Goal: Transaction & Acquisition: Purchase product/service

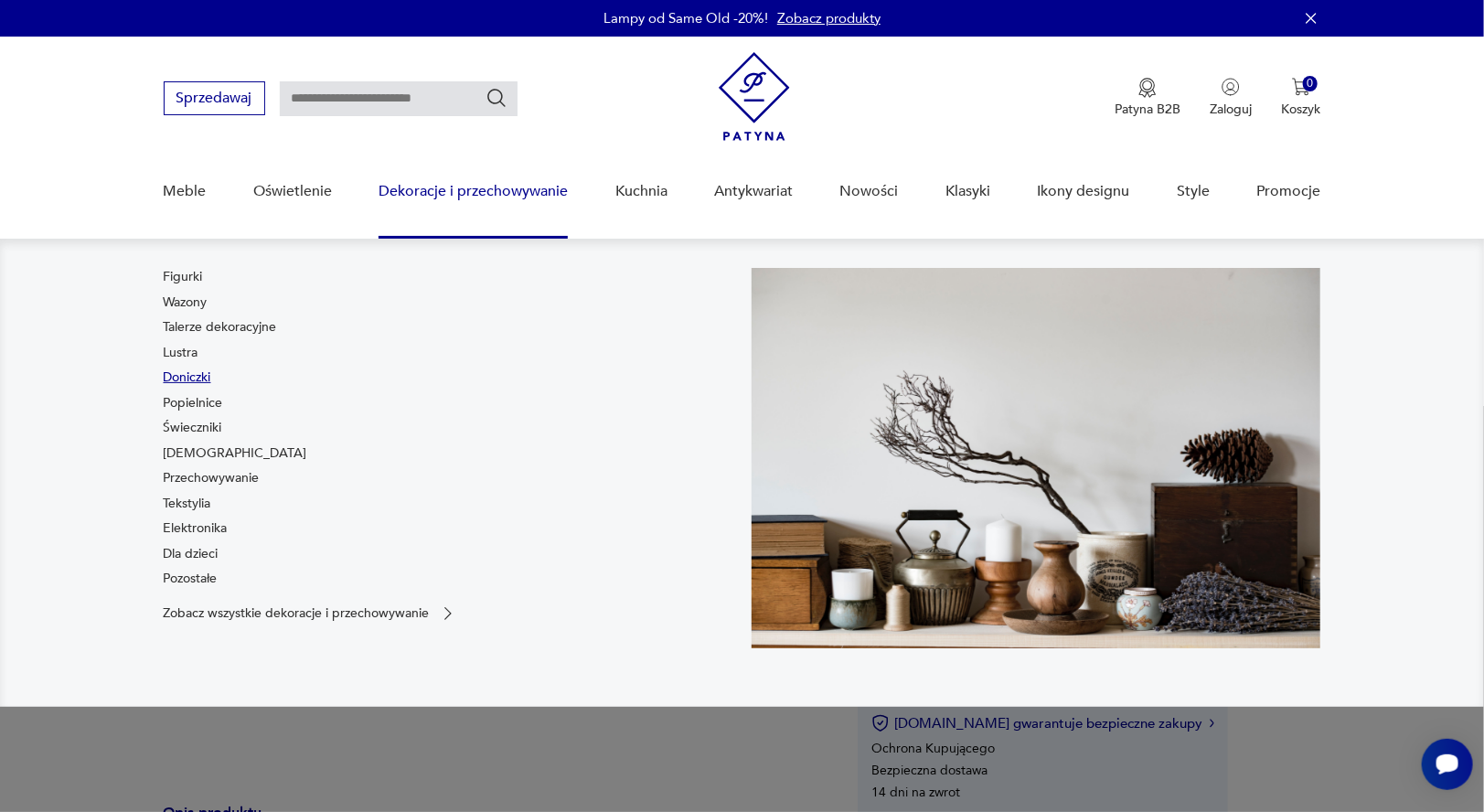
click at [196, 368] on link "Doniczki" at bounding box center [187, 377] width 47 height 19
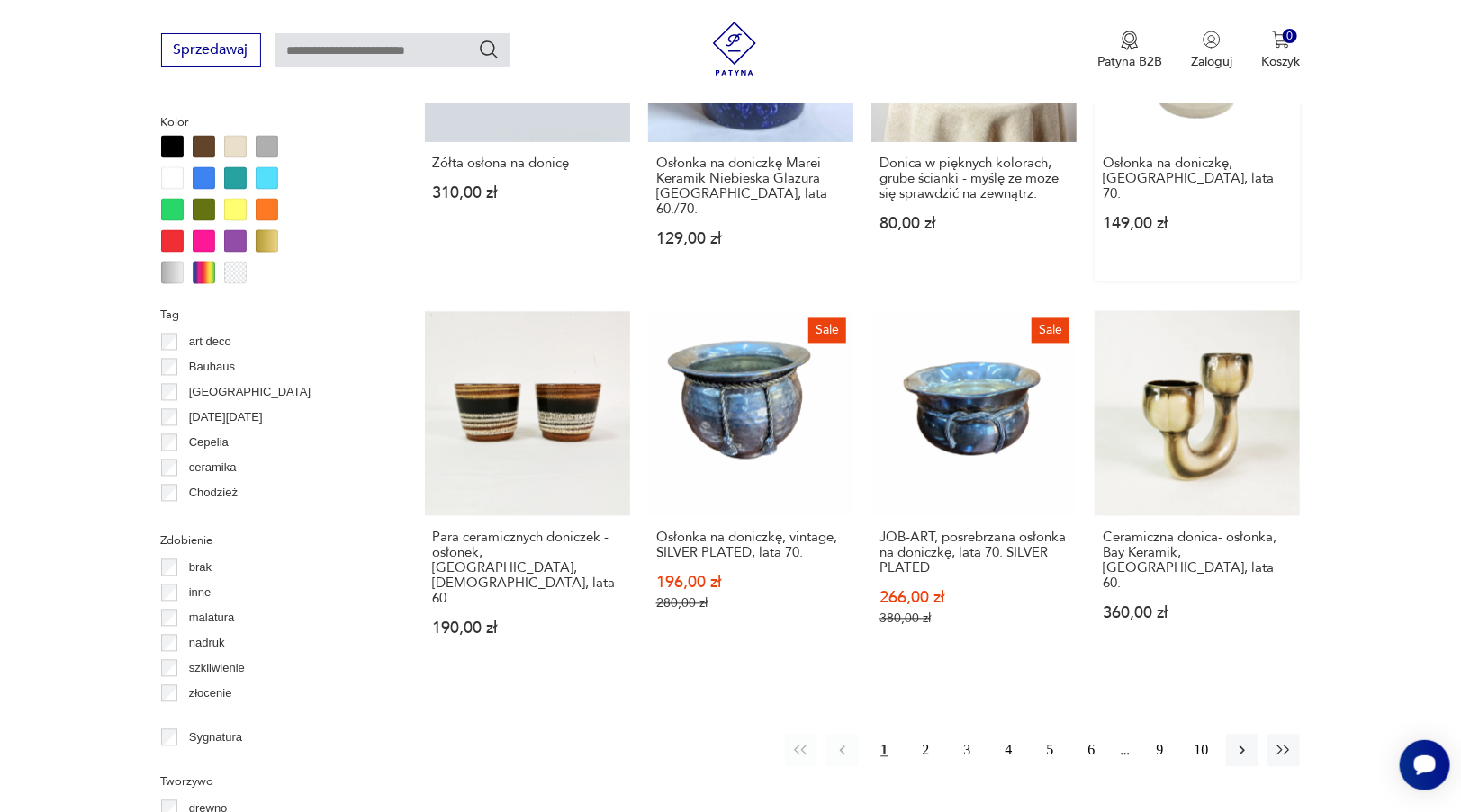
scroll to position [1645, 0]
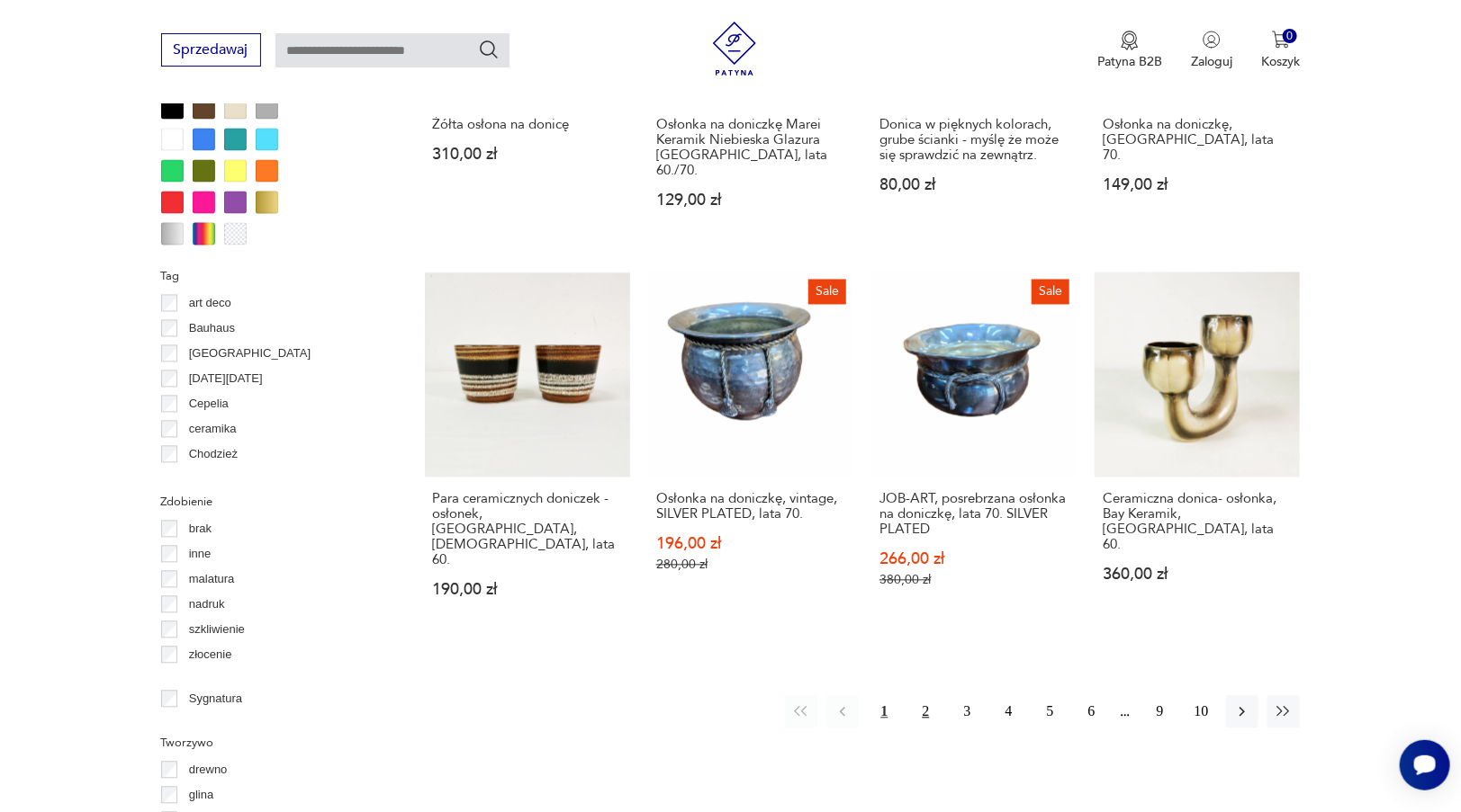
click at [935, 696] on button "2" at bounding box center [925, 711] width 32 height 32
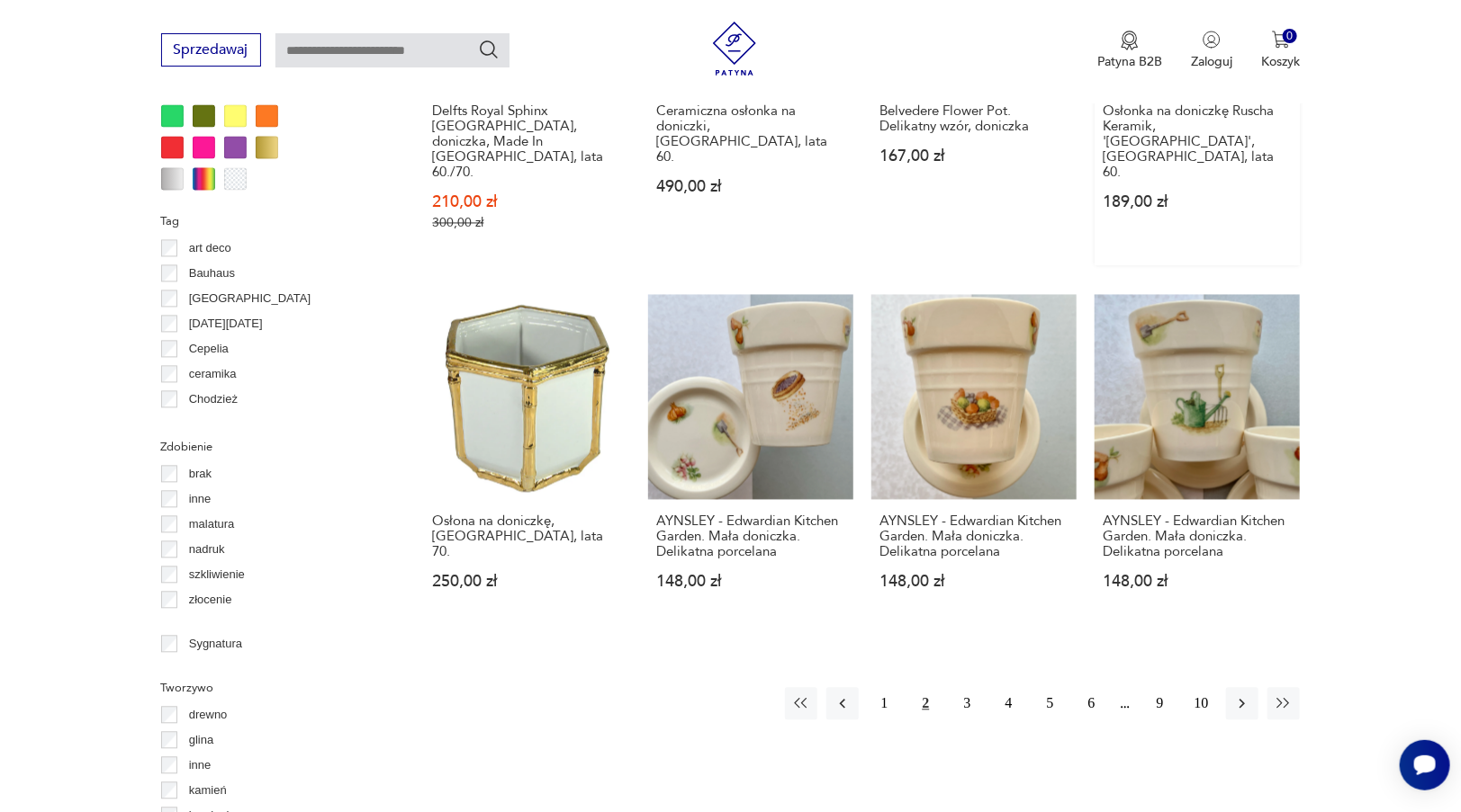
scroll to position [1915, 0]
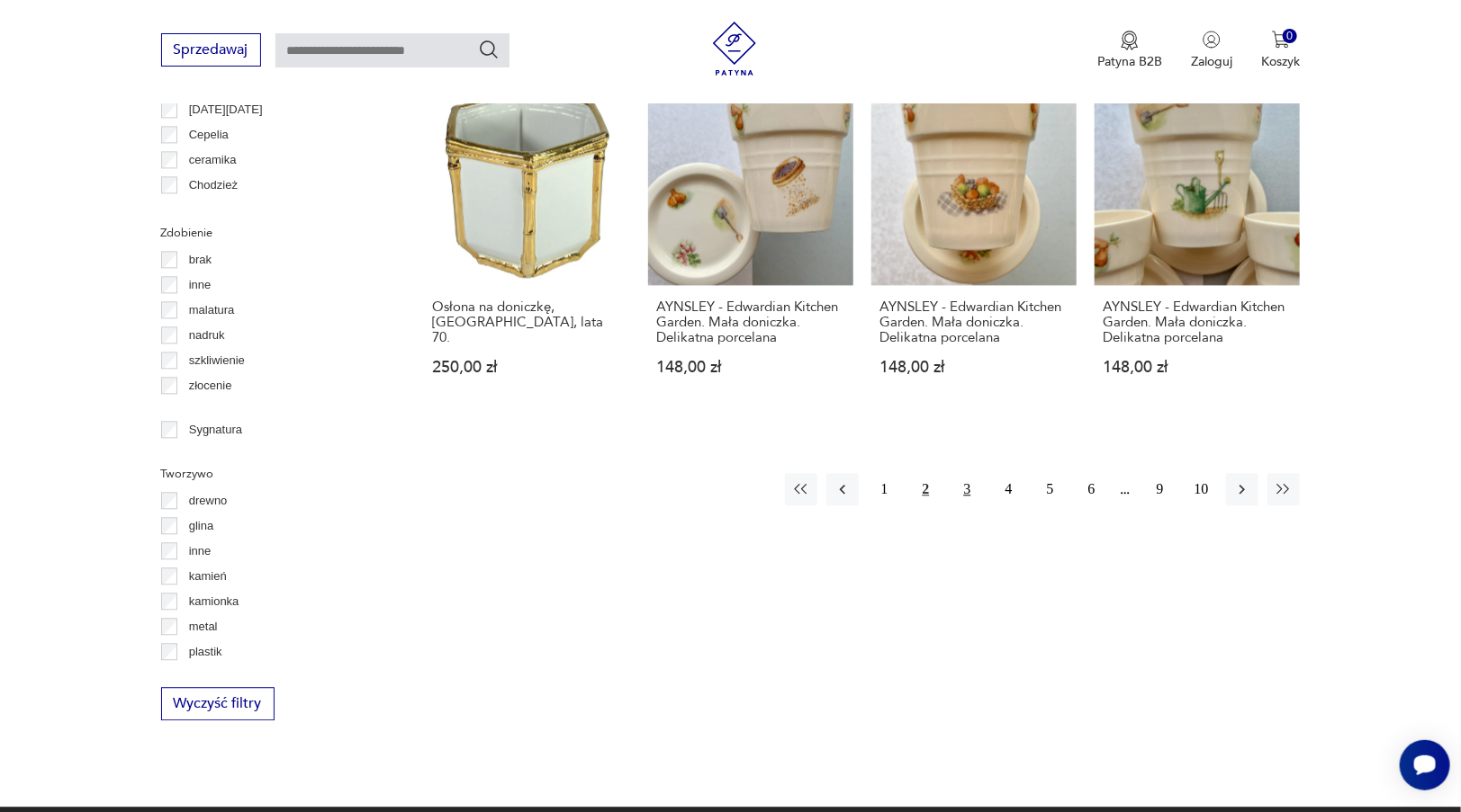
click at [963, 473] on button "3" at bounding box center [966, 488] width 32 height 32
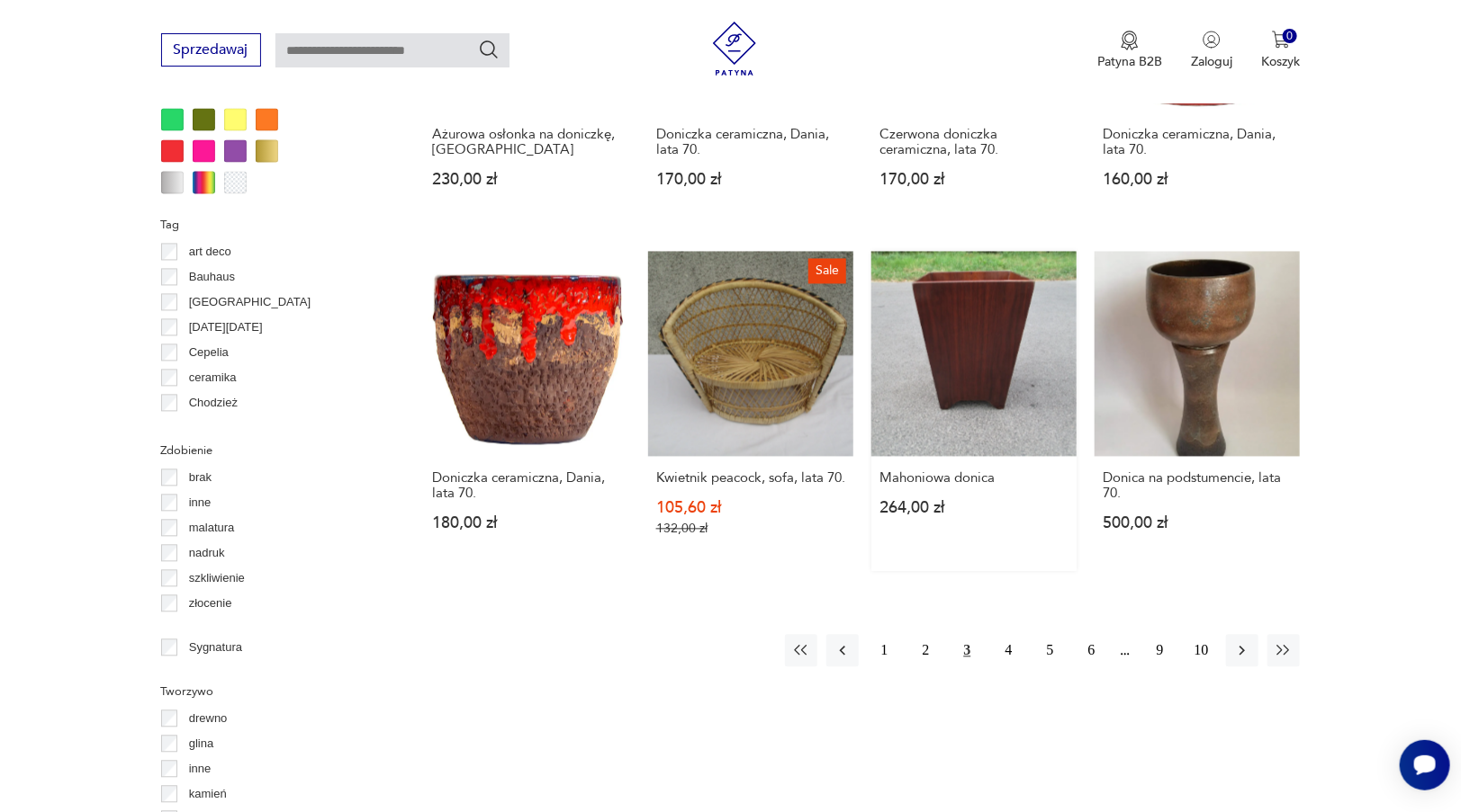
scroll to position [1736, 0]
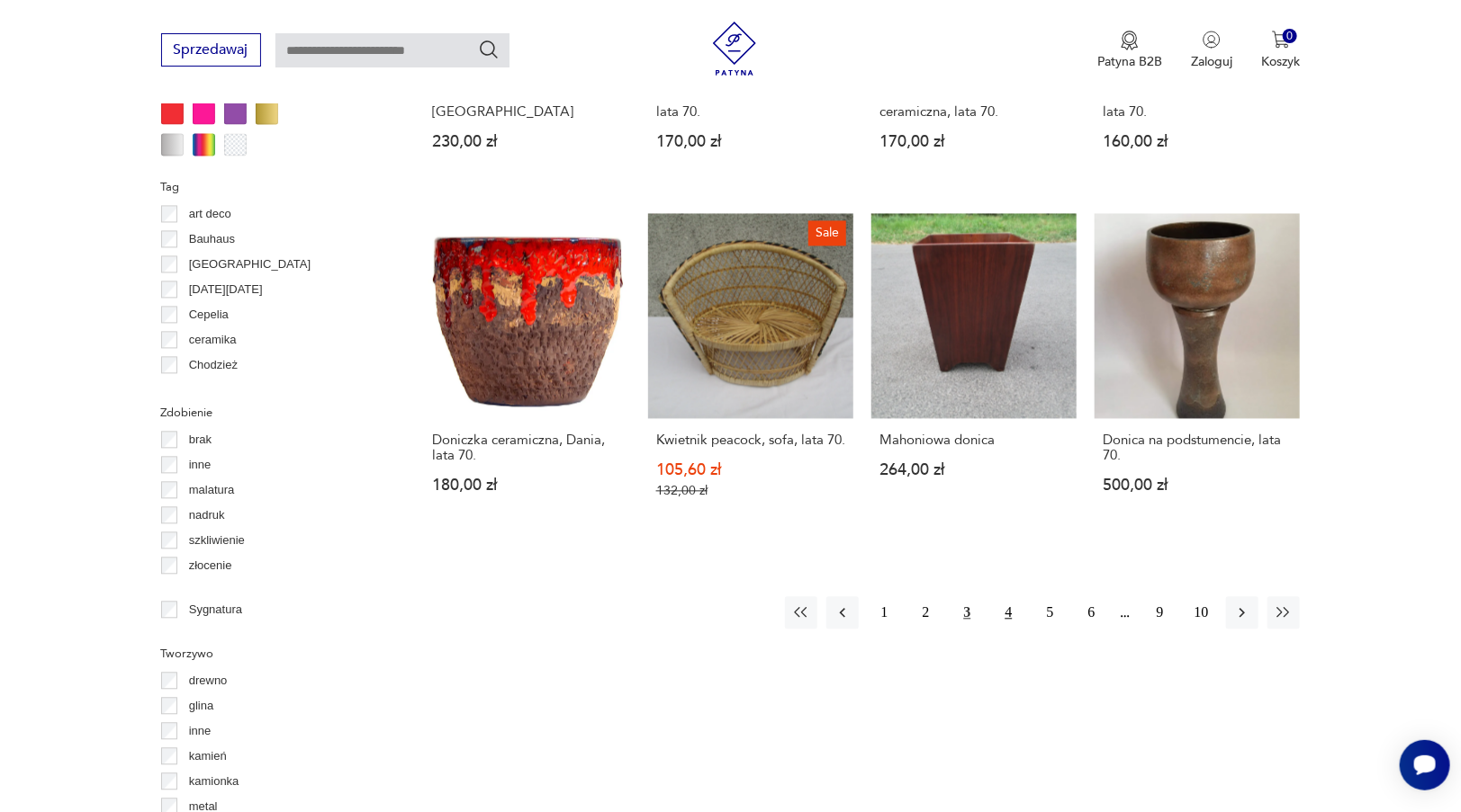
click at [1009, 614] on button "4" at bounding box center [1007, 612] width 32 height 32
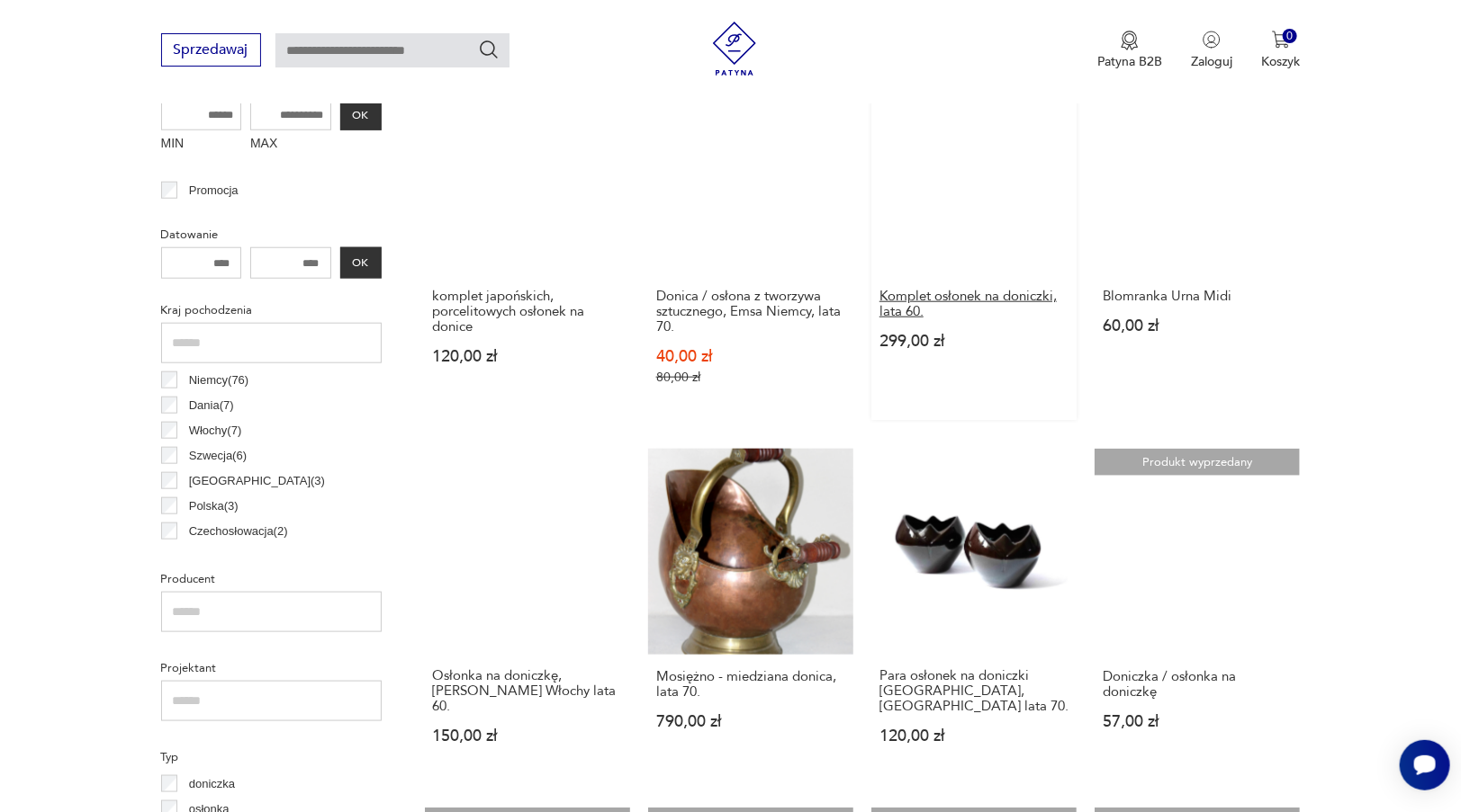
scroll to position [836, 0]
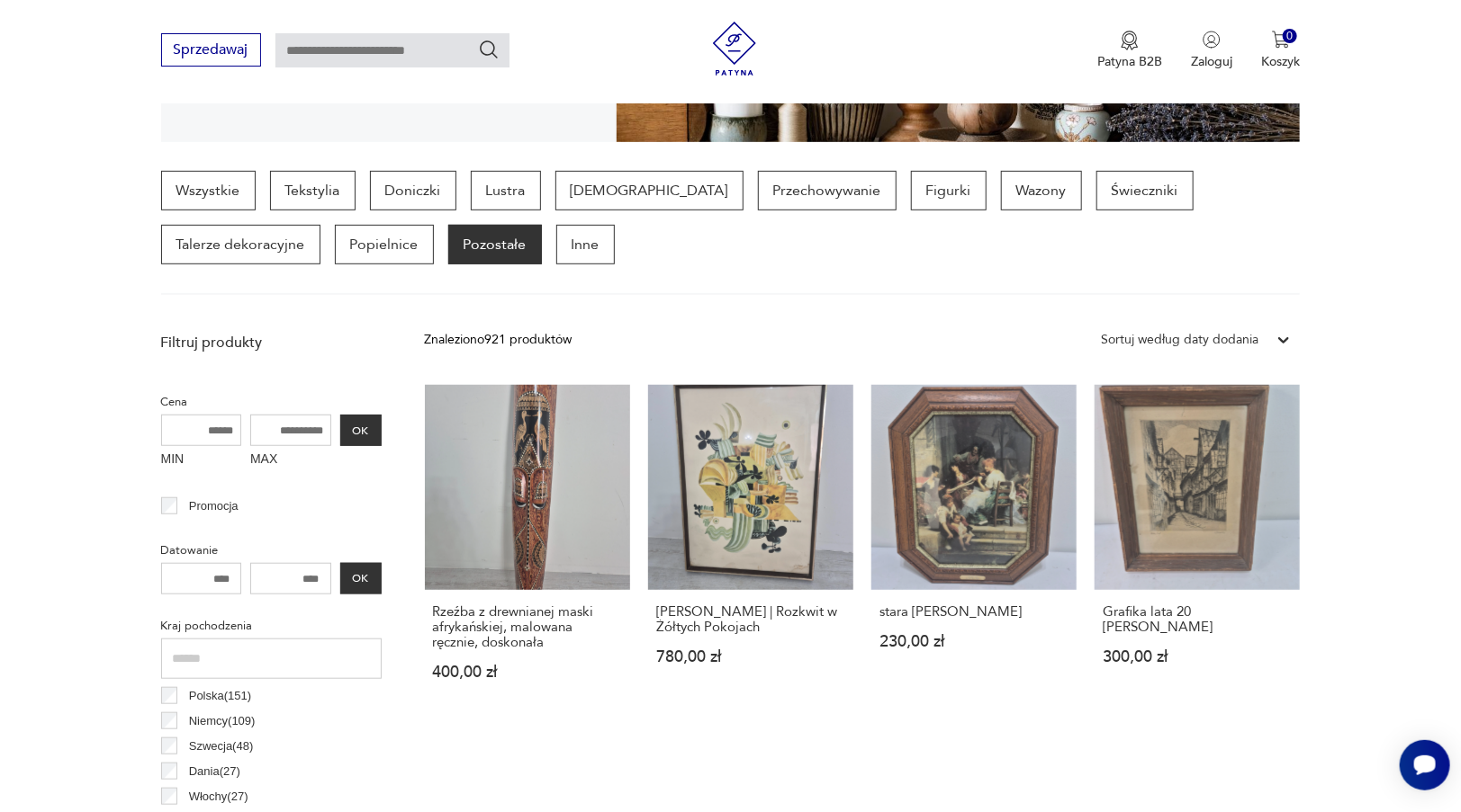
scroll to position [656, 0]
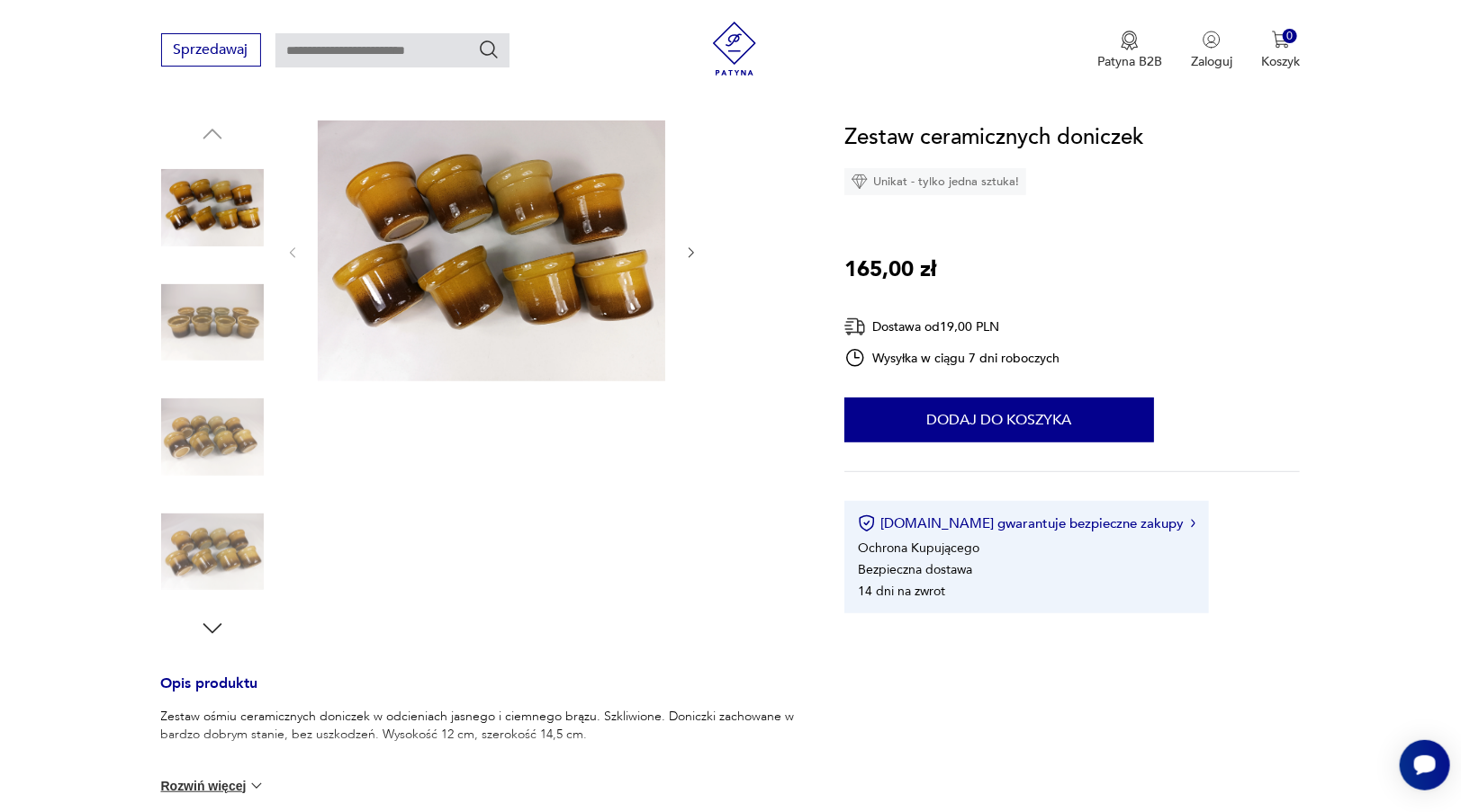
scroll to position [90, 0]
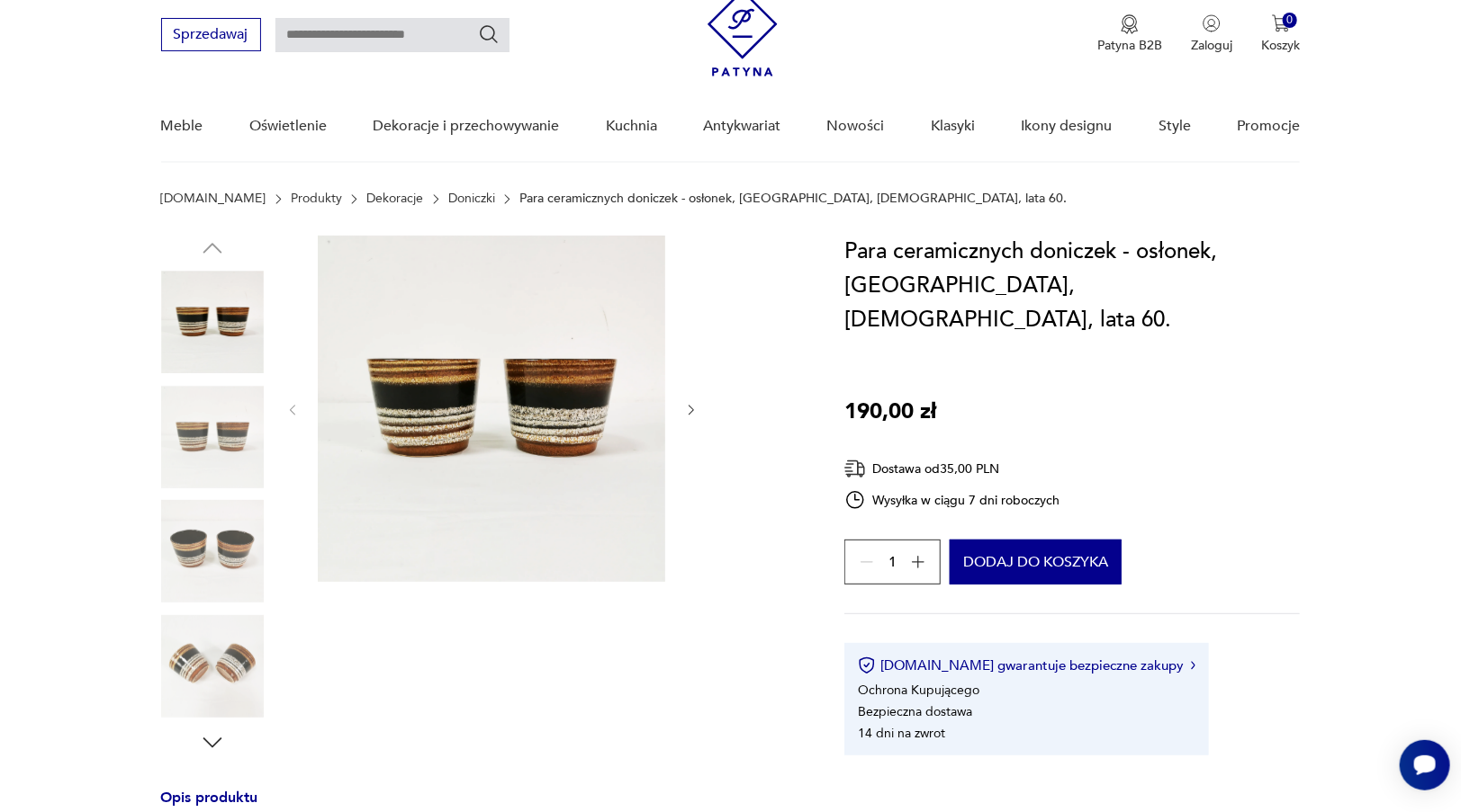
scroll to position [90, 0]
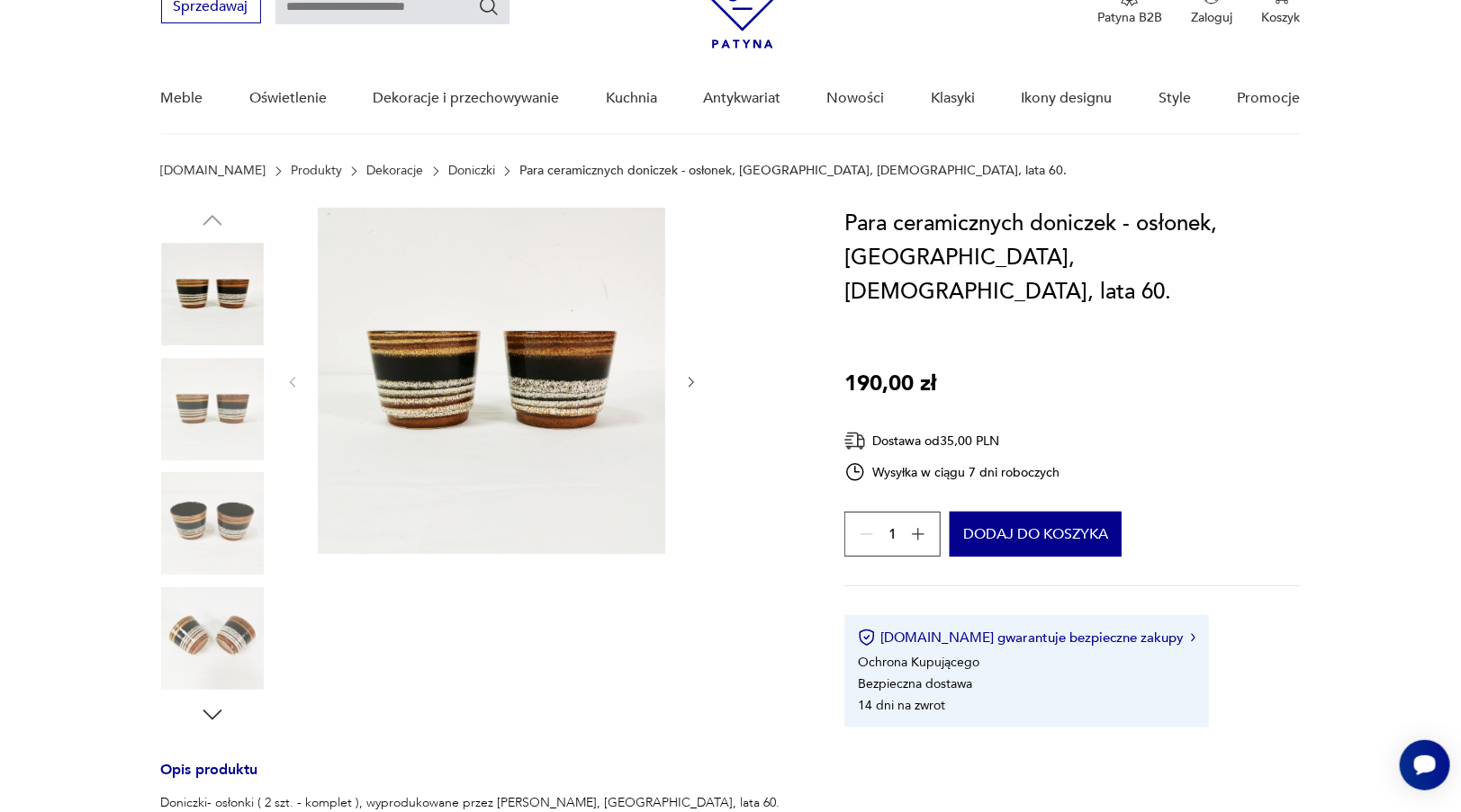
click at [232, 527] on img at bounding box center [212, 523] width 102 height 102
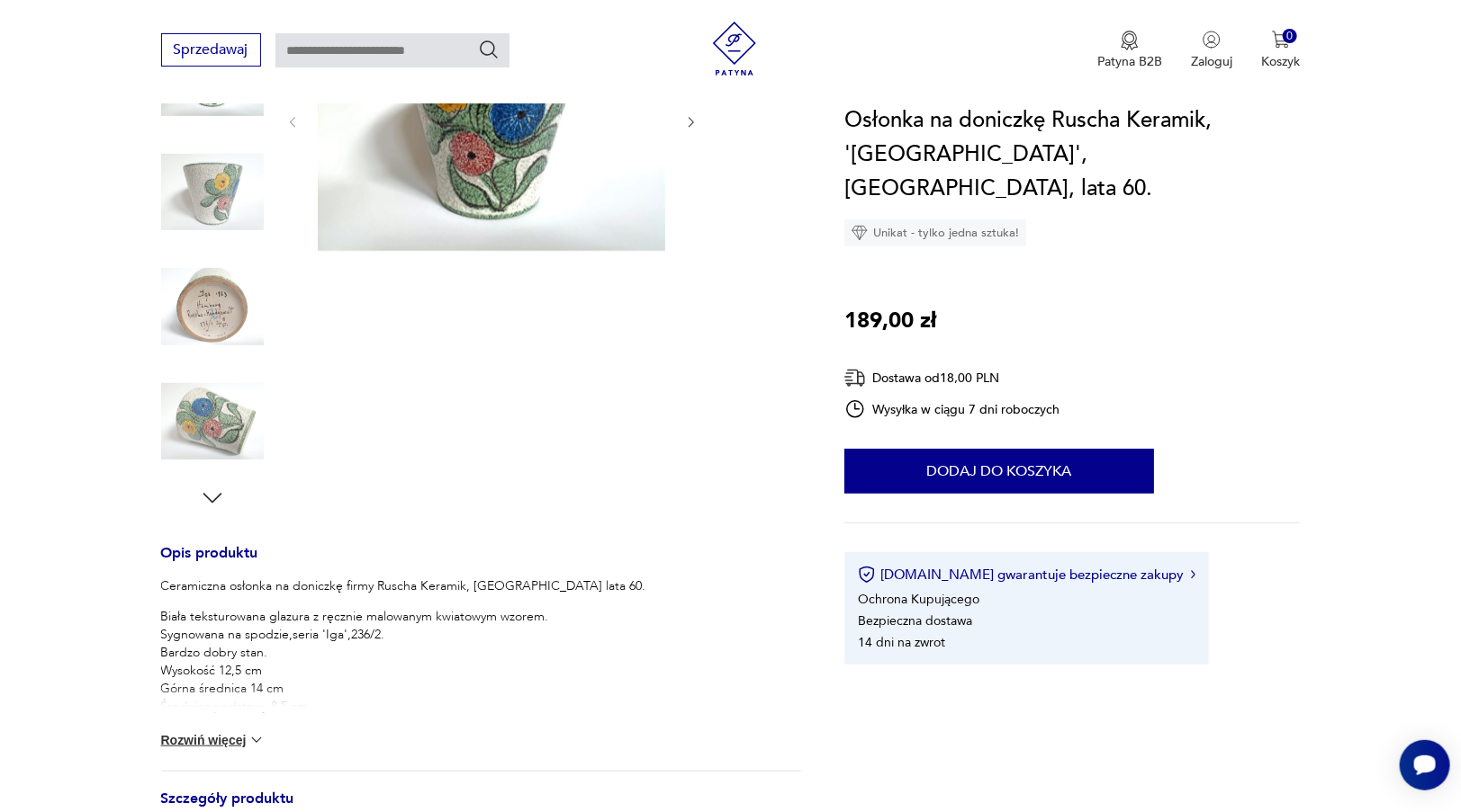
scroll to position [180, 0]
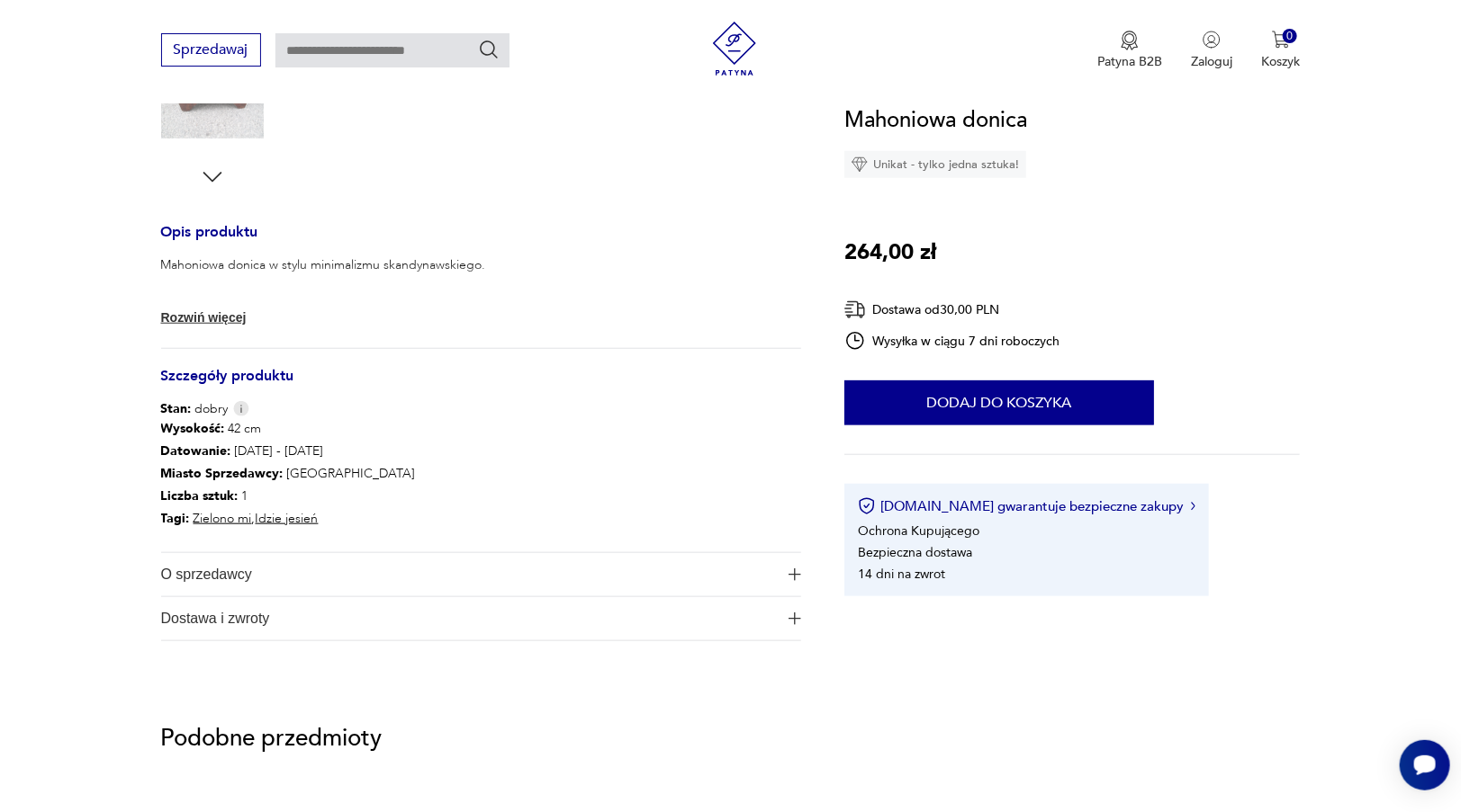
scroll to position [630, 0]
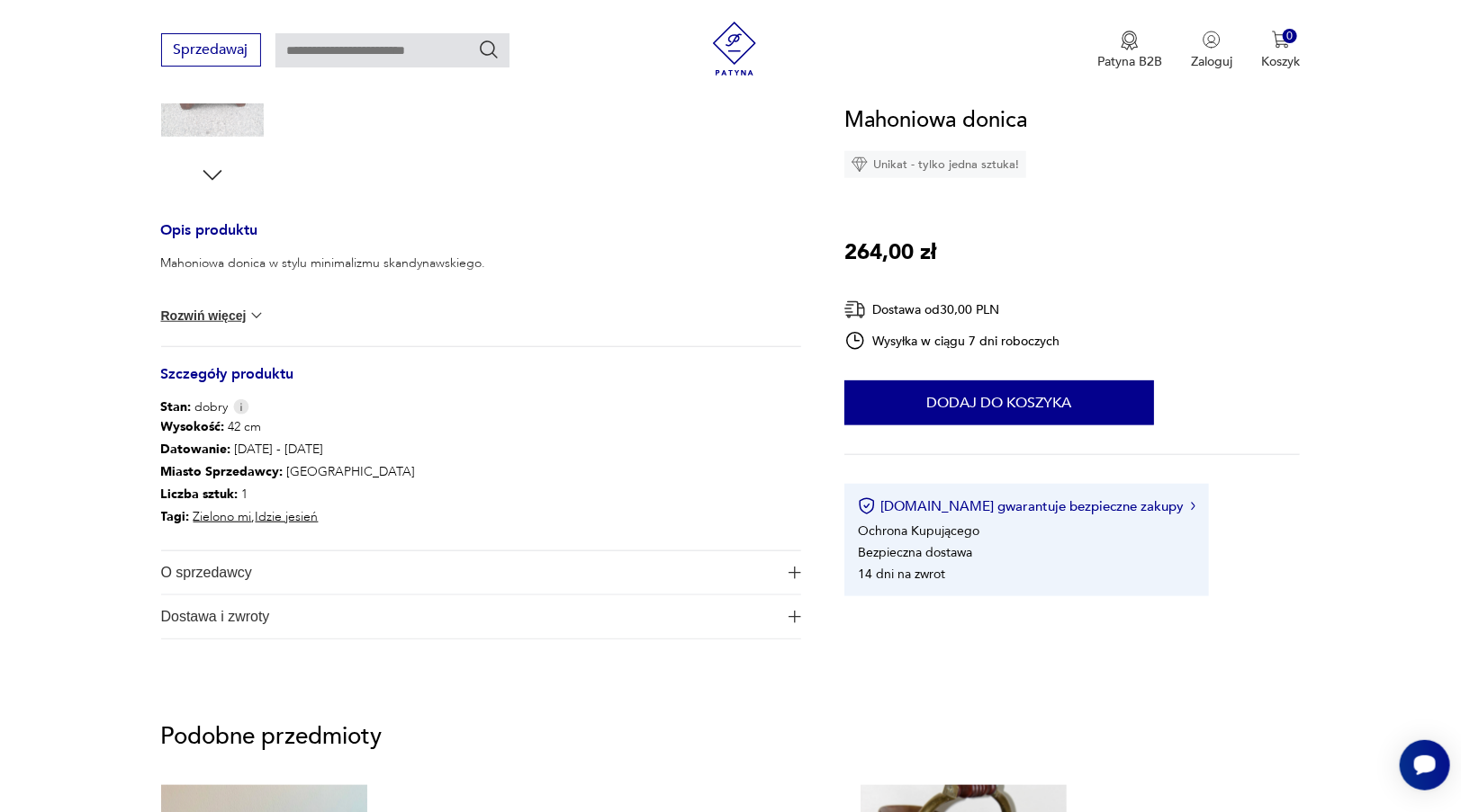
click at [792, 619] on img "button" at bounding box center [795, 617] width 13 height 13
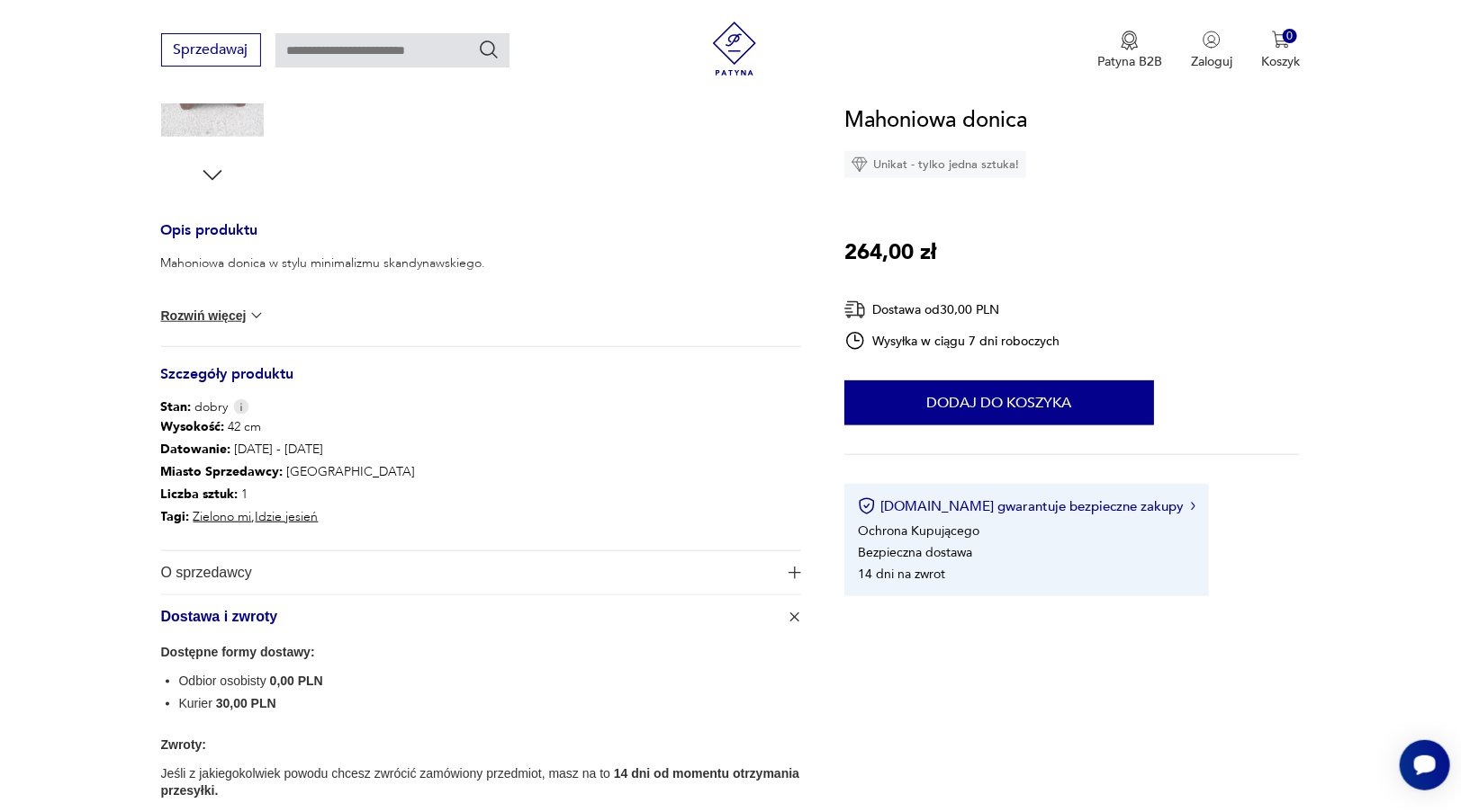
click at [792, 619] on img "button" at bounding box center [795, 617] width 18 height 18
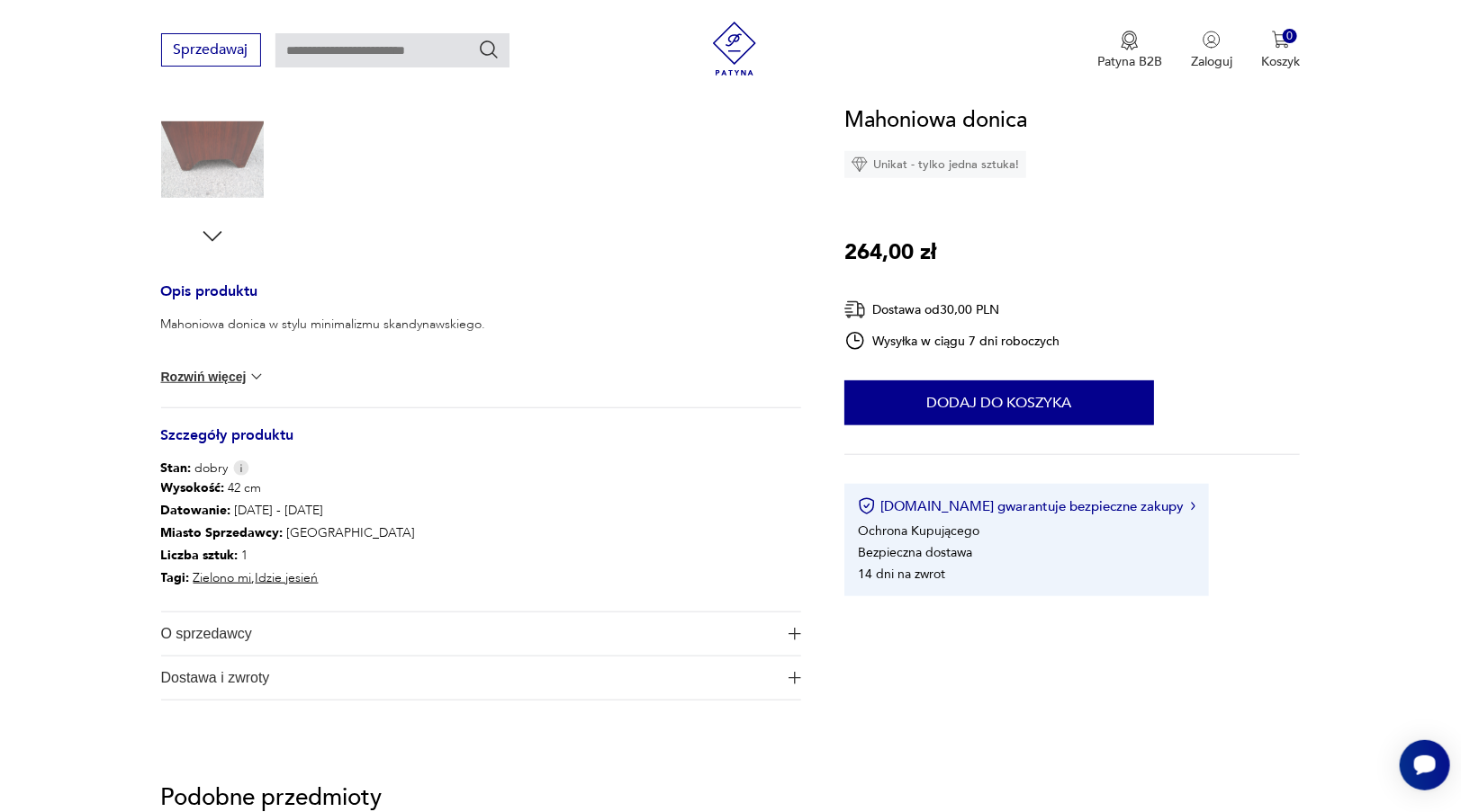
scroll to position [540, 0]
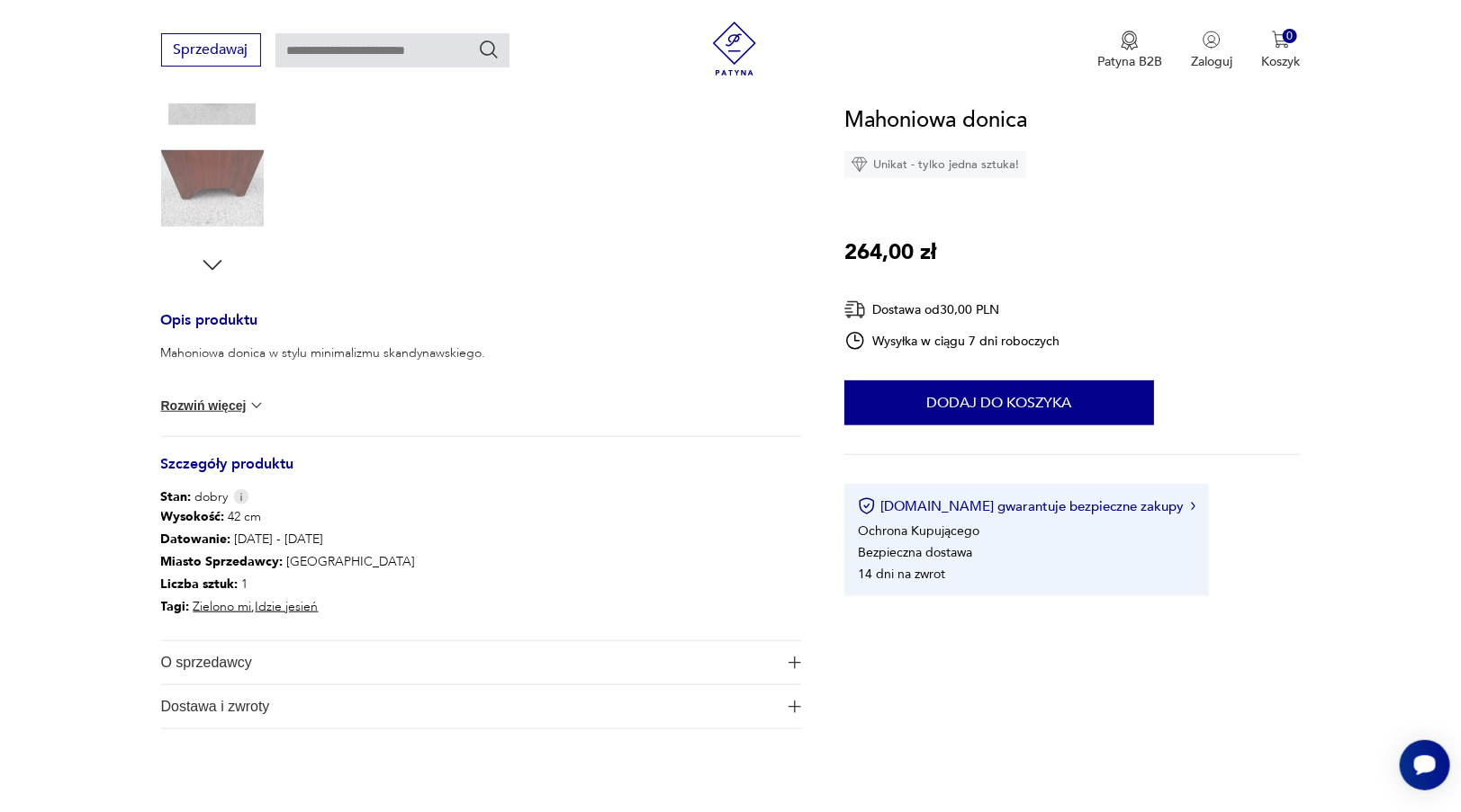
click at [221, 407] on button "Rozwiń więcej" at bounding box center [213, 406] width 104 height 18
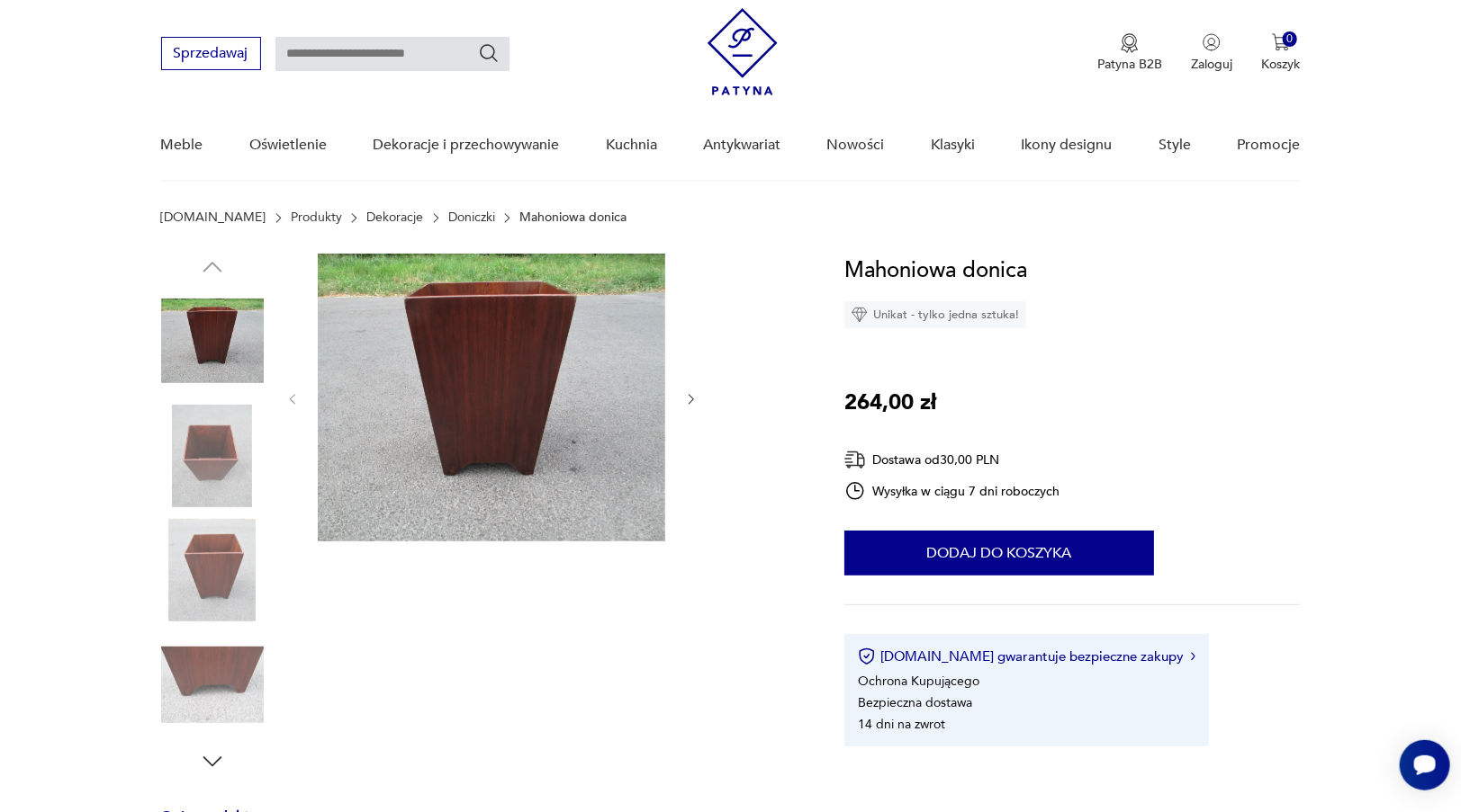
scroll to position [0, 0]
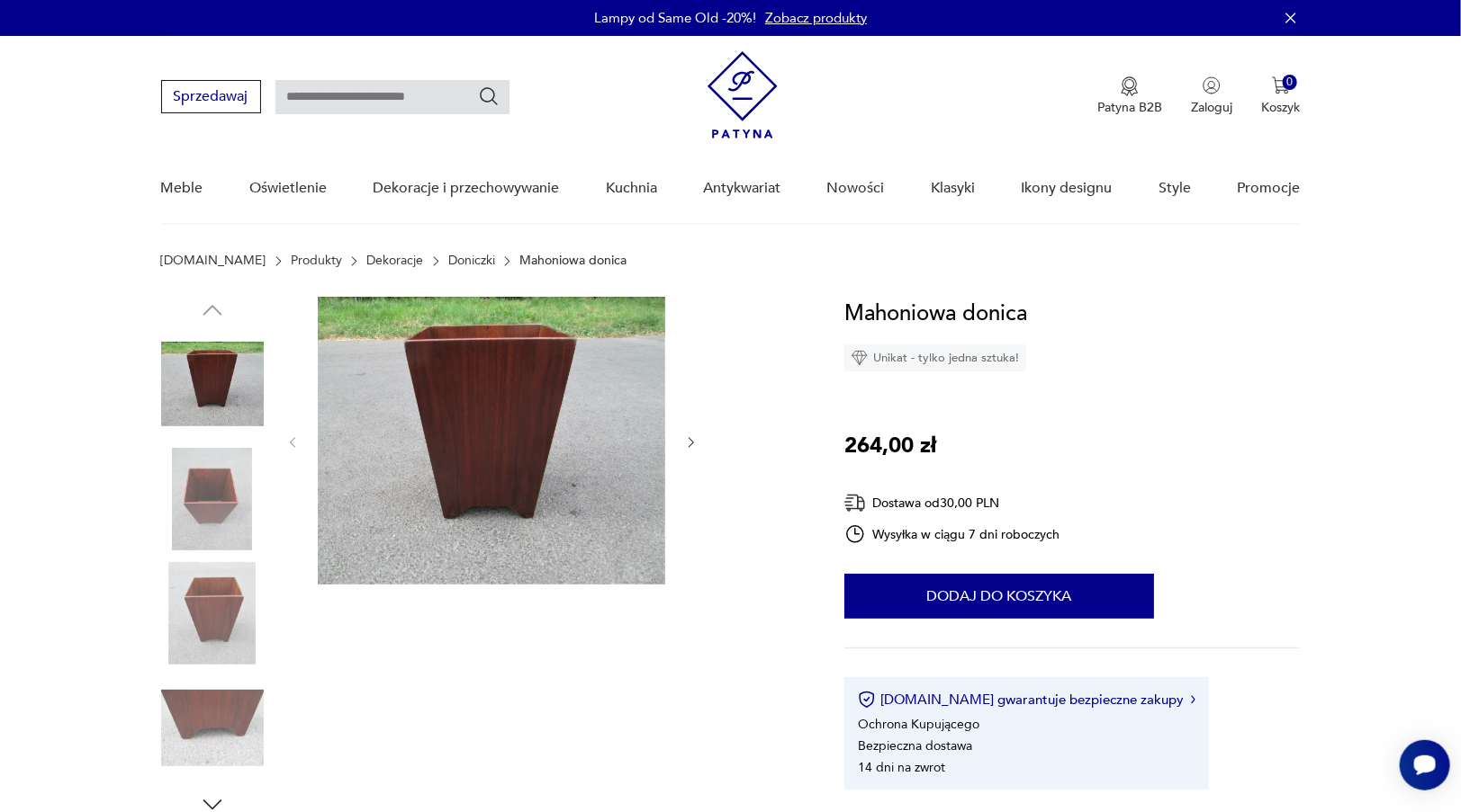
click at [203, 387] on img at bounding box center [212, 384] width 102 height 102
click at [221, 498] on img at bounding box center [212, 499] width 102 height 102
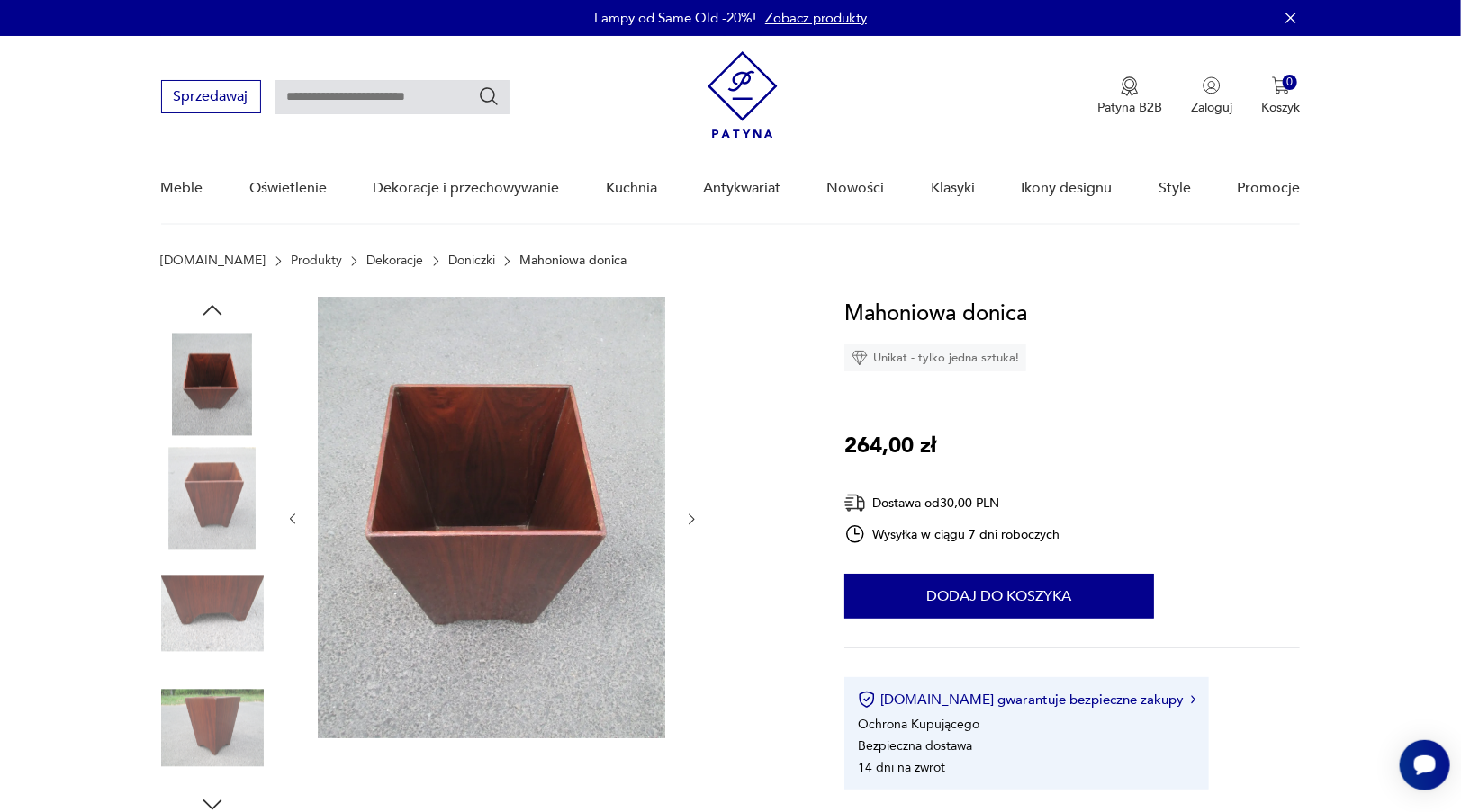
click at [237, 588] on img at bounding box center [212, 614] width 102 height 102
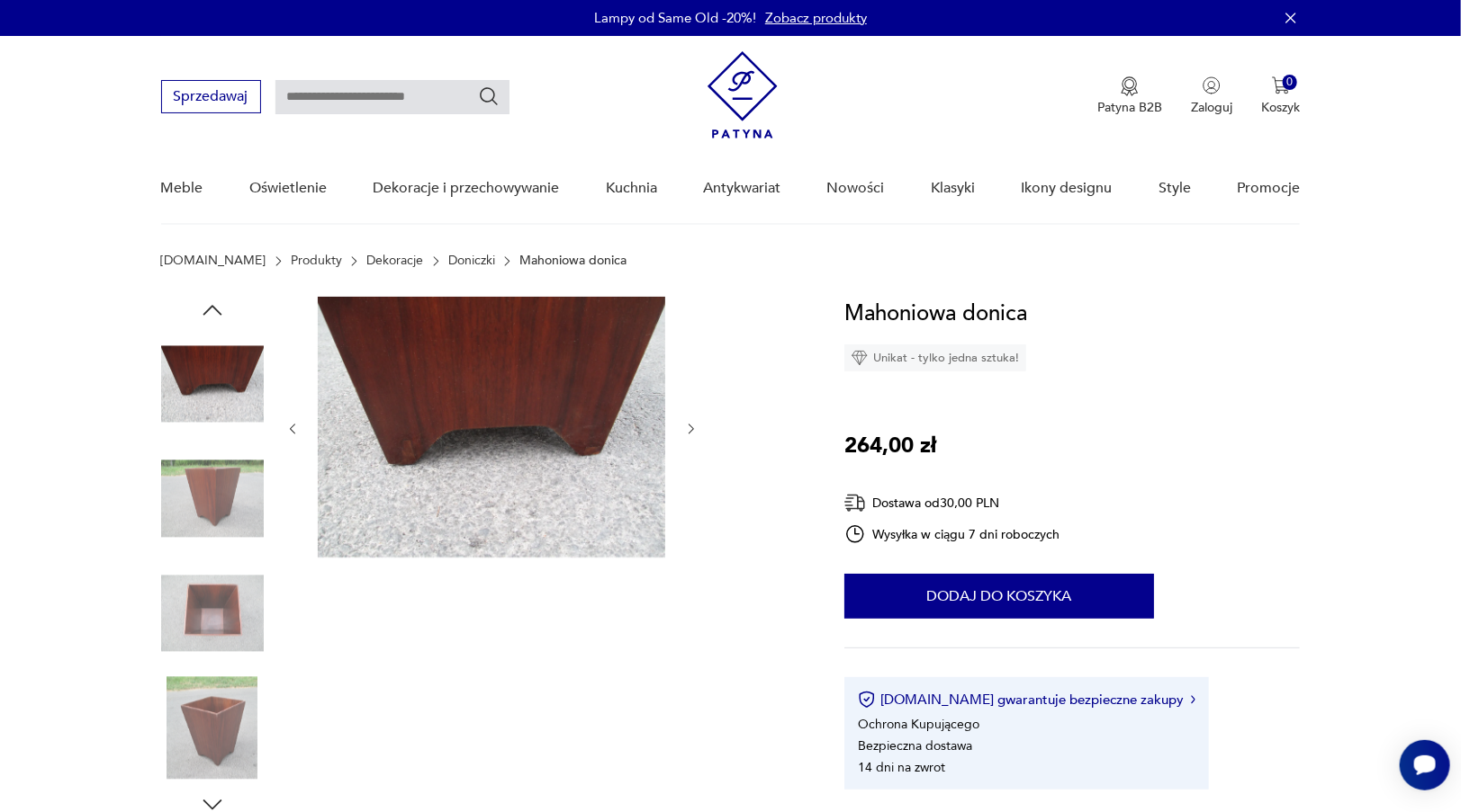
click at [225, 718] on img at bounding box center [212, 729] width 102 height 102
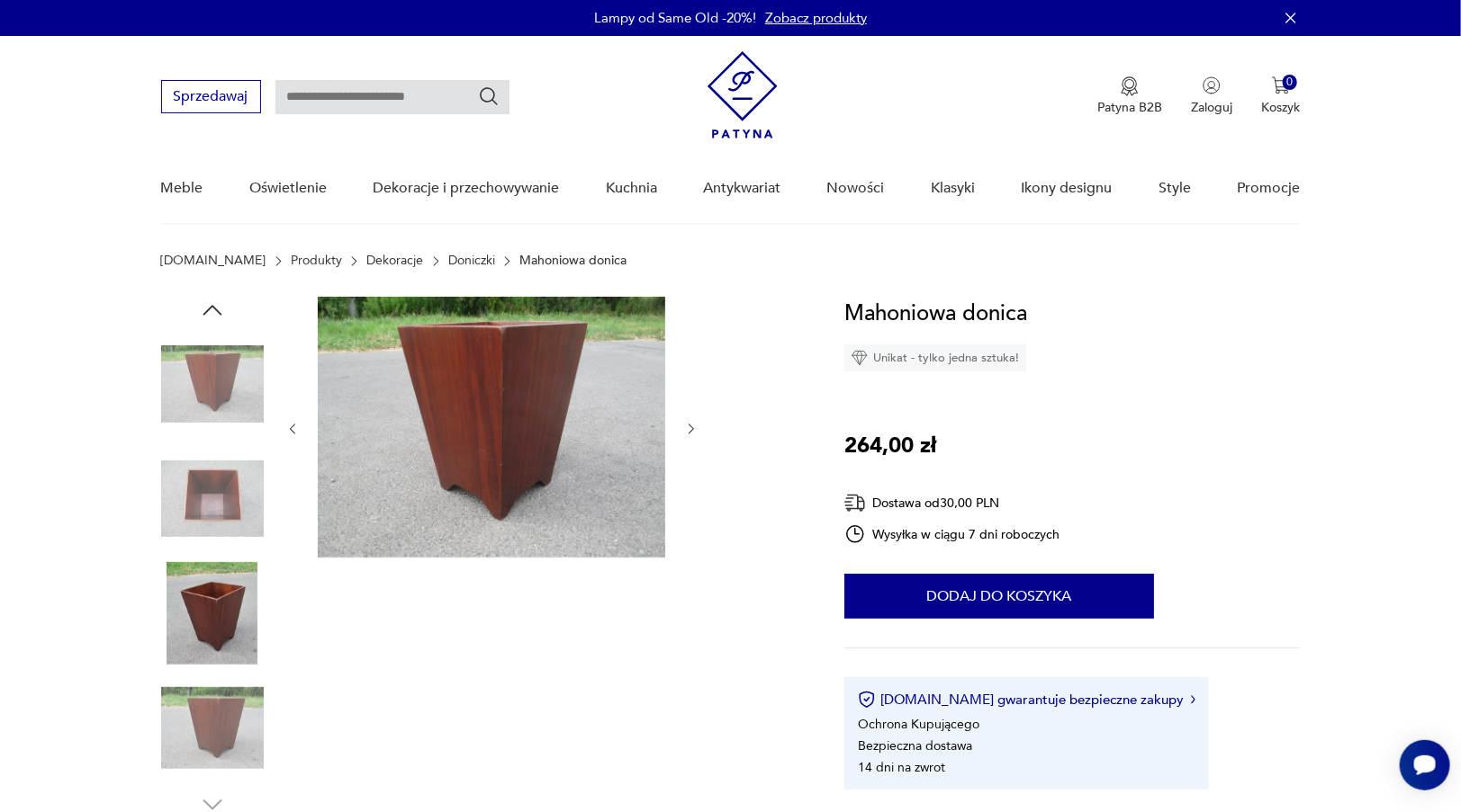
click at [500, 420] on img at bounding box center [491, 427] width 348 height 261
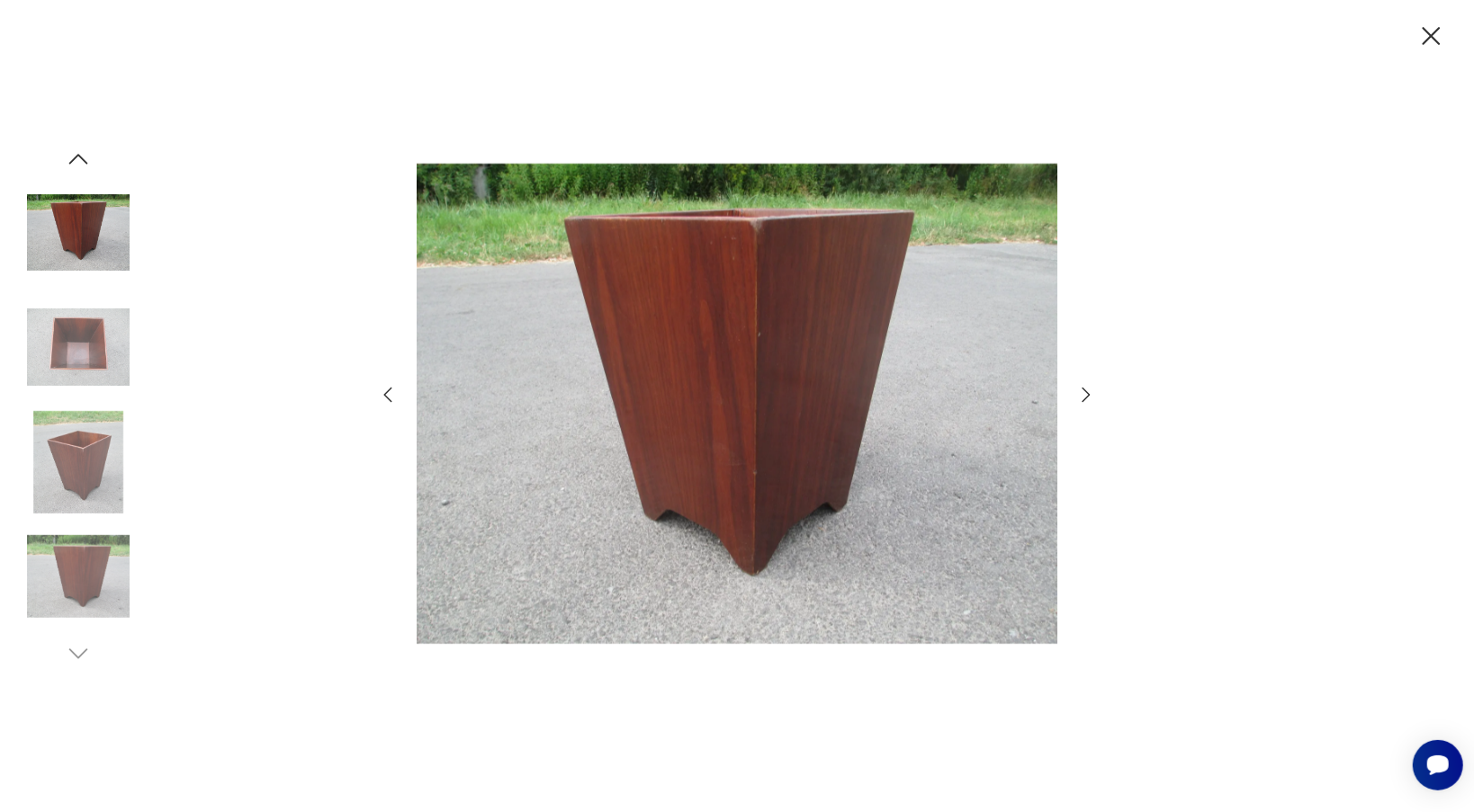
click at [807, 227] on img at bounding box center [737, 404] width 640 height 649
click at [1084, 390] on icon "button" at bounding box center [1086, 395] width 8 height 15
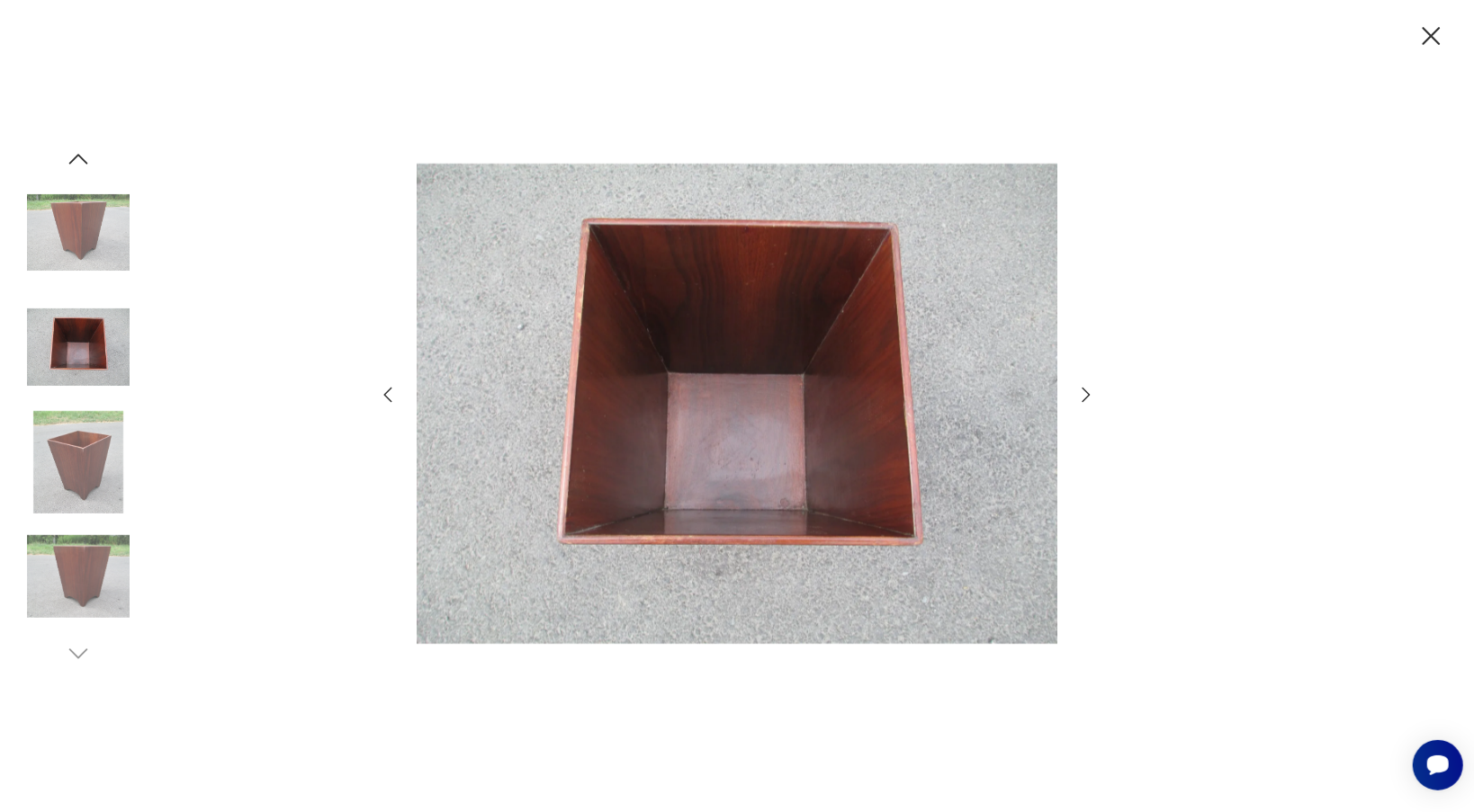
click at [1084, 390] on icon "button" at bounding box center [1086, 395] width 8 height 15
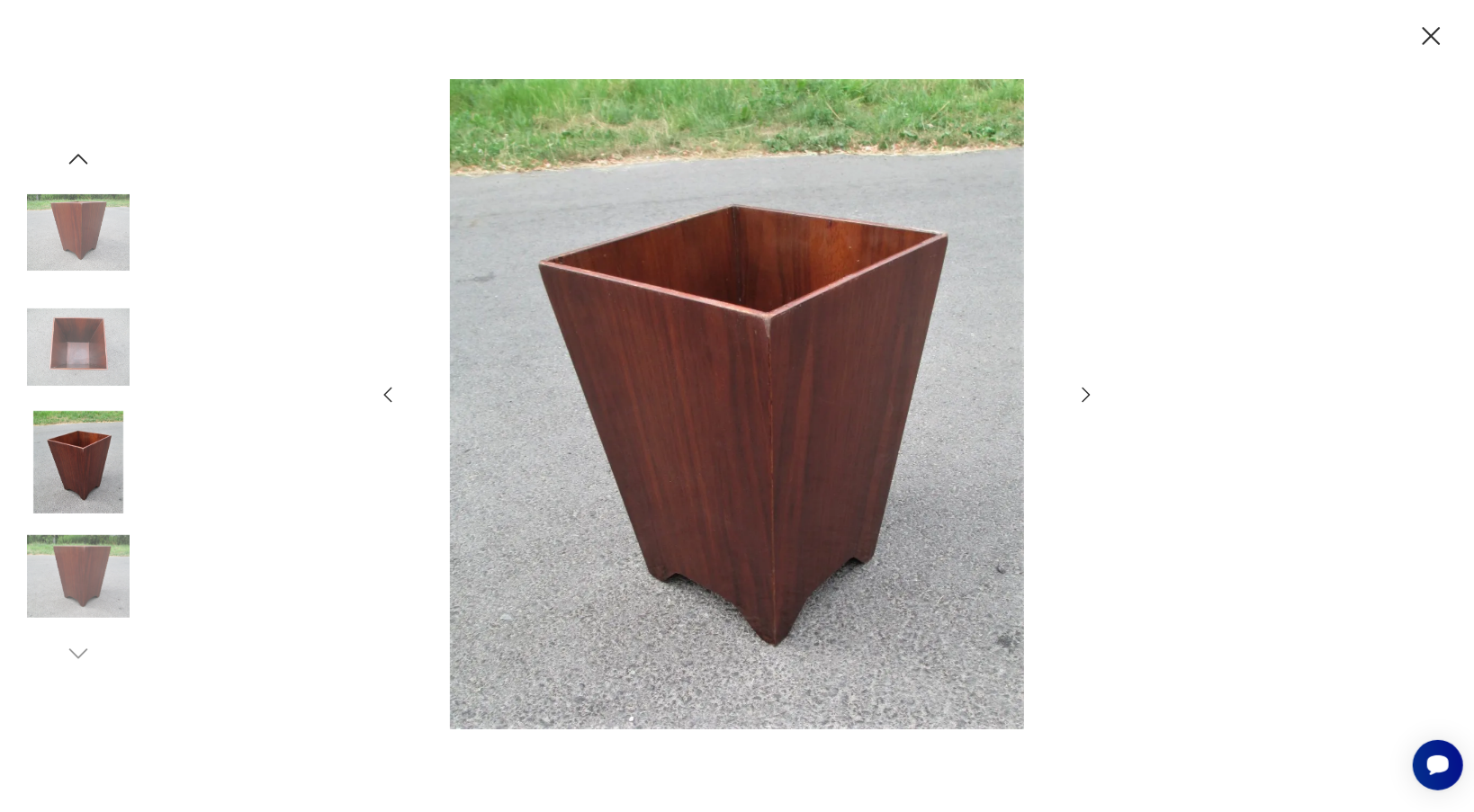
click at [1084, 390] on icon "button" at bounding box center [1086, 395] width 8 height 15
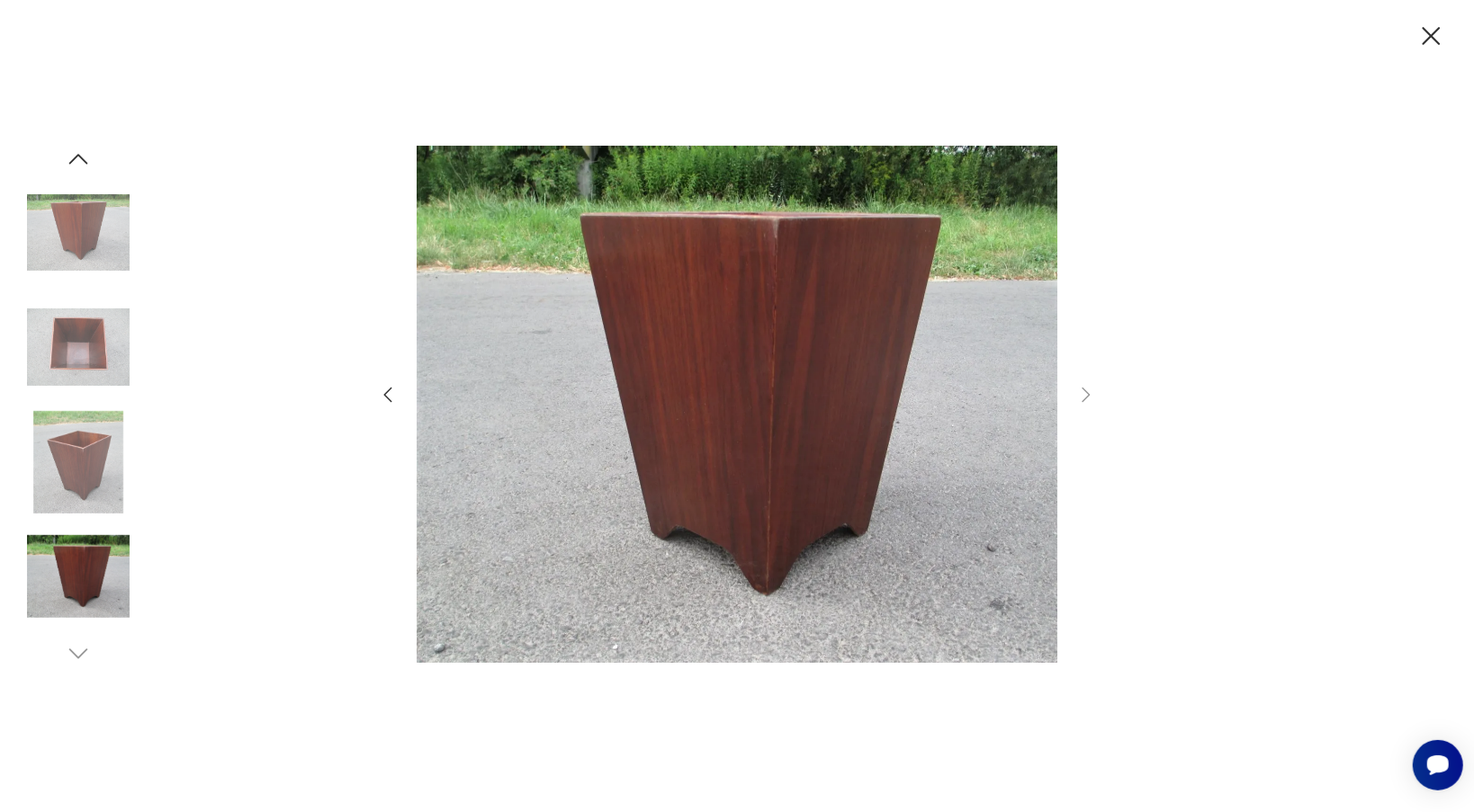
click at [114, 471] on img at bounding box center [79, 463] width 102 height 102
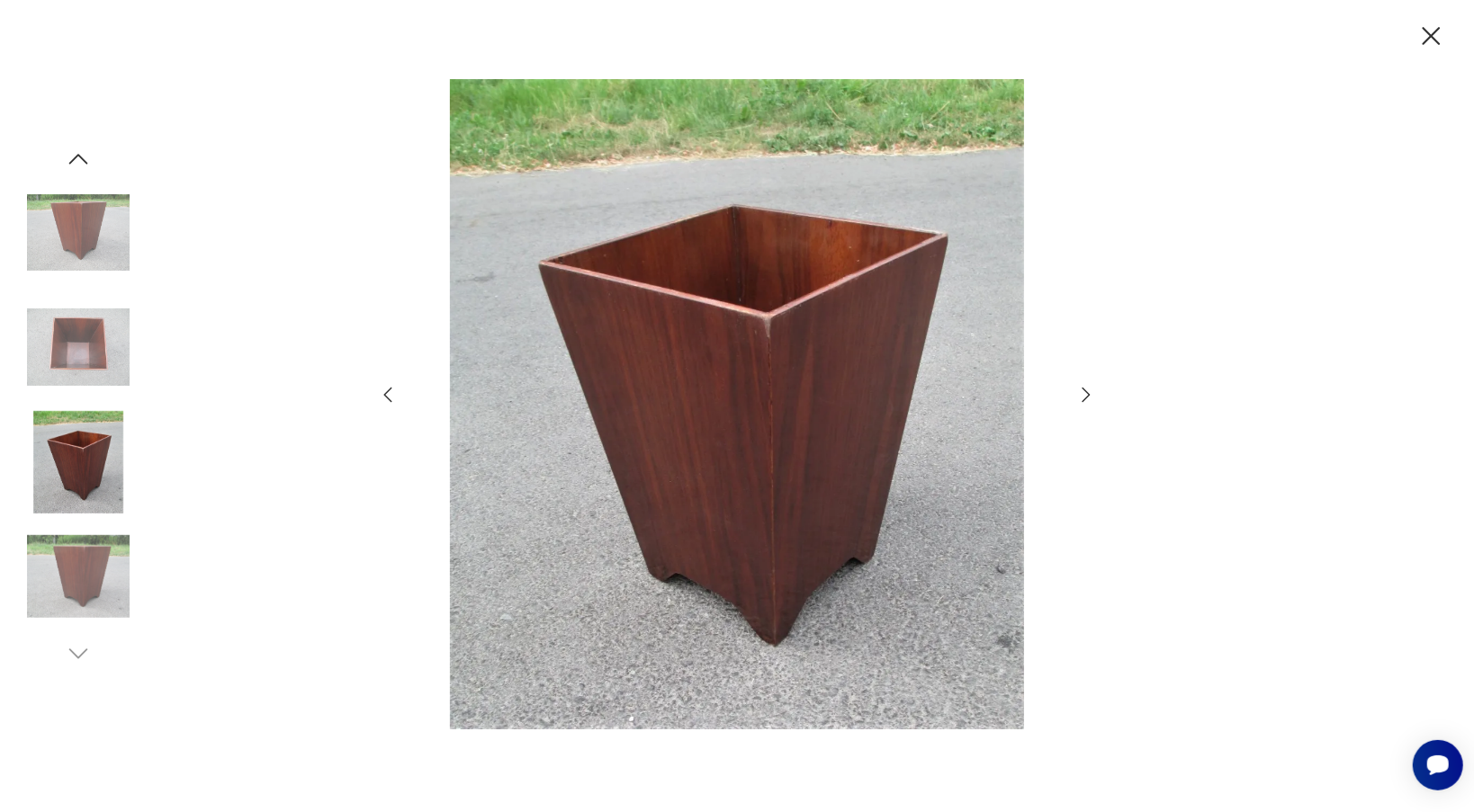
click at [94, 362] on img at bounding box center [79, 347] width 102 height 102
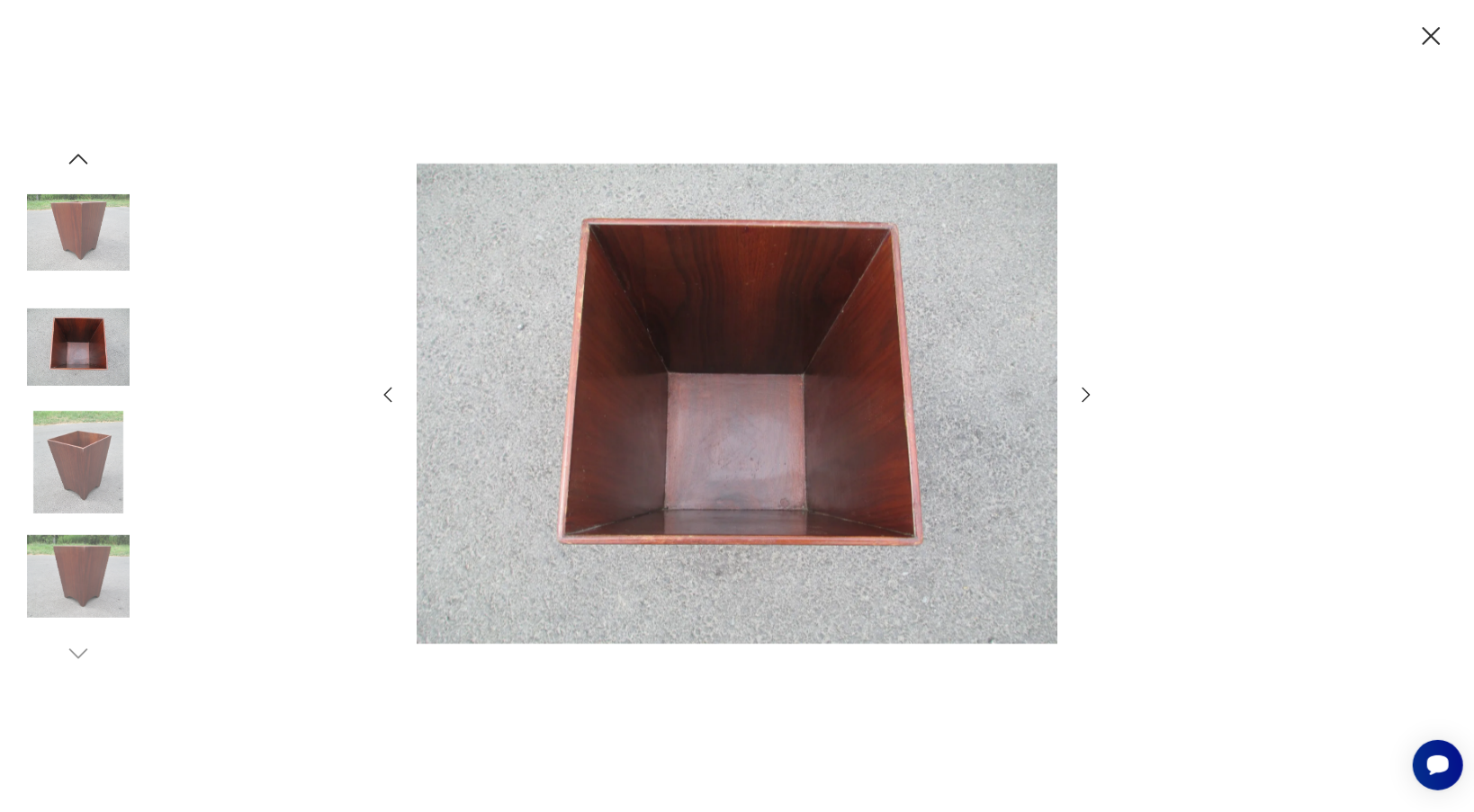
click at [91, 261] on img at bounding box center [79, 233] width 102 height 102
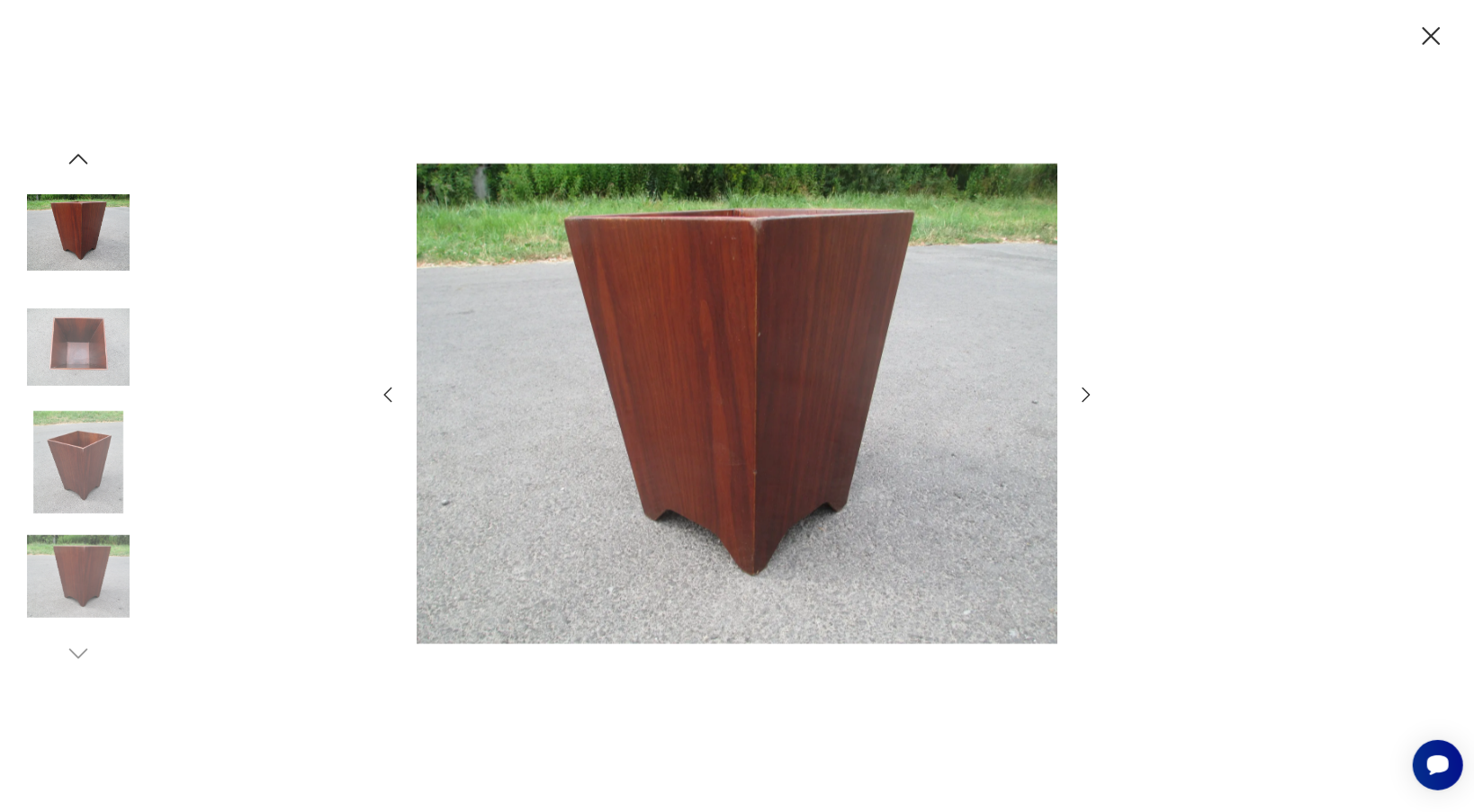
click at [765, 225] on img at bounding box center [737, 404] width 640 height 649
click at [757, 230] on img at bounding box center [737, 404] width 640 height 649
click at [1437, 43] on icon "button" at bounding box center [1431, 37] width 31 height 31
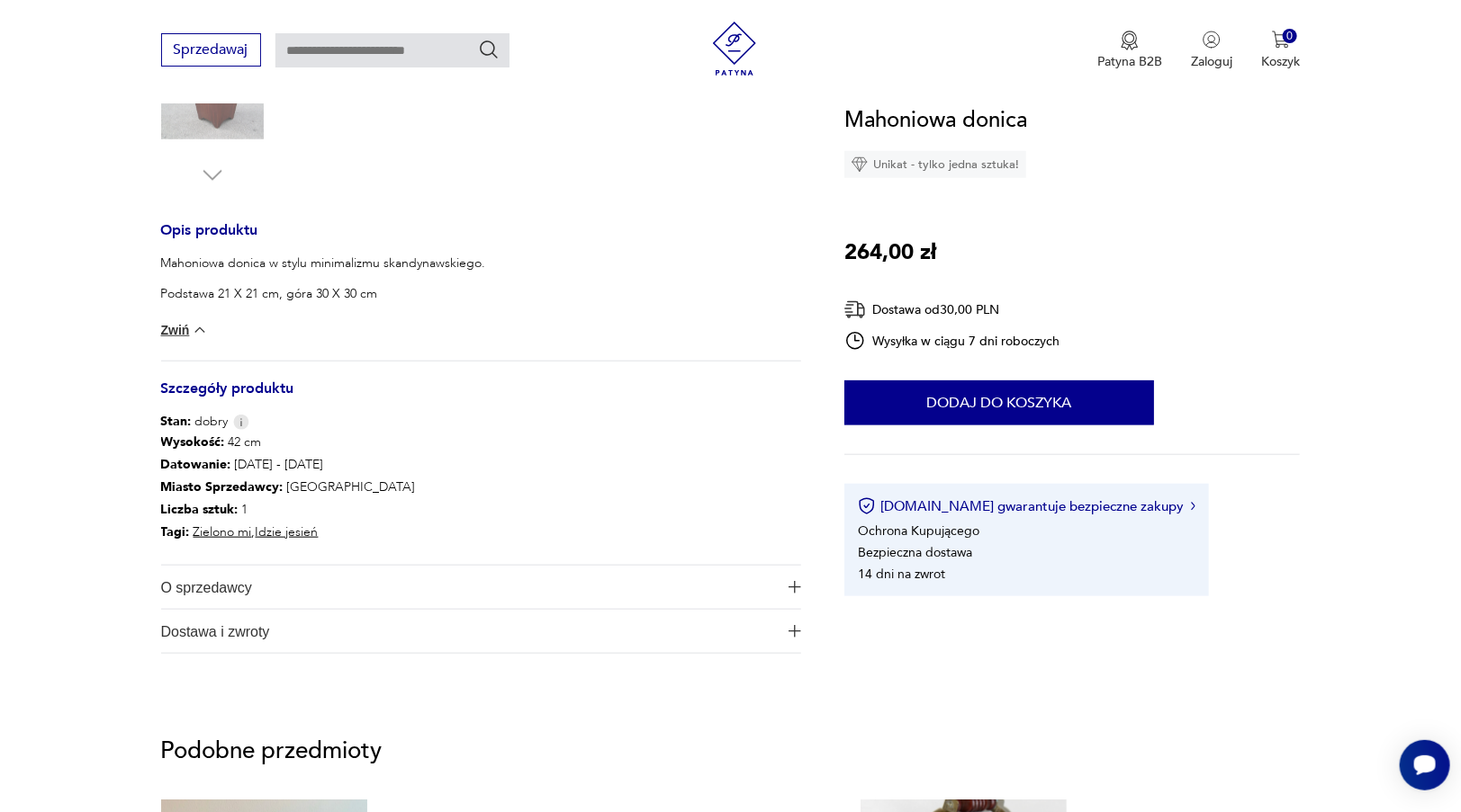
scroll to position [359, 0]
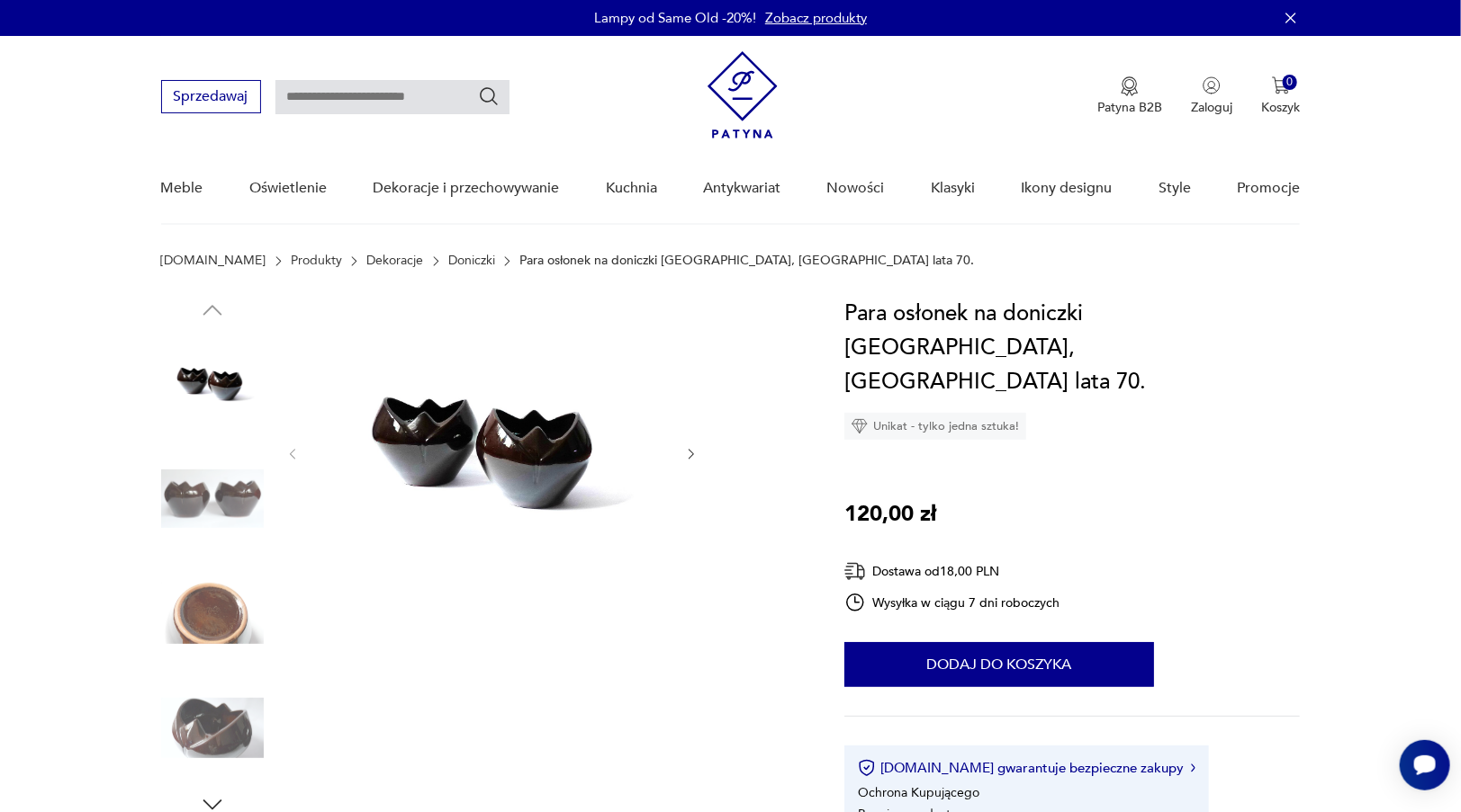
scroll to position [90, 0]
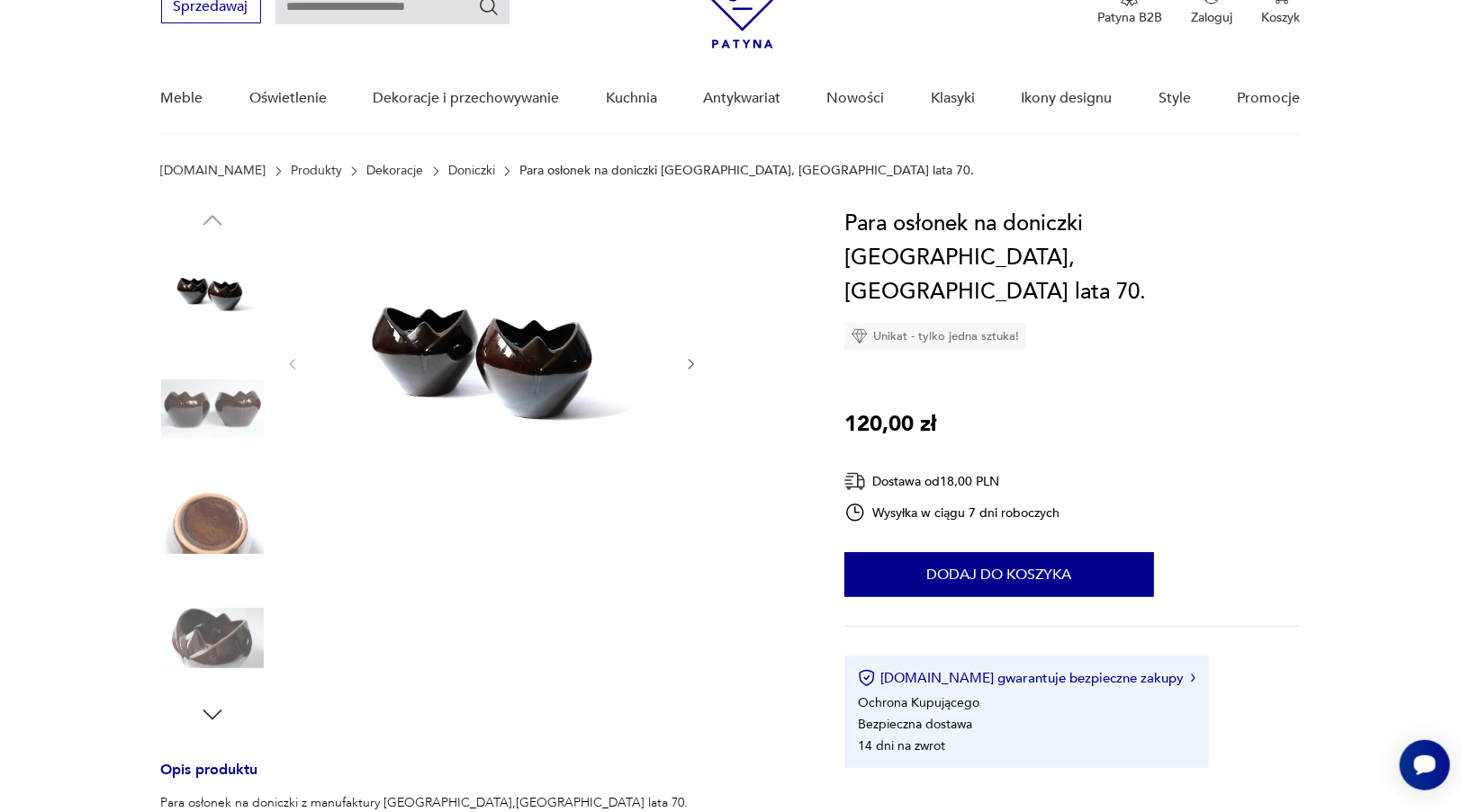
click at [242, 411] on img at bounding box center [212, 410] width 102 height 102
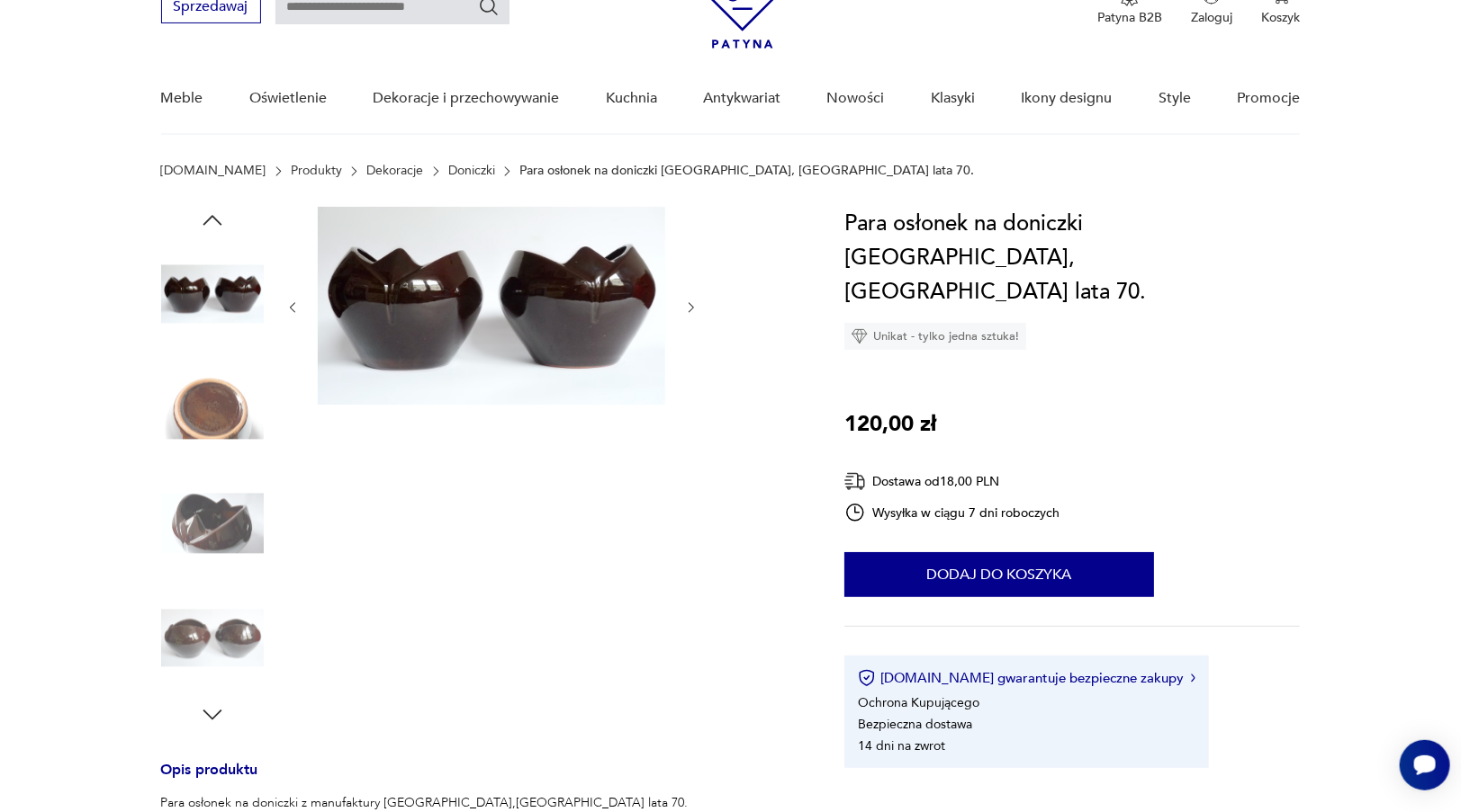
click at [474, 329] on img at bounding box center [491, 305] width 348 height 198
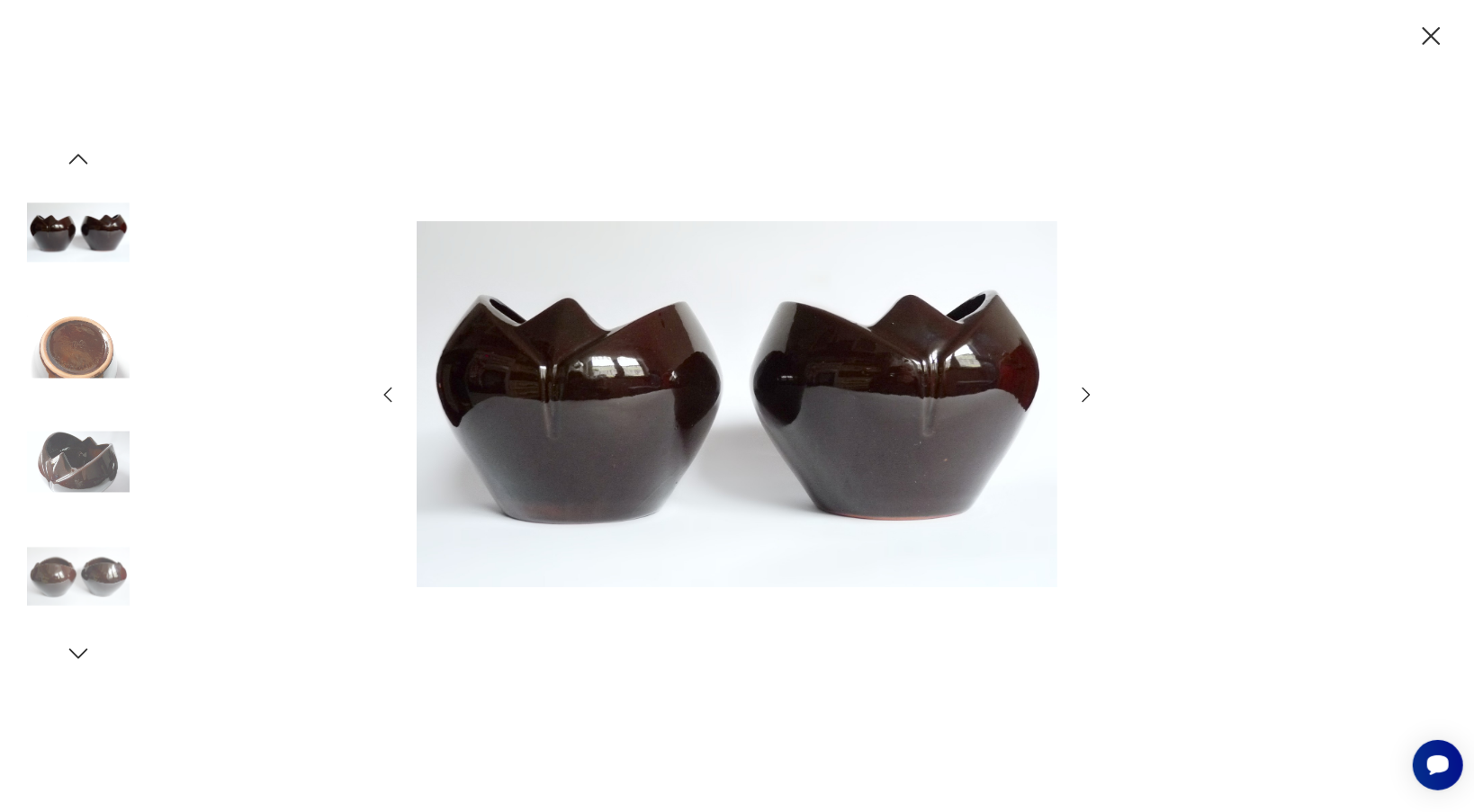
click at [1081, 392] on icon "button" at bounding box center [1087, 395] width 22 height 22
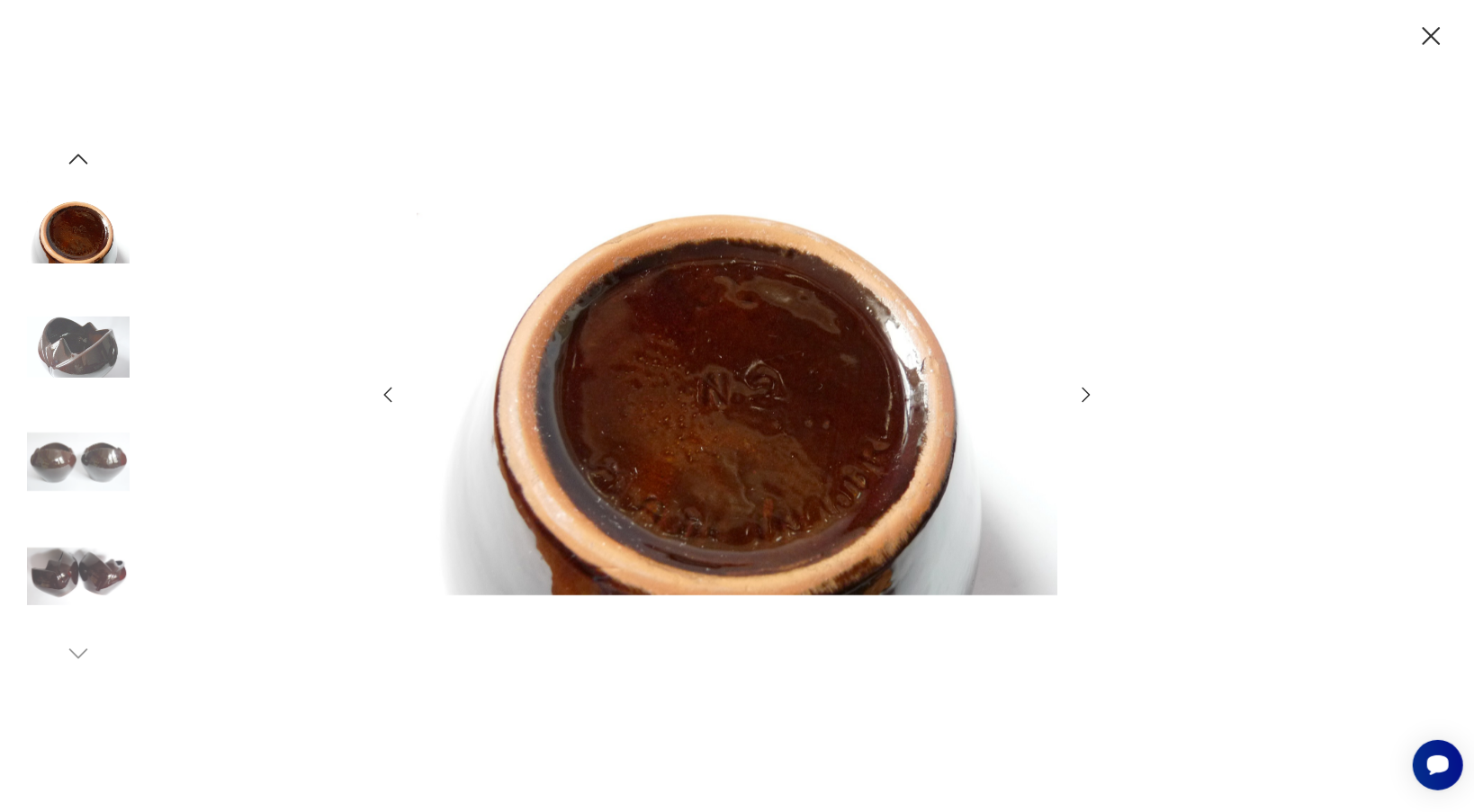
click at [1081, 392] on icon "button" at bounding box center [1087, 395] width 22 height 22
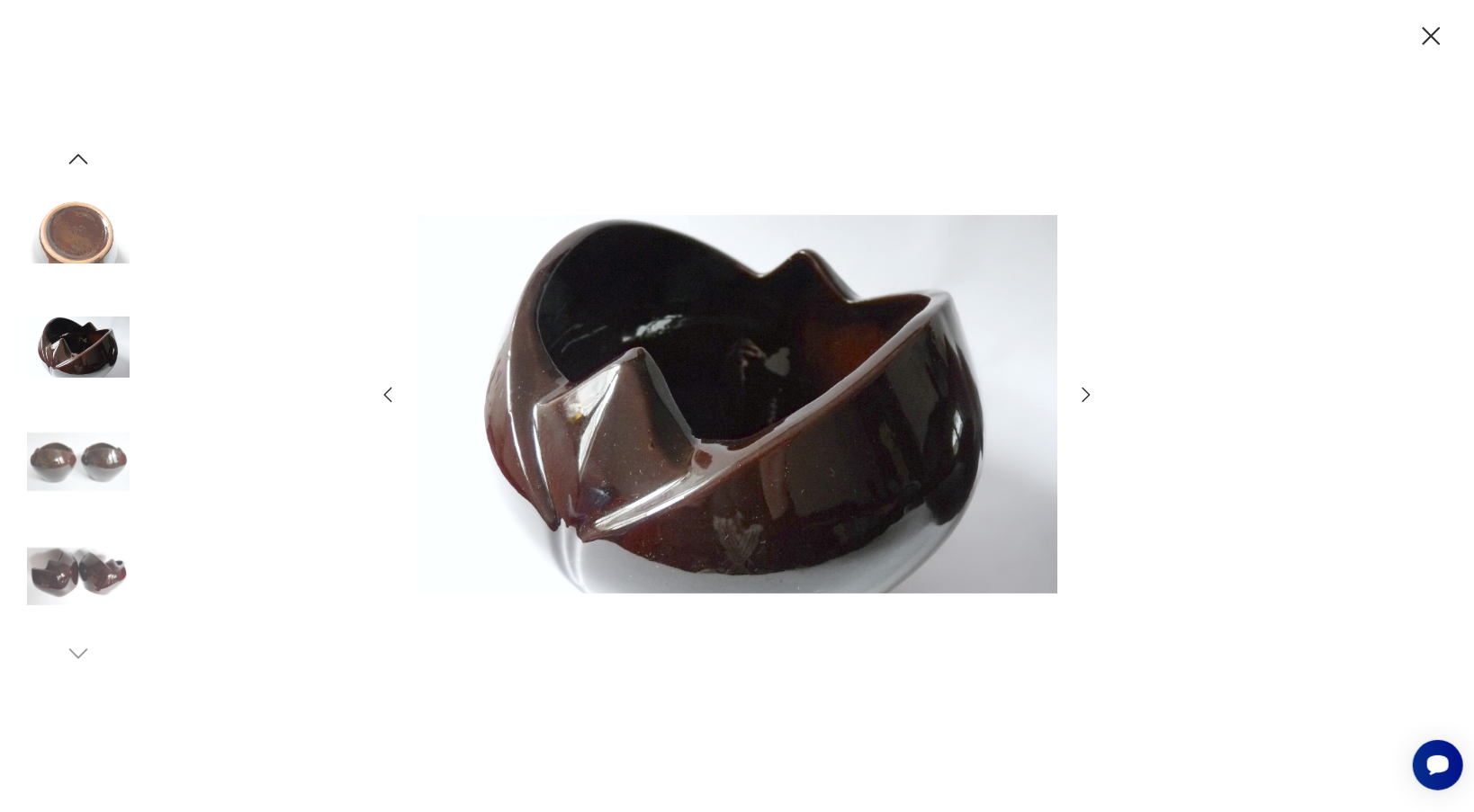
click at [1081, 392] on icon "button" at bounding box center [1087, 395] width 22 height 22
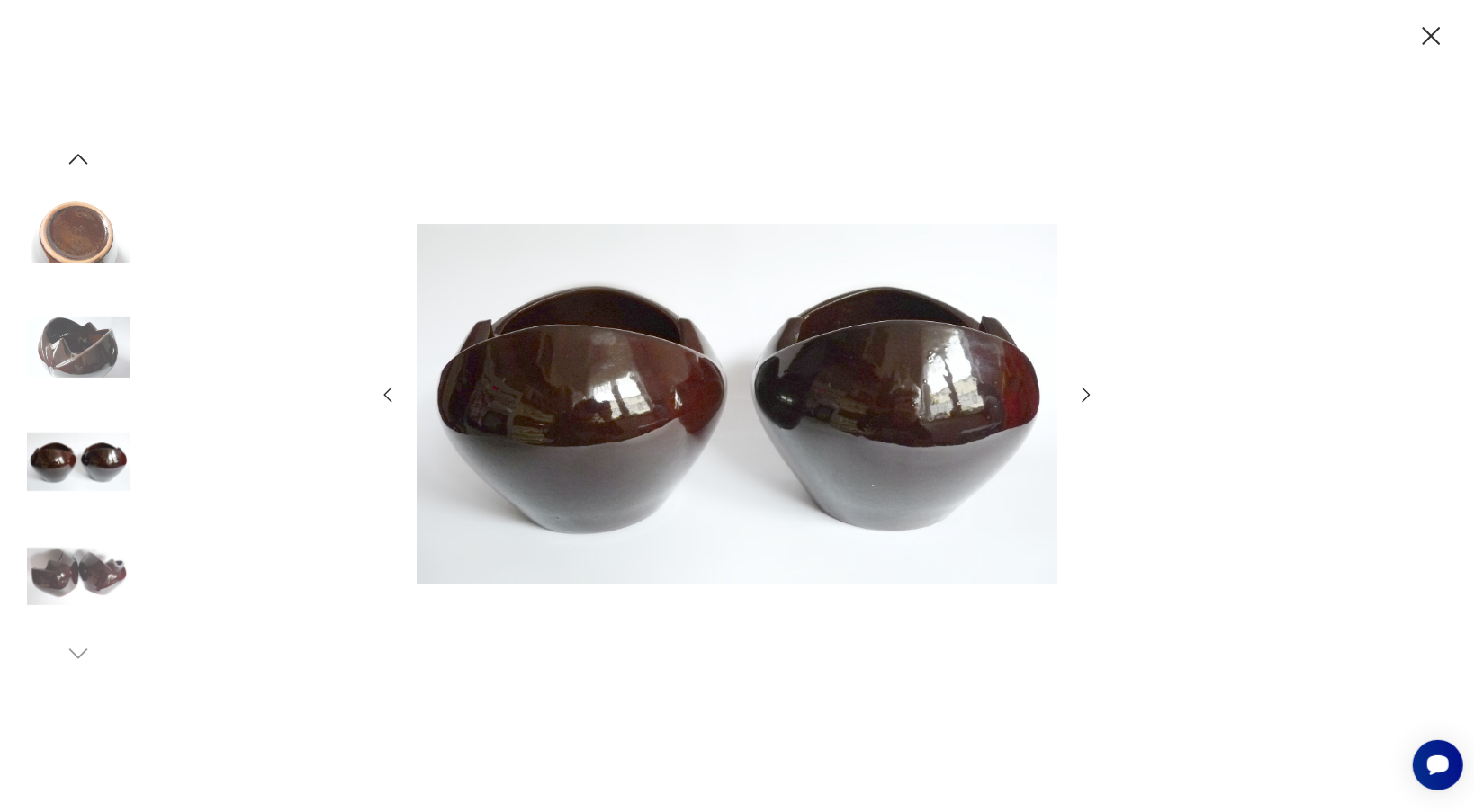
click at [1081, 392] on icon "button" at bounding box center [1087, 395] width 22 height 22
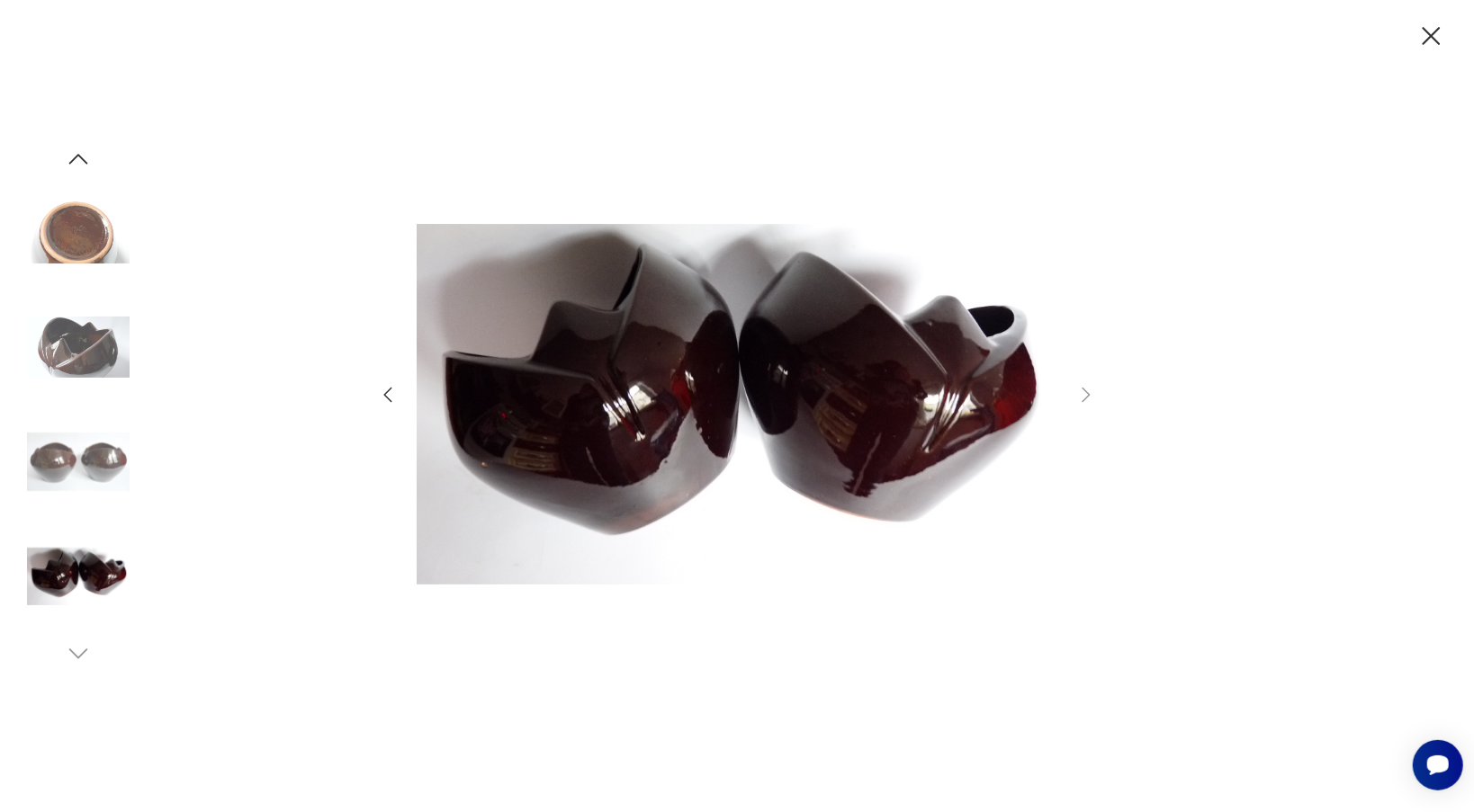
click at [1430, 46] on icon "button" at bounding box center [1431, 37] width 31 height 31
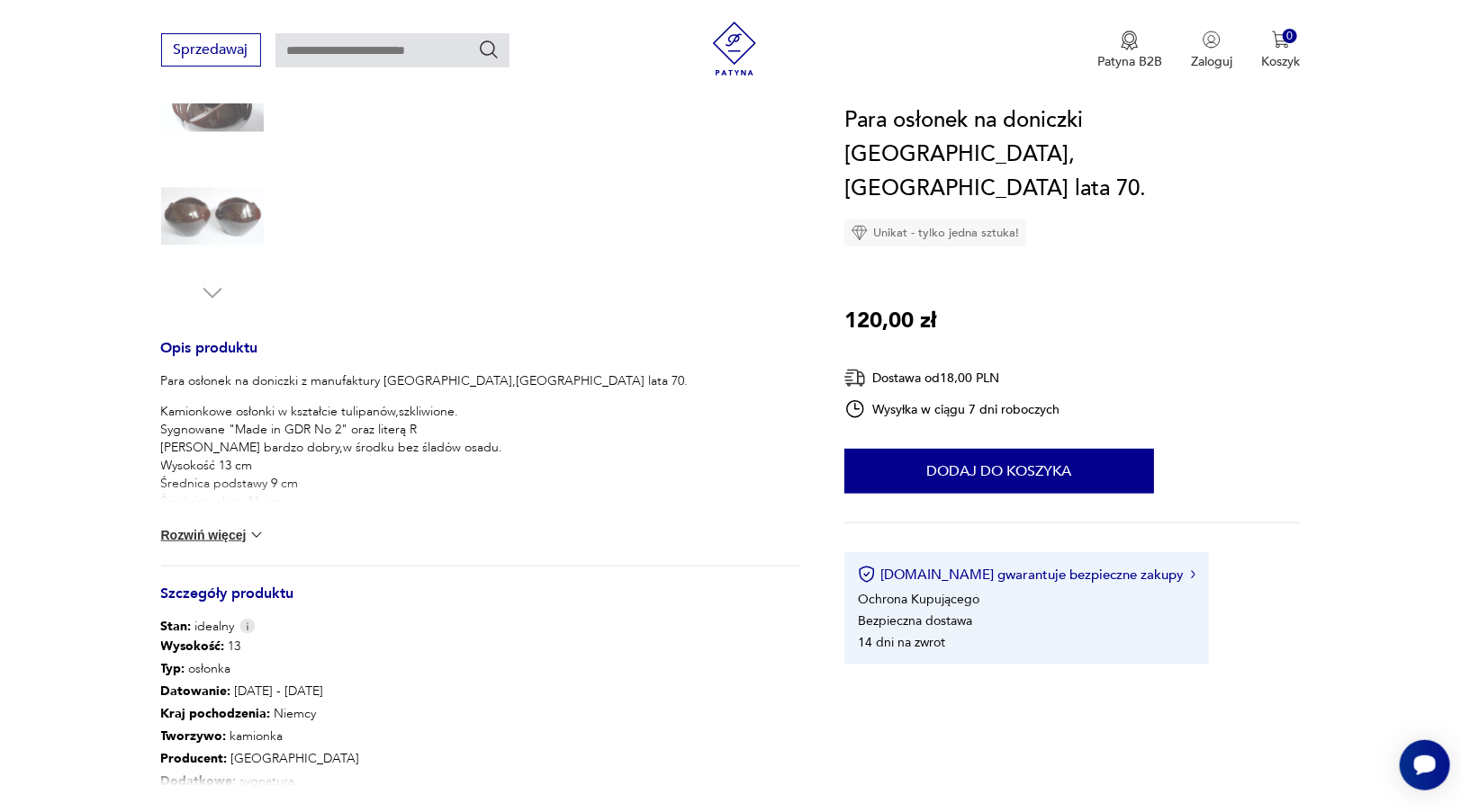
scroll to position [270, 0]
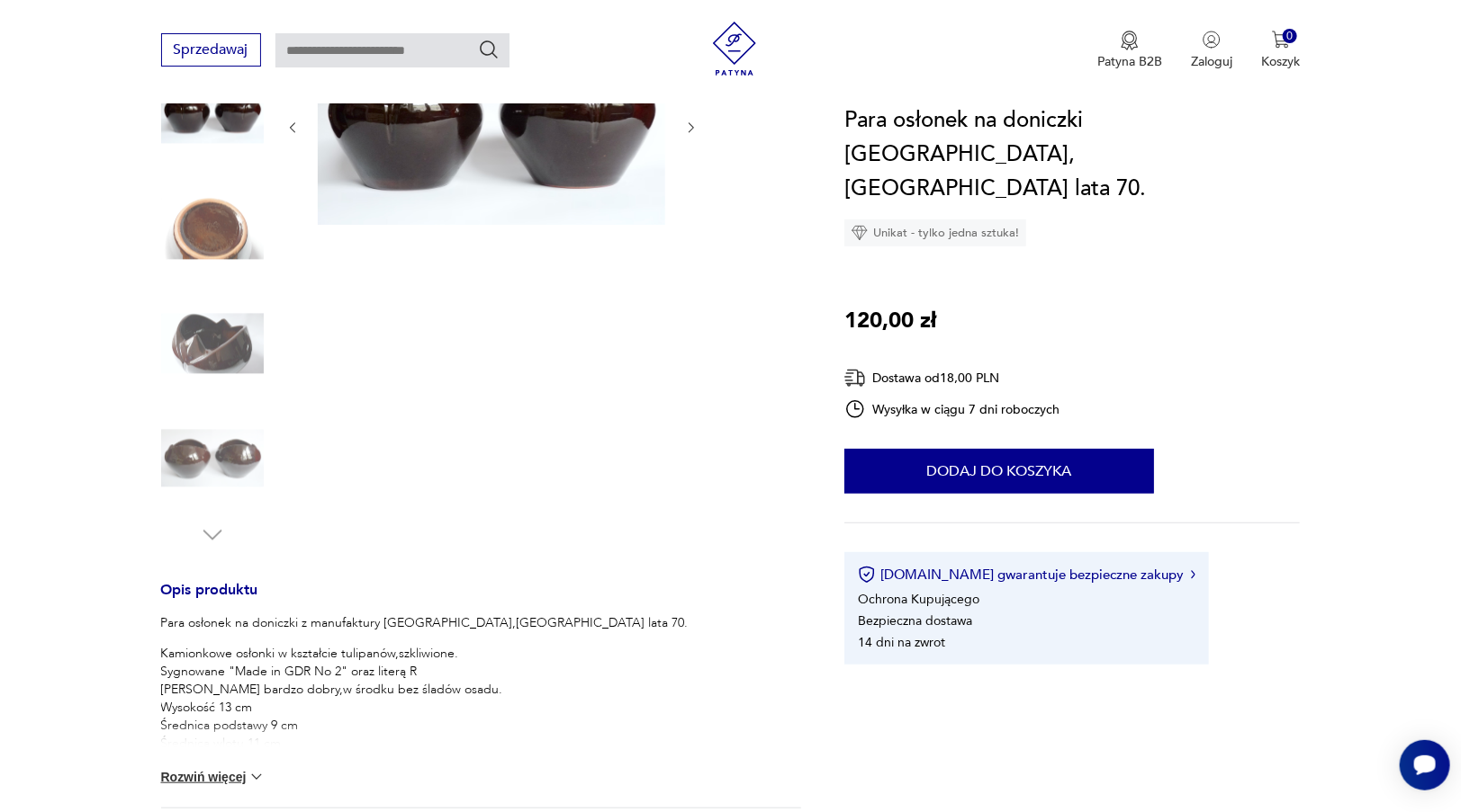
click at [236, 468] on img at bounding box center [212, 459] width 102 height 102
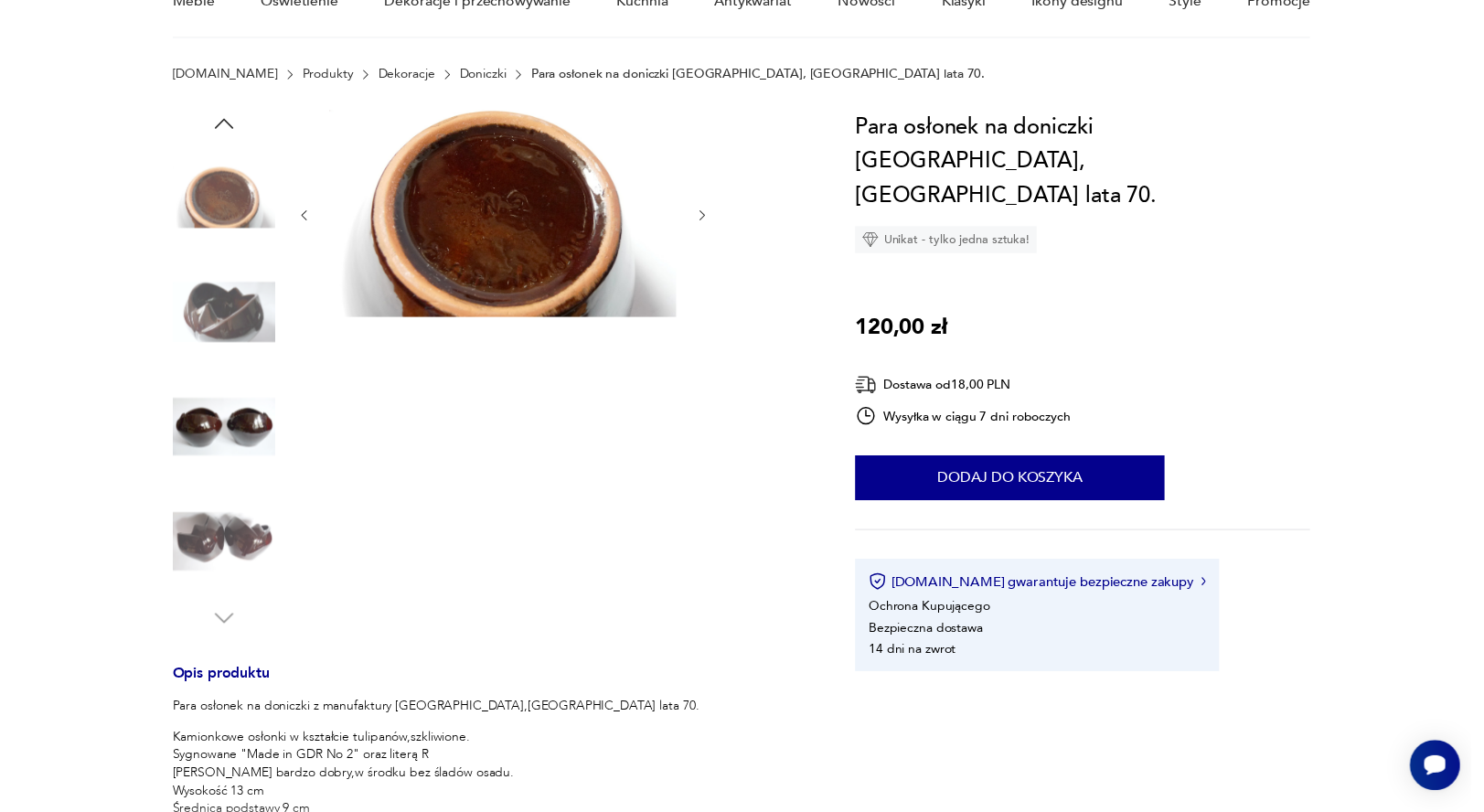
scroll to position [91, 0]
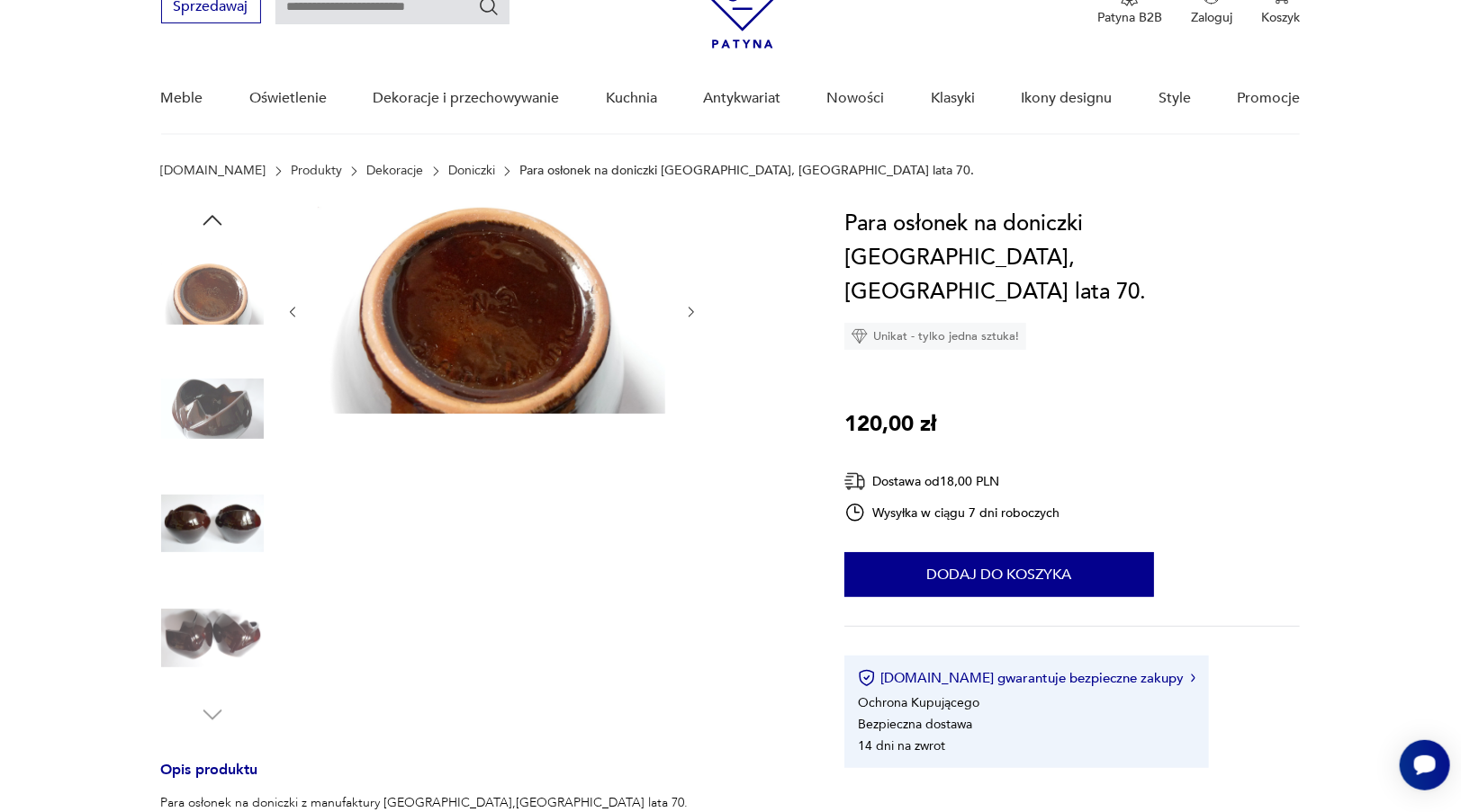
click at [494, 369] on img at bounding box center [491, 310] width 348 height 207
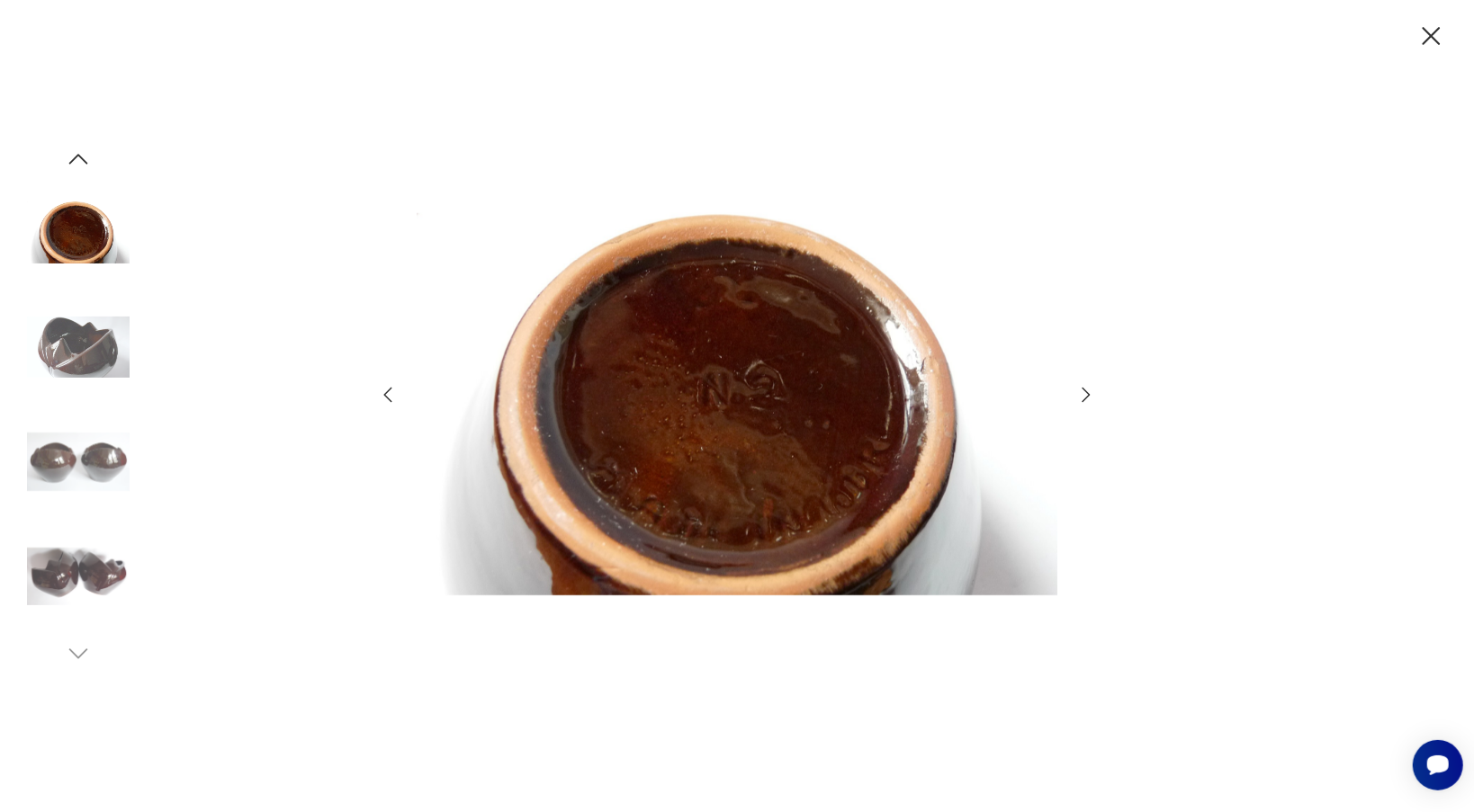
click at [1422, 32] on icon "button" at bounding box center [1431, 37] width 31 height 31
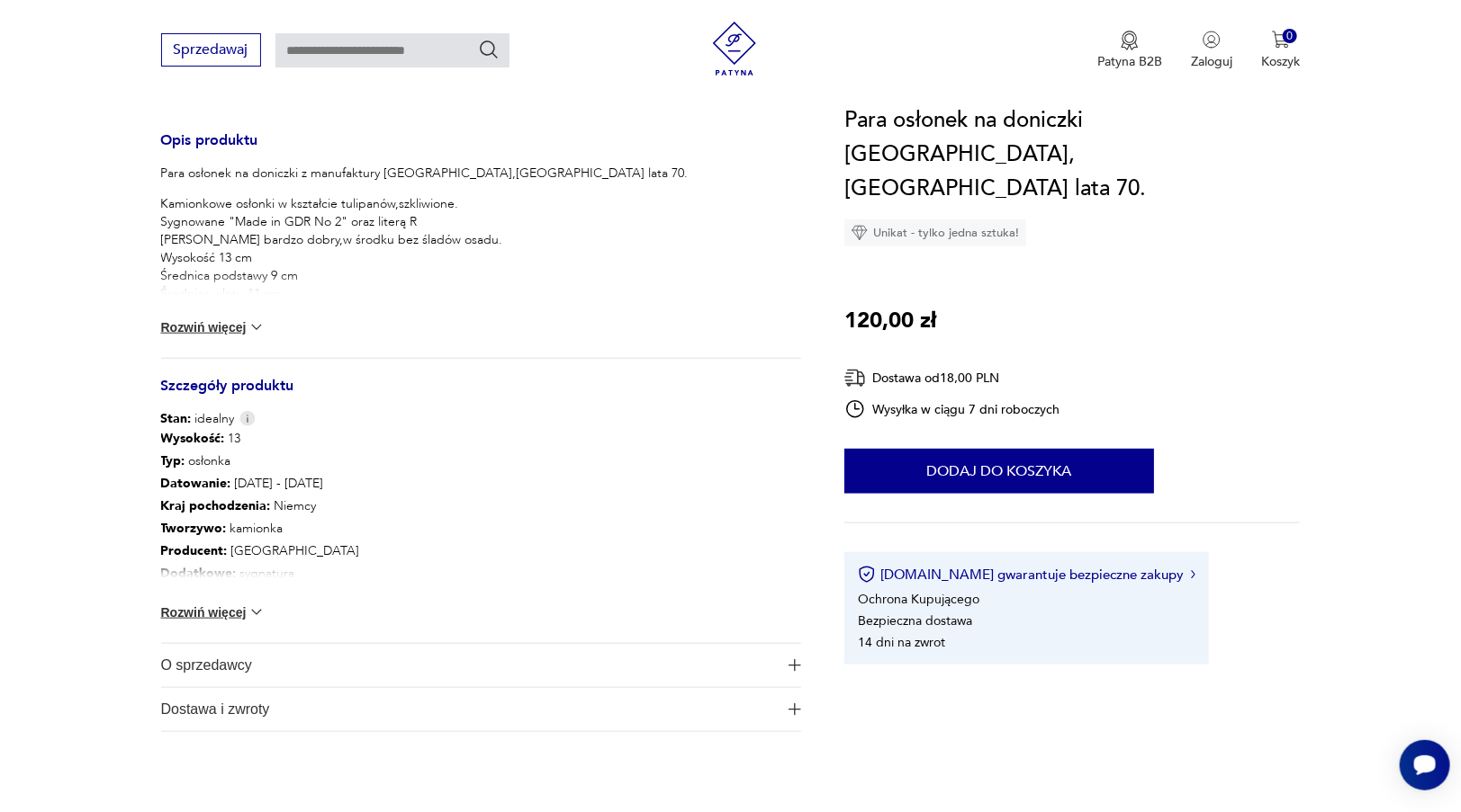
scroll to position [809, 0]
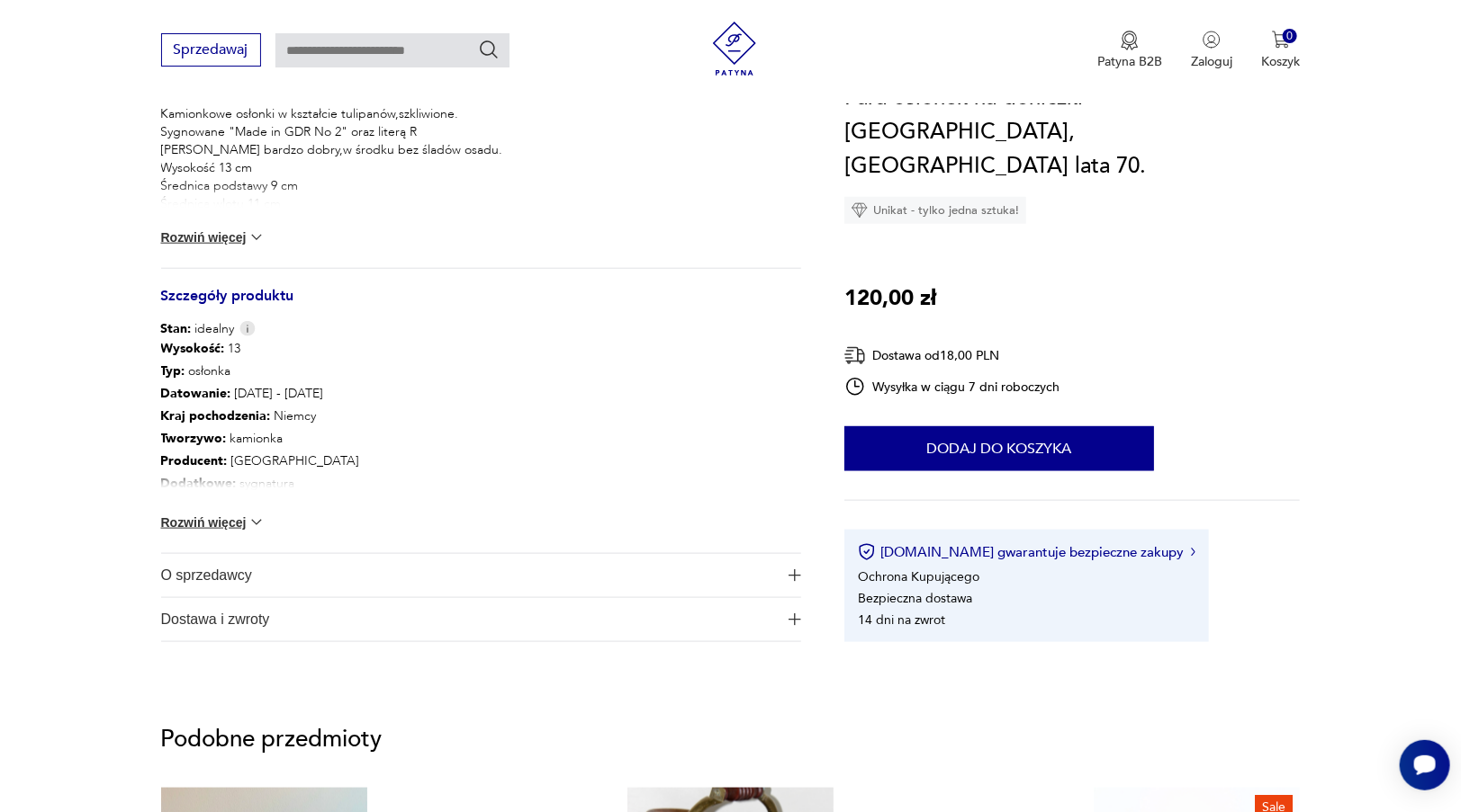
click at [242, 514] on button "Rozwiń więcej" at bounding box center [213, 523] width 104 height 18
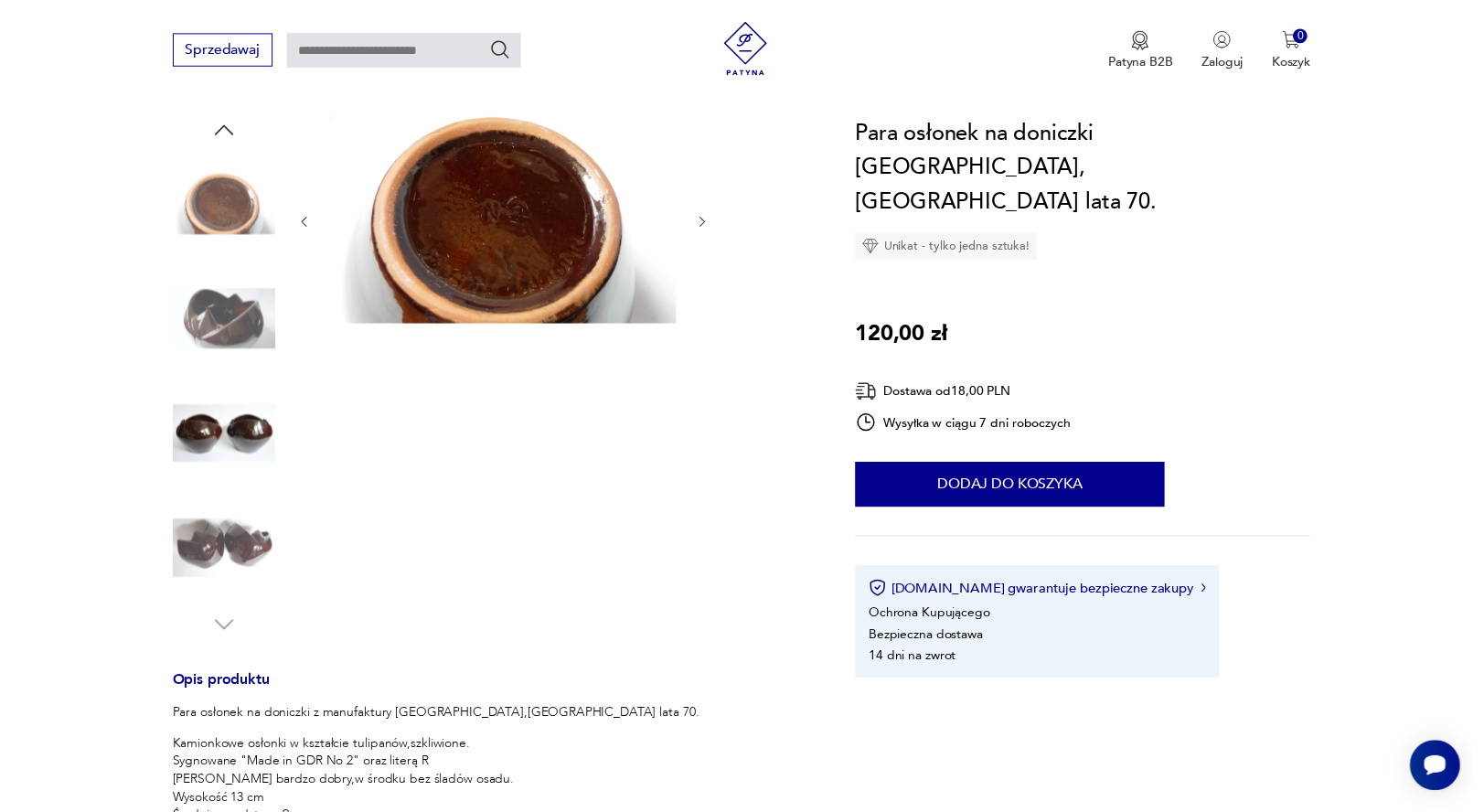
scroll to position [0, 0]
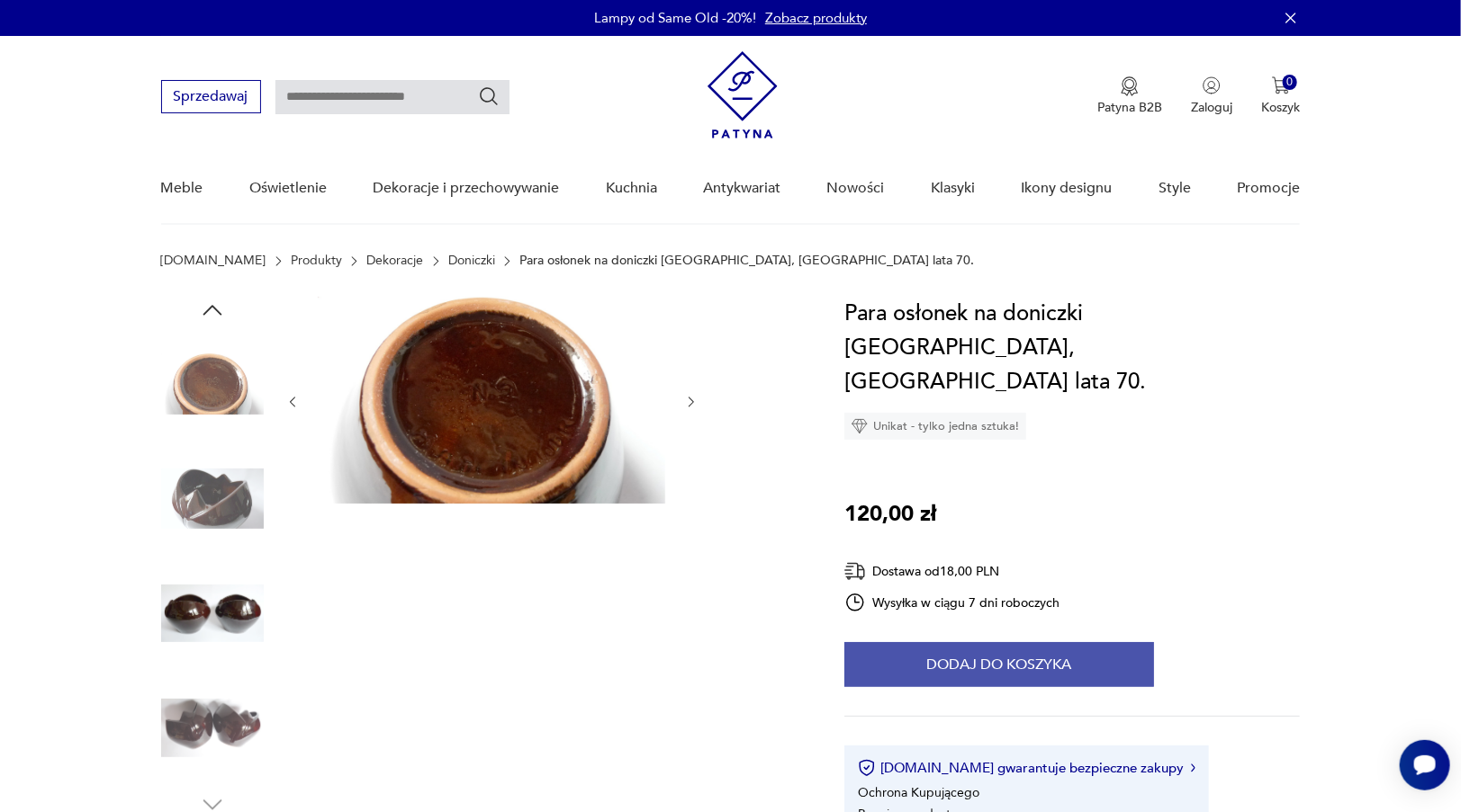
click at [991, 642] on button "Dodaj do koszyka" at bounding box center [999, 664] width 309 height 45
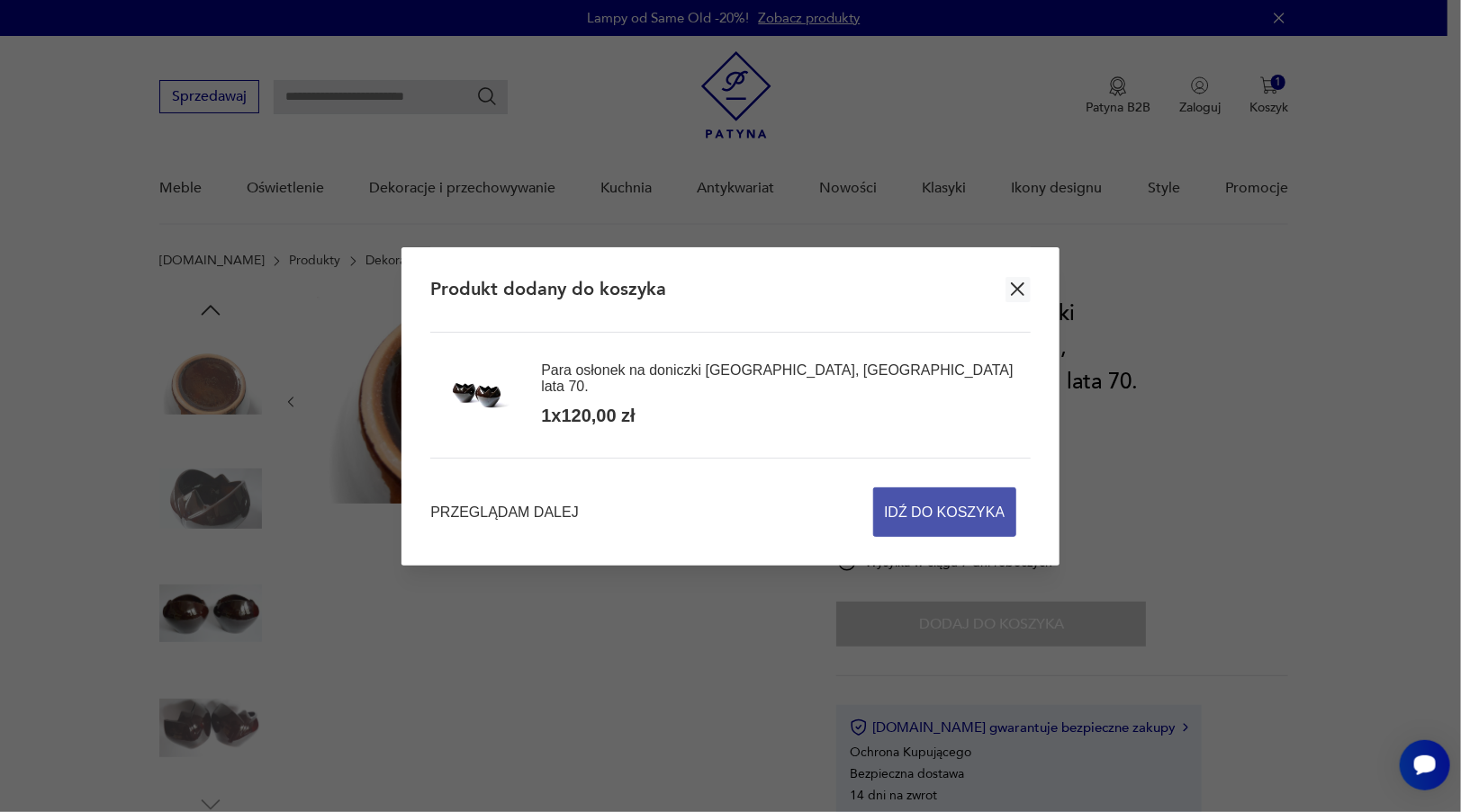
click at [984, 507] on span "Idź do koszyka" at bounding box center [944, 512] width 121 height 48
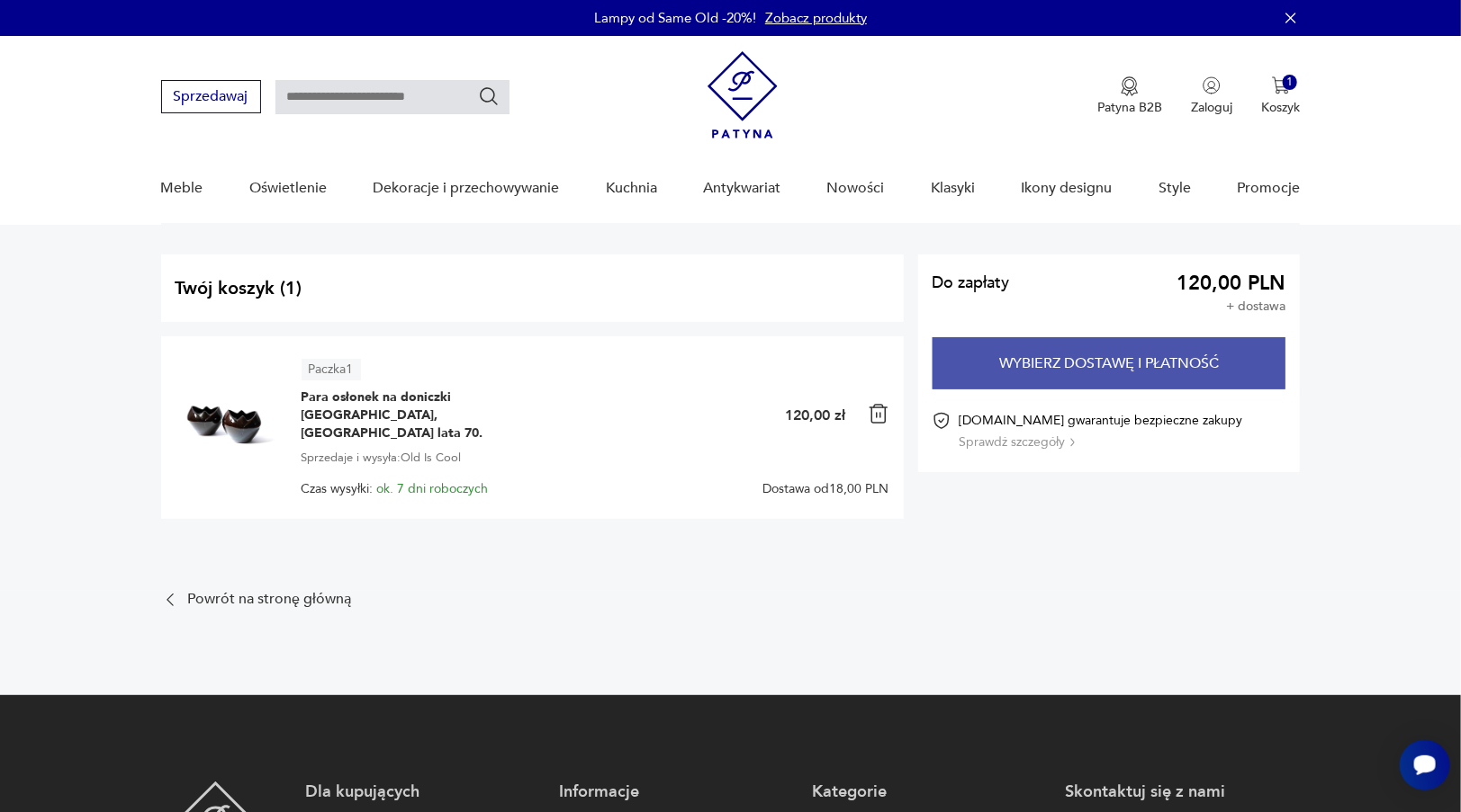
click at [1238, 348] on button "Wybierz dostawę i płatność" at bounding box center [1109, 363] width 354 height 52
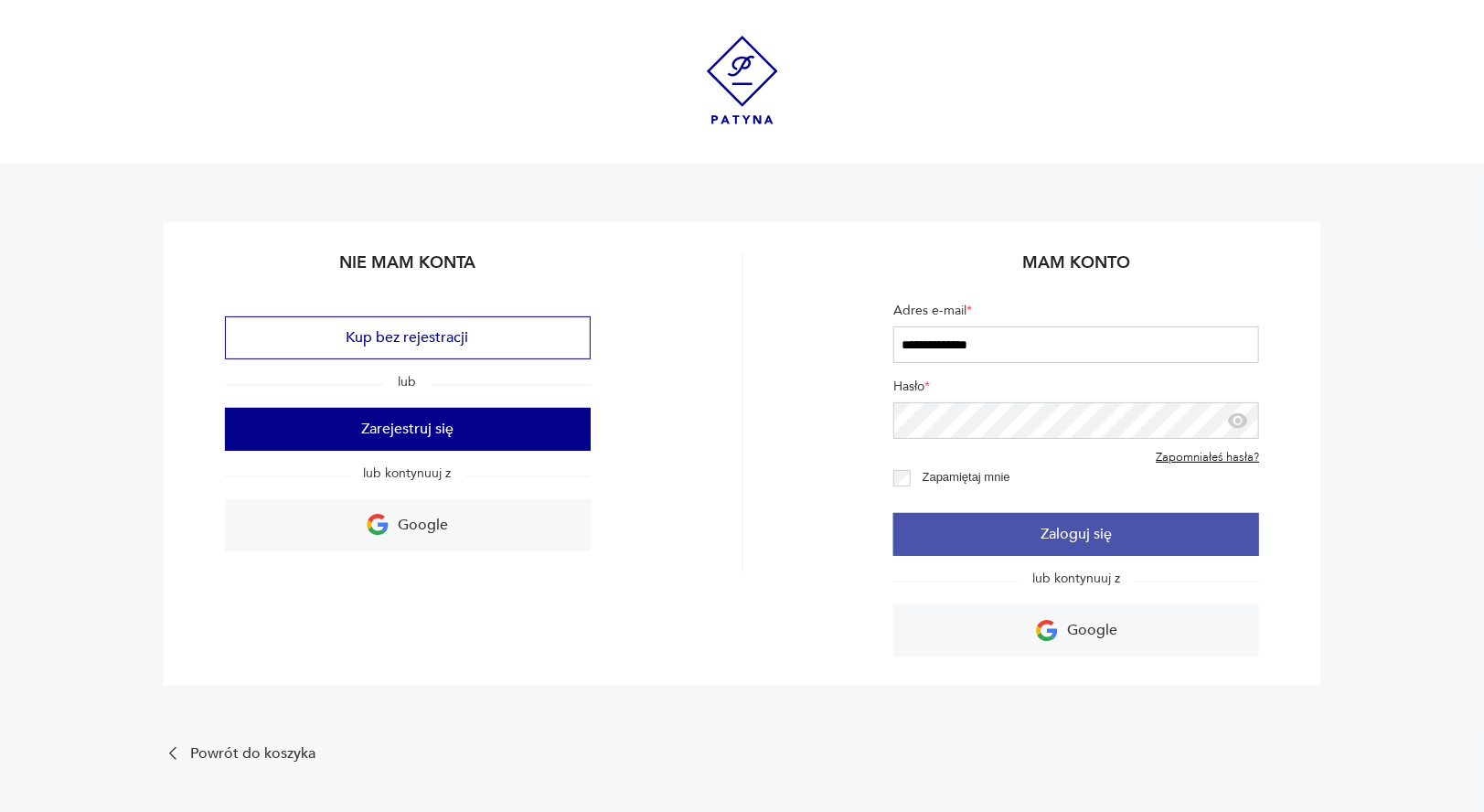
click at [1119, 544] on button "Zaloguj się" at bounding box center [1075, 534] width 365 height 43
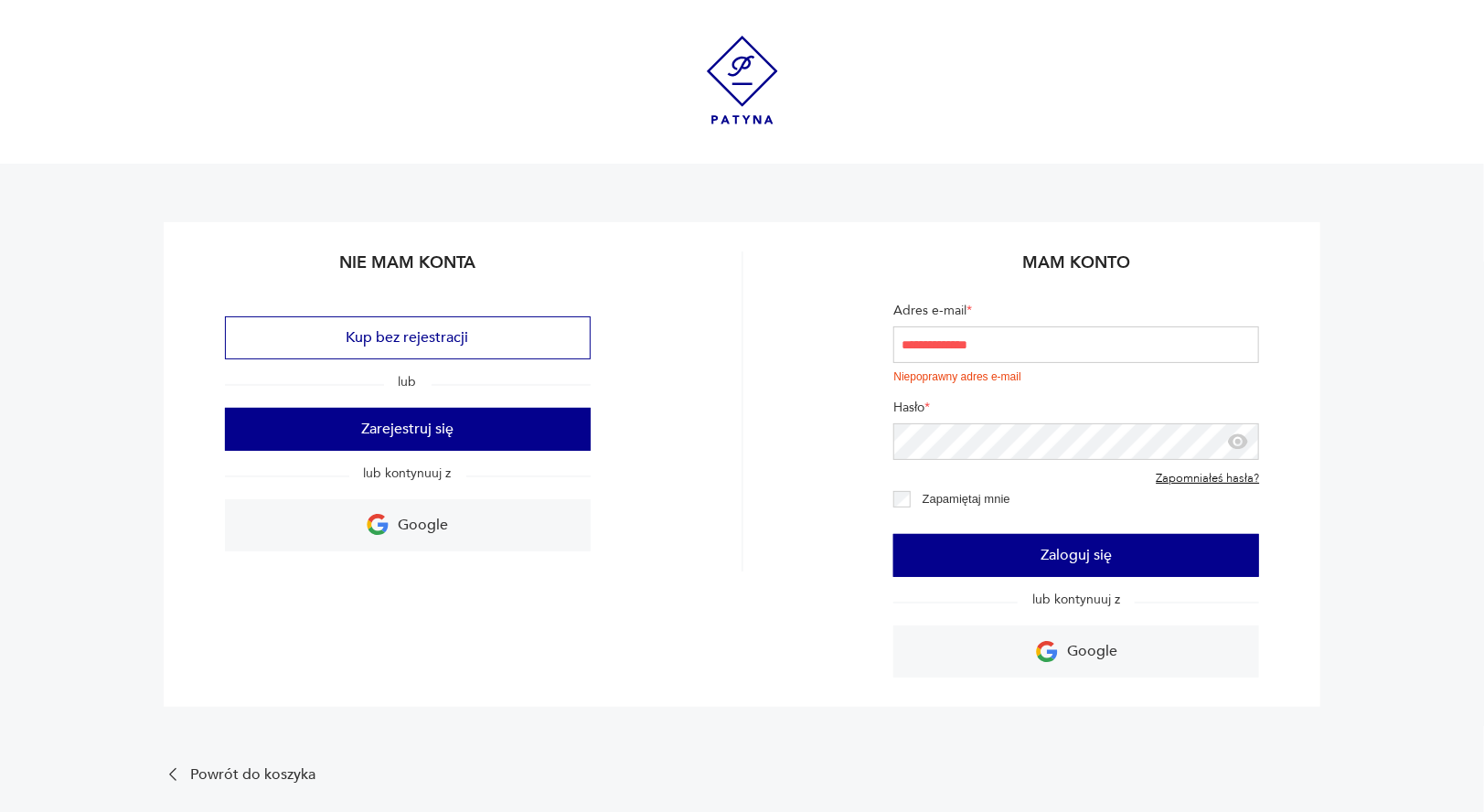
click at [1040, 350] on input "**********" at bounding box center [1075, 344] width 365 height 36
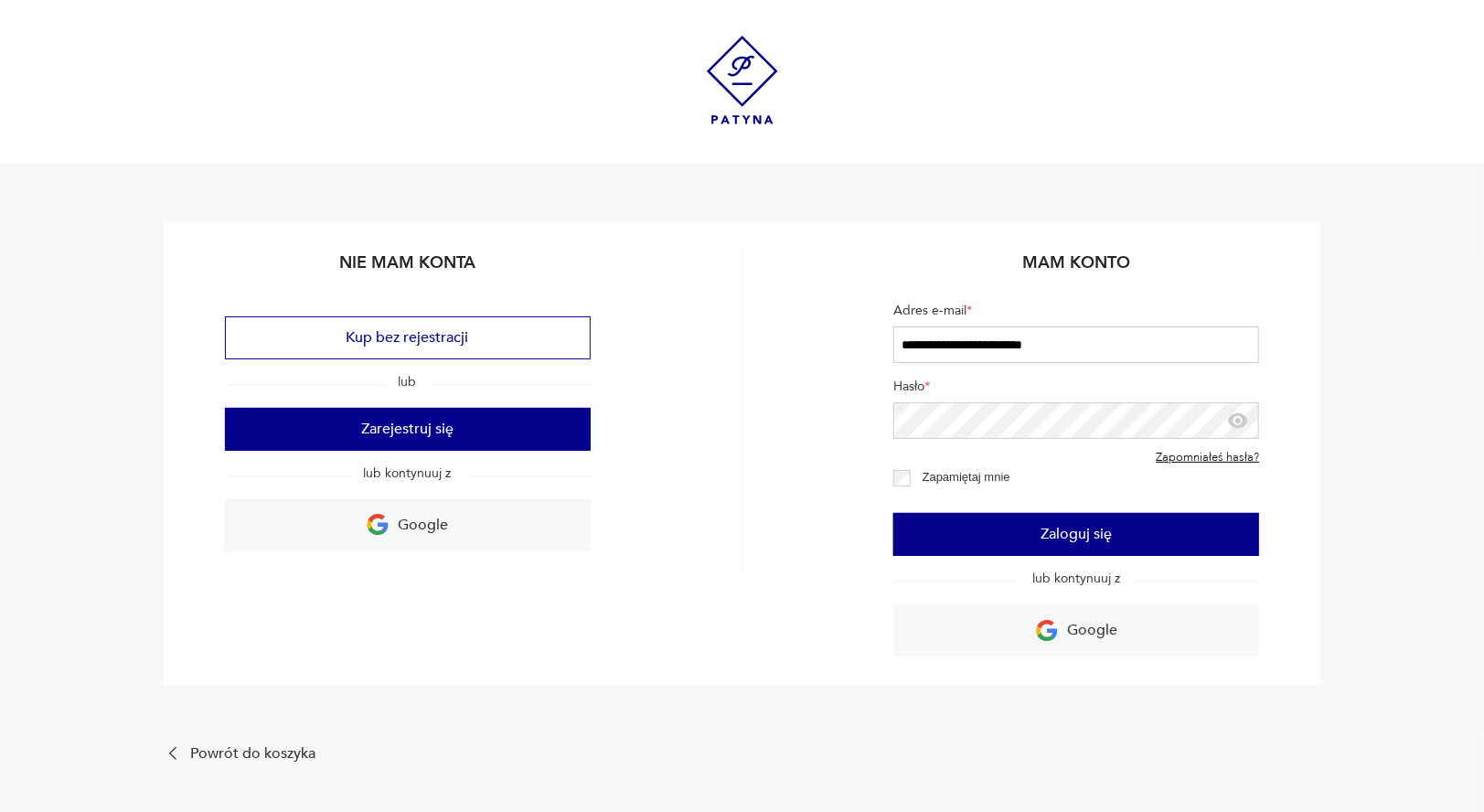
type input "**********"
click at [1293, 264] on div "**********" at bounding box center [742, 453] width 1157 height 464
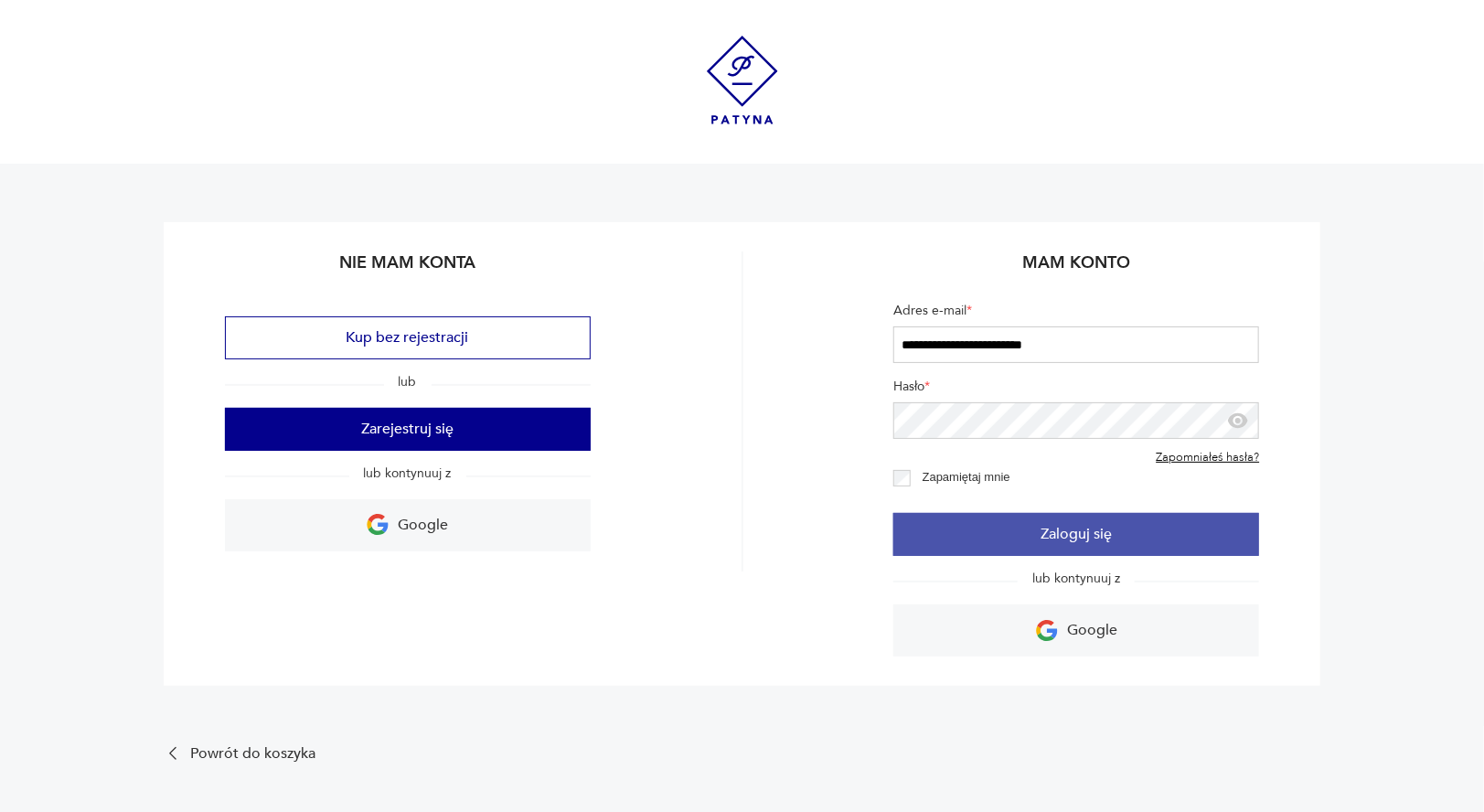
click at [1115, 523] on button "Zaloguj się" at bounding box center [1075, 534] width 365 height 43
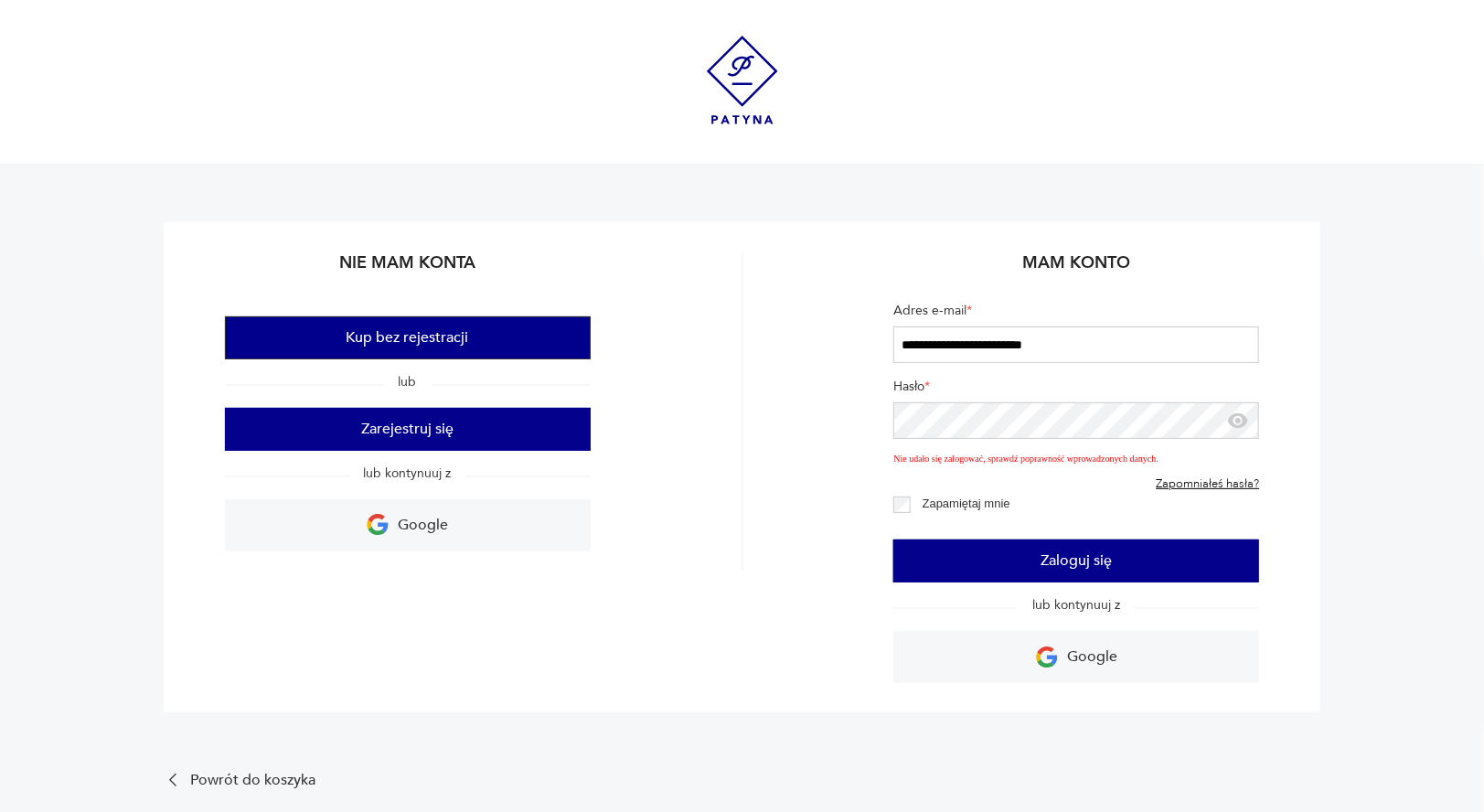
click at [479, 328] on button "Kup bez rejestracji" at bounding box center [407, 337] width 365 height 43
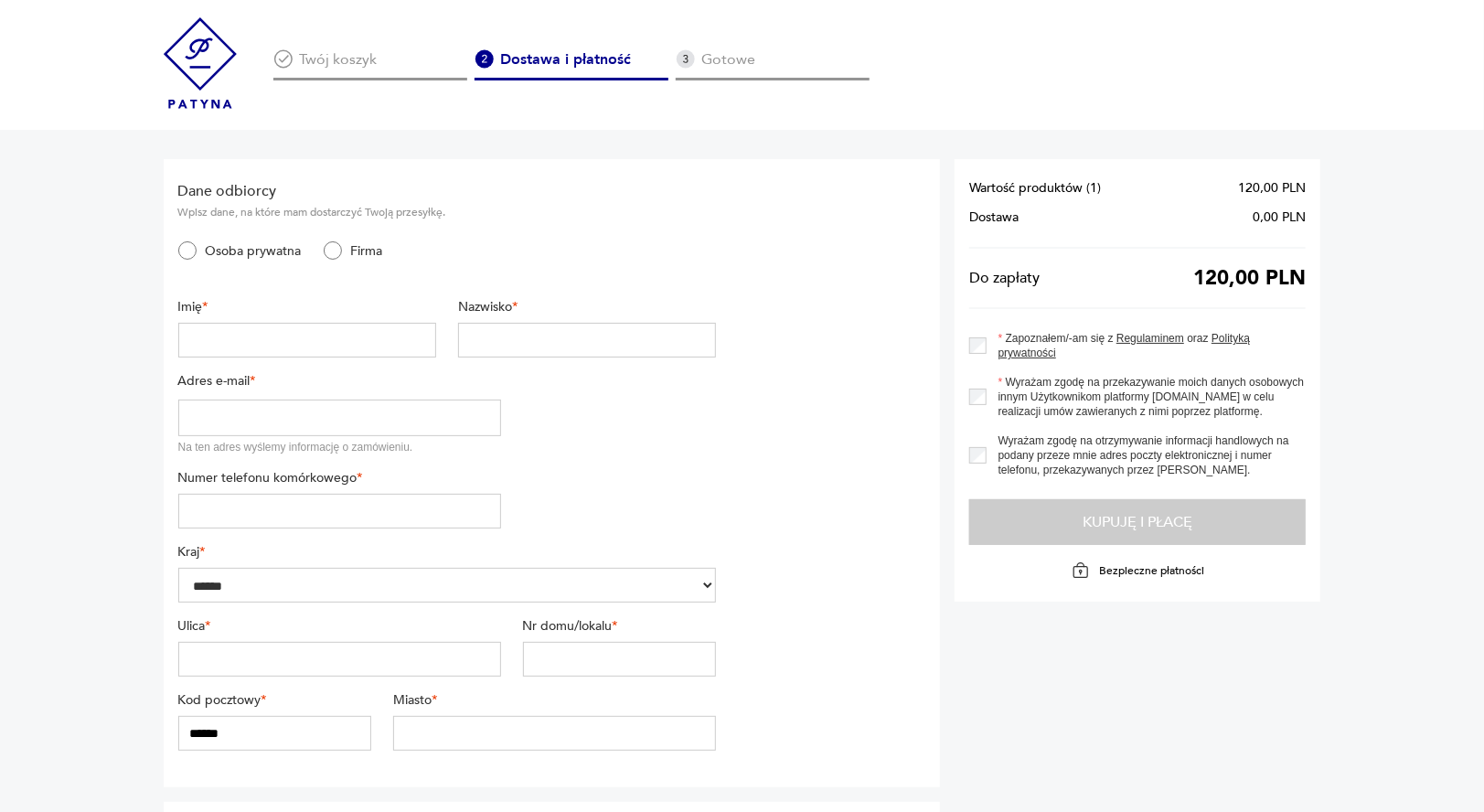
click at [282, 344] on input "text" at bounding box center [307, 339] width 257 height 34
type input "******"
type input "*******"
type input "**********"
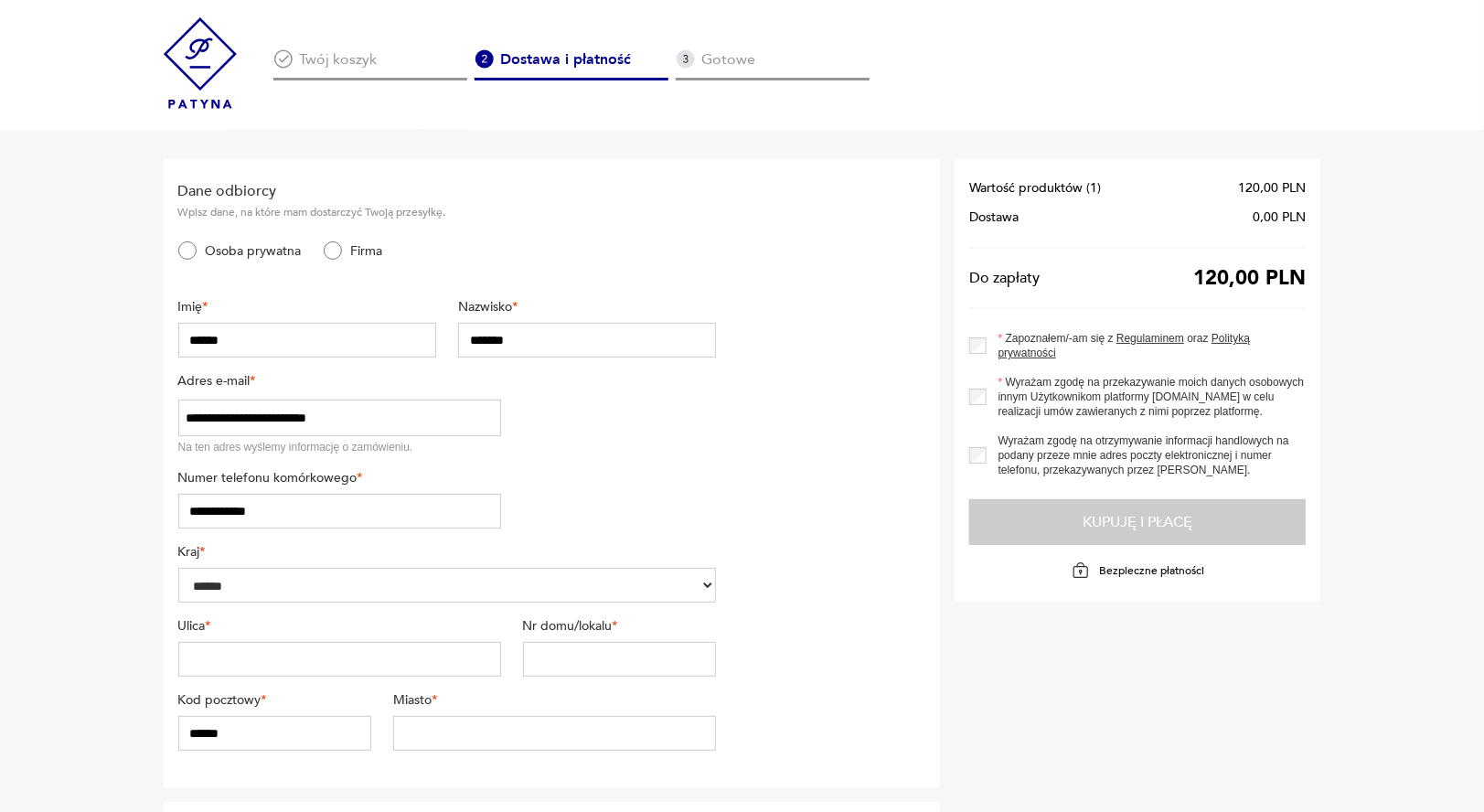
type input "**********"
type input "******"
type input "**********"
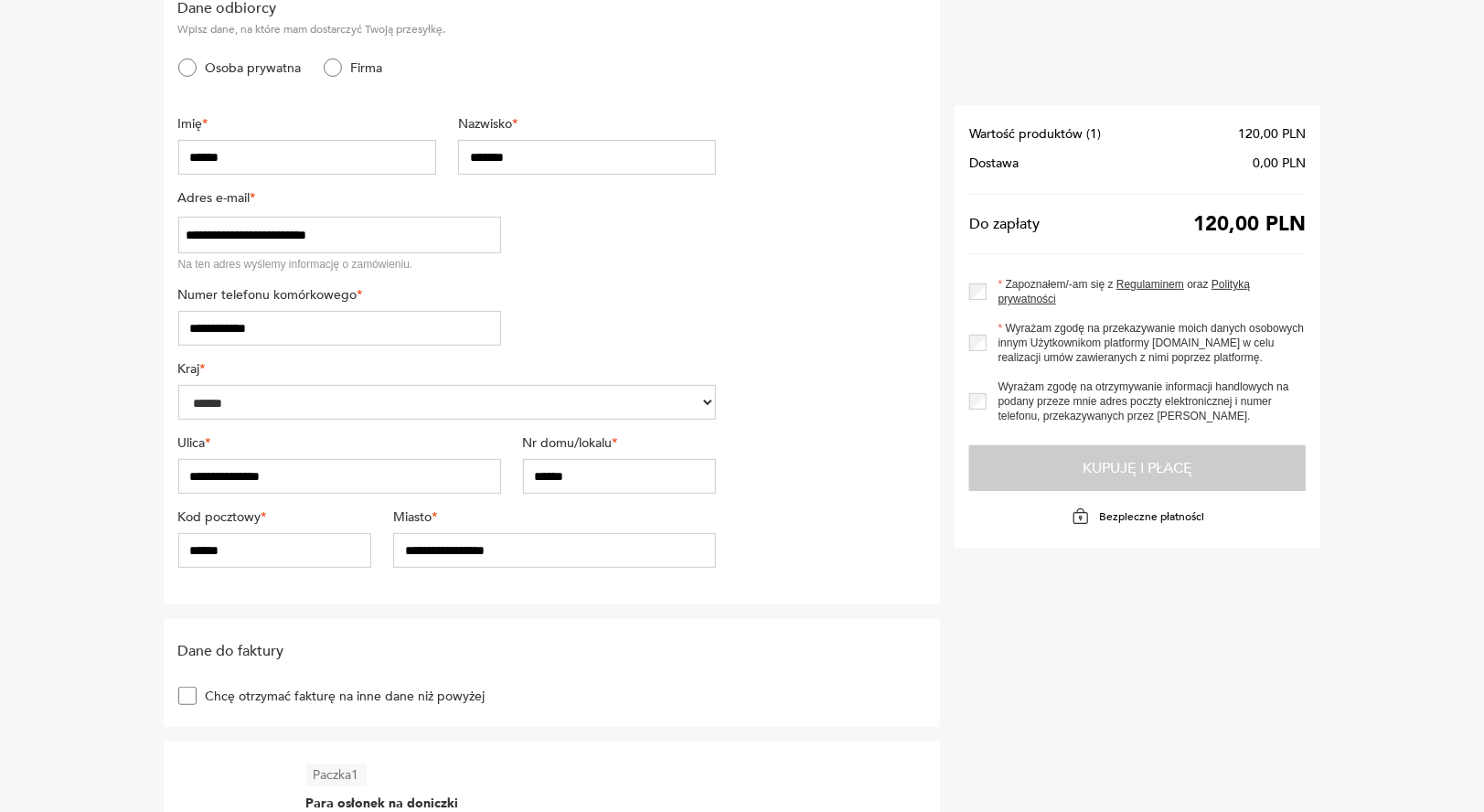
scroll to position [274, 0]
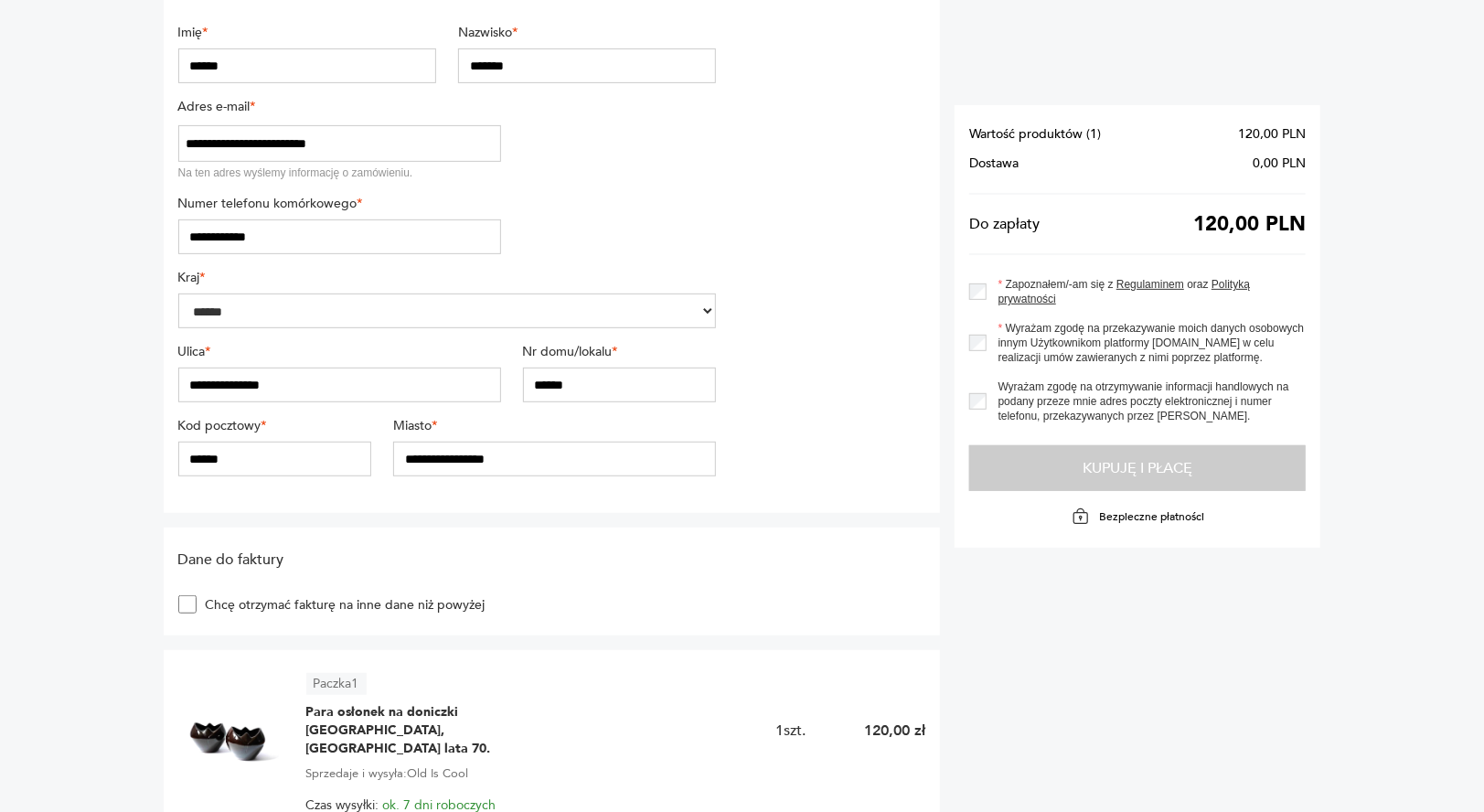
click at [199, 462] on input "******" at bounding box center [275, 458] width 194 height 34
type input "******"
click at [630, 441] on input "**********" at bounding box center [554, 458] width 322 height 34
type input "********"
click at [849, 336] on section "**********" at bounding box center [552, 199] width 777 height 628
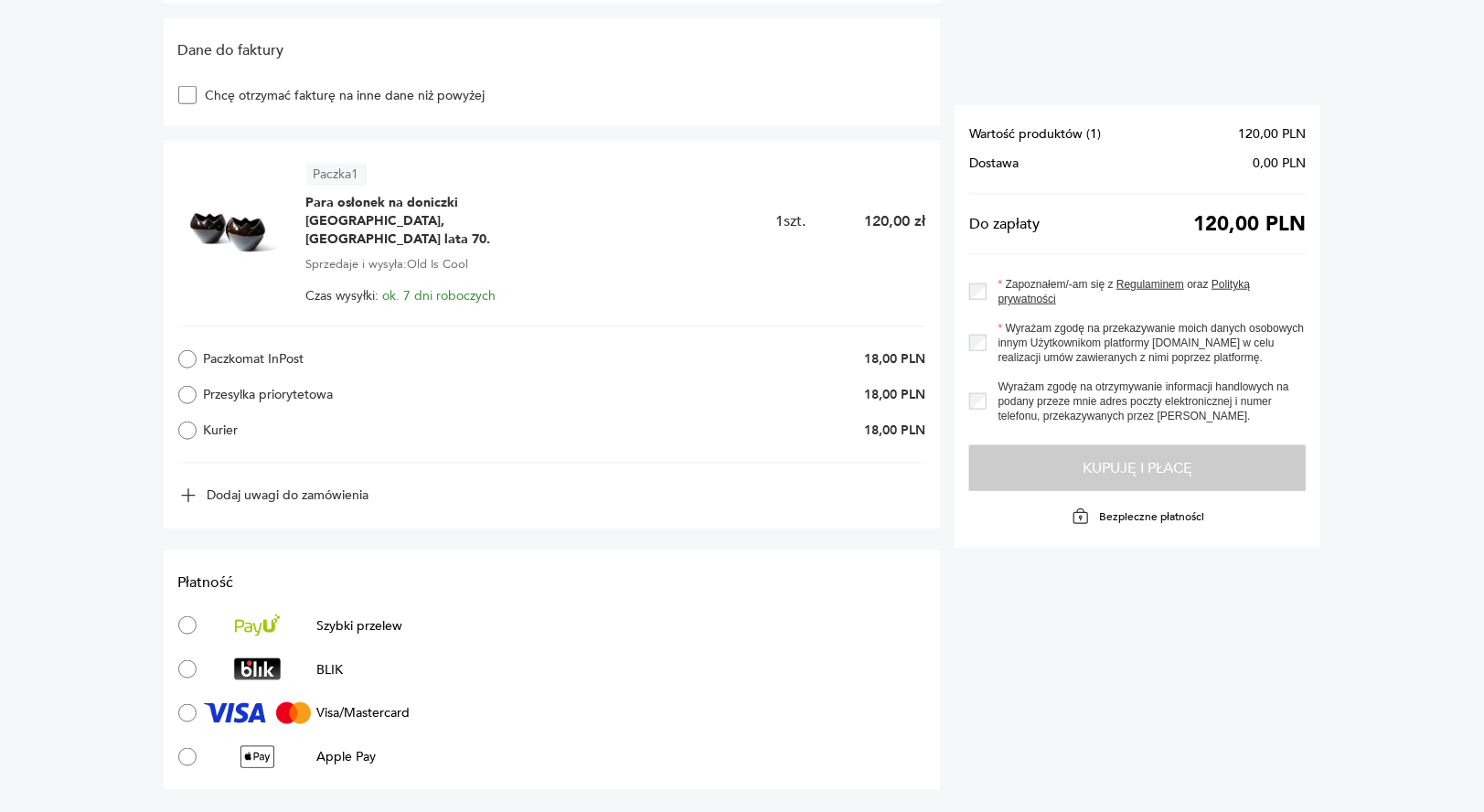
scroll to position [822, 0]
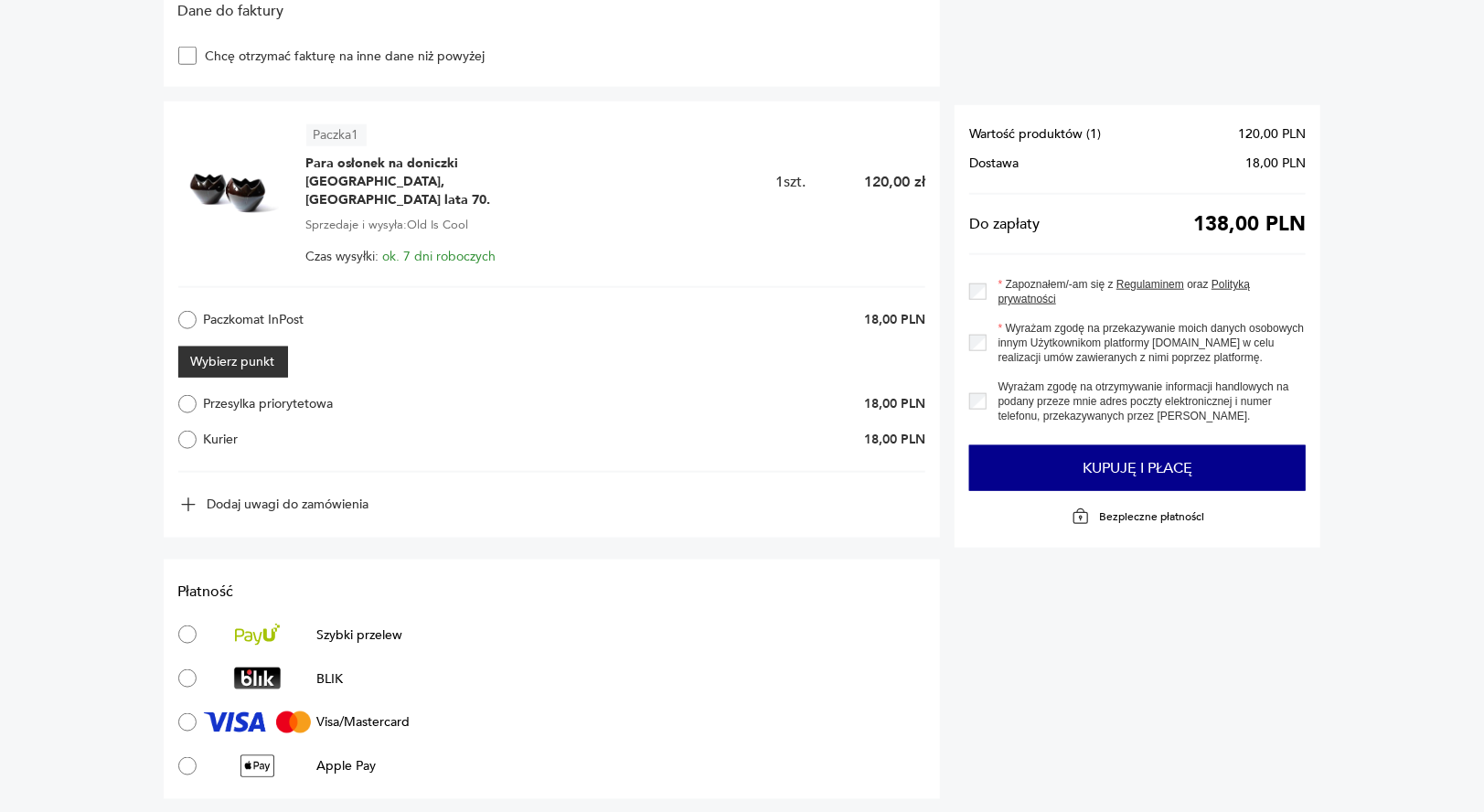
click at [236, 349] on button "Wybierz punkt" at bounding box center [233, 361] width 110 height 31
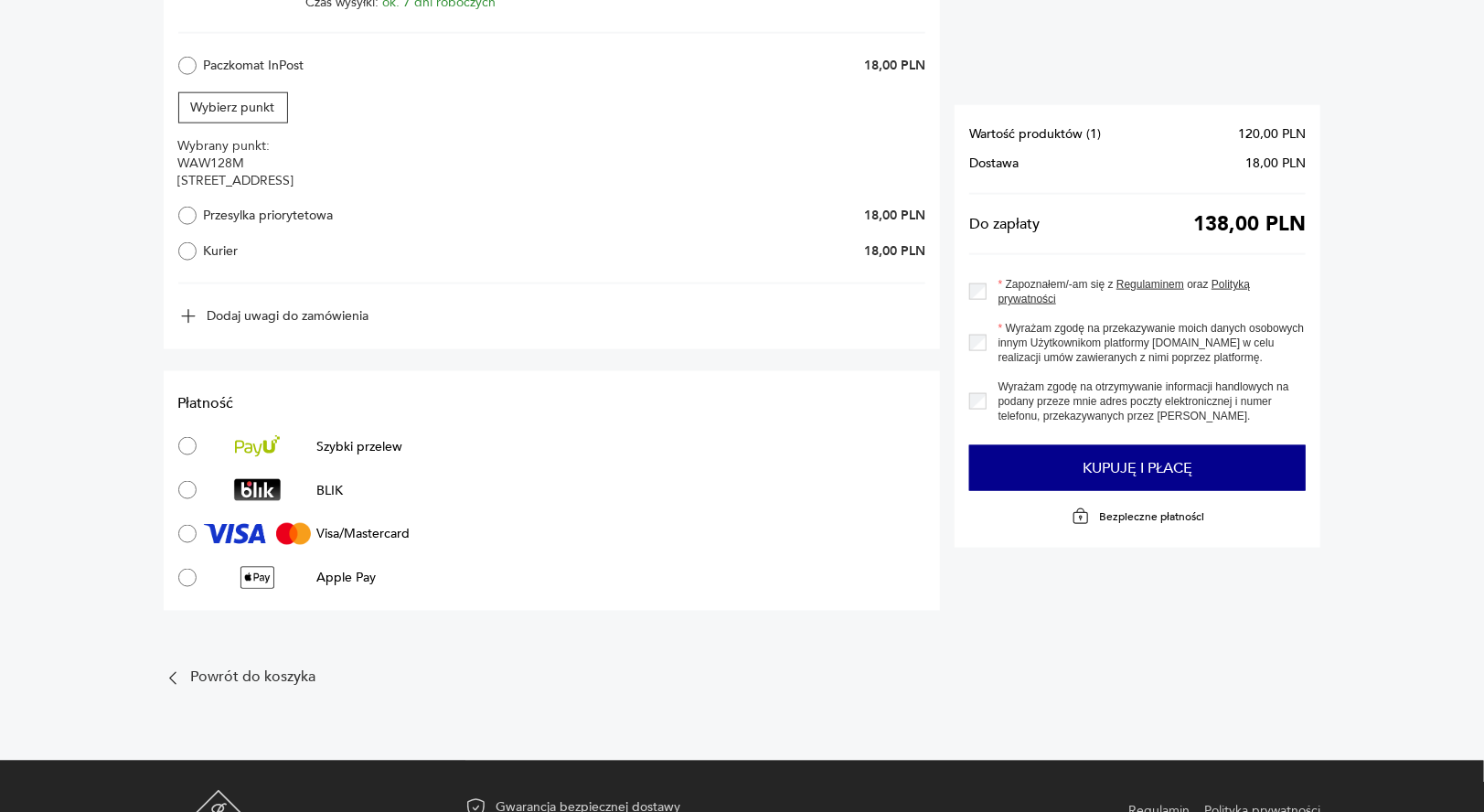
scroll to position [1160, 0]
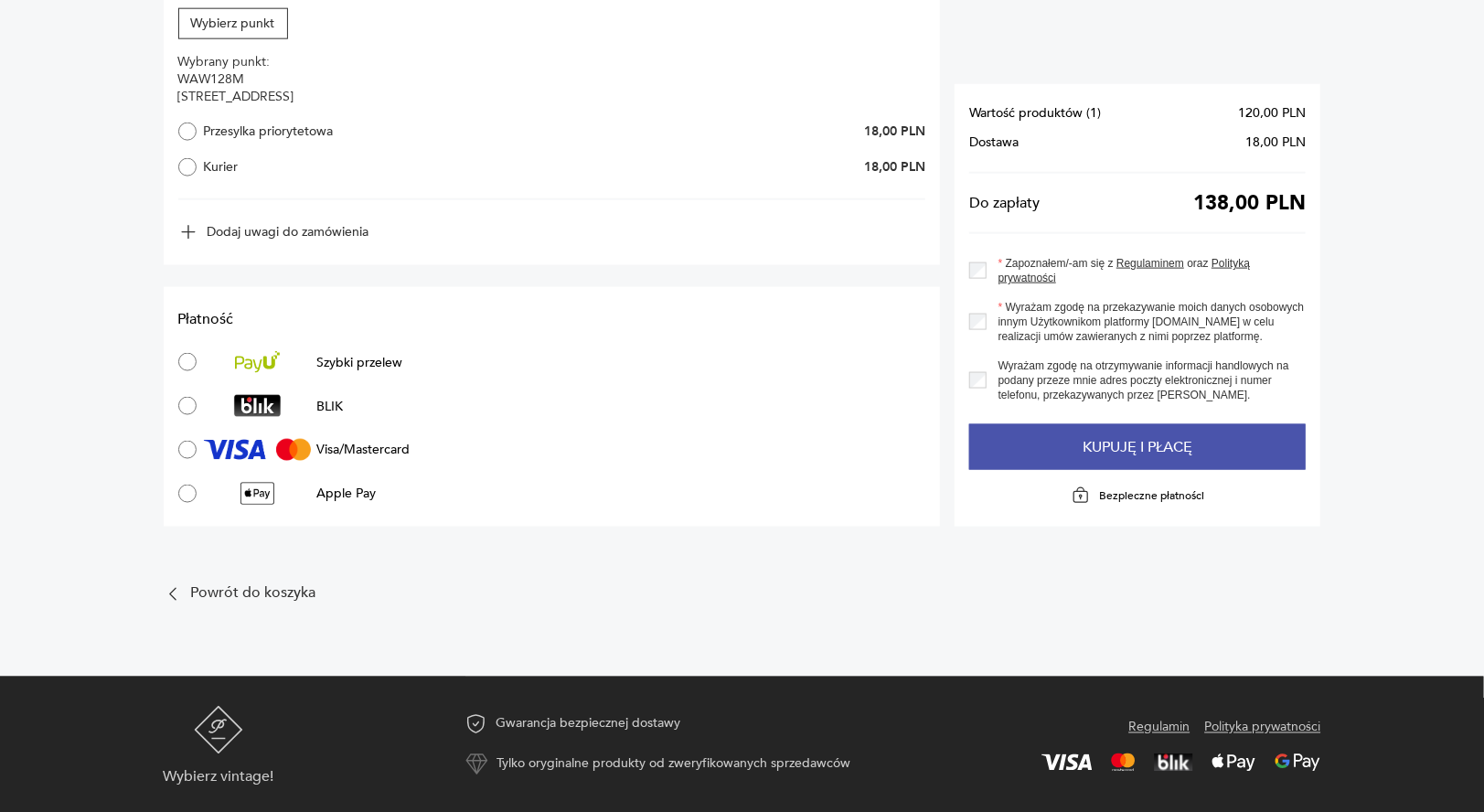
click at [1049, 438] on button "Kupuję i płacę" at bounding box center [1137, 446] width 336 height 46
click at [1058, 430] on button "Kupuję i płacę" at bounding box center [1137, 446] width 336 height 46
click at [1069, 448] on button "Kupuję i płacę" at bounding box center [1137, 446] width 336 height 46
